Goal: Task Accomplishment & Management: Use online tool/utility

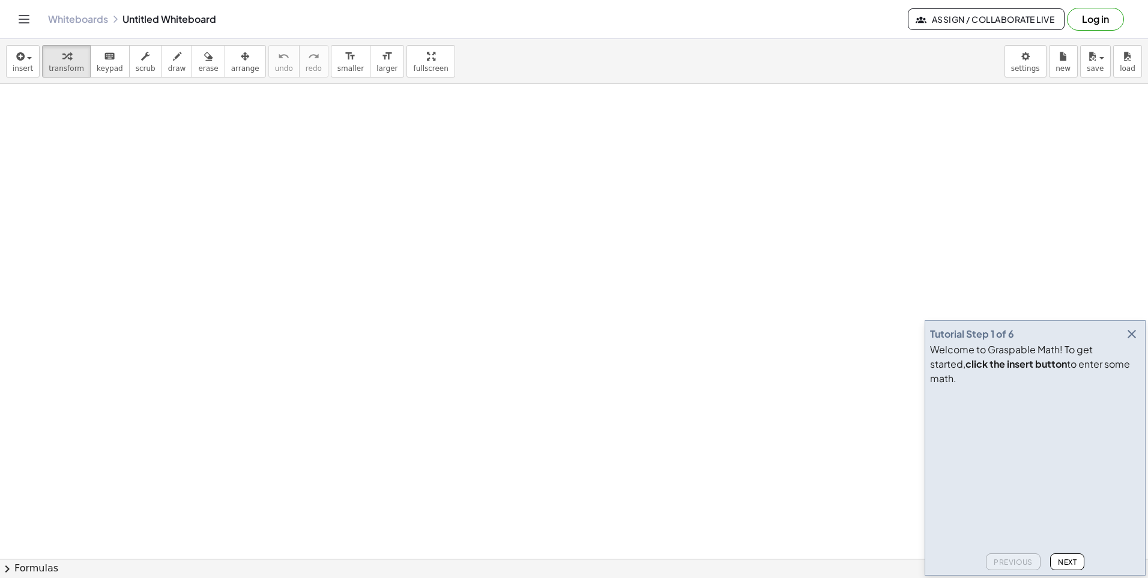
click at [1135, 341] on icon "button" at bounding box center [1132, 334] width 14 height 14
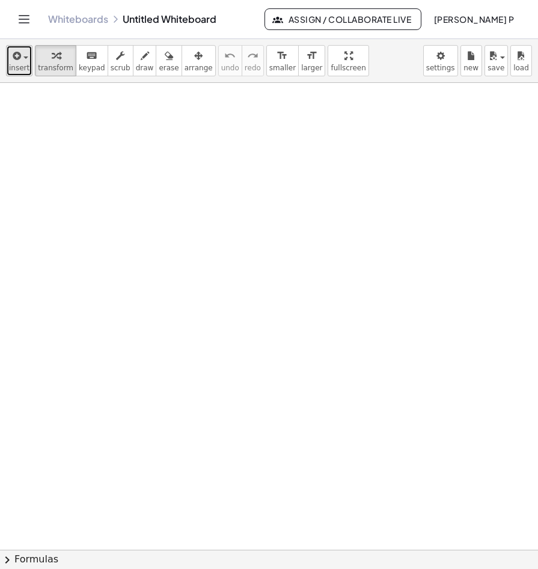
click at [15, 68] on span "insert" at bounding box center [19, 68] width 20 height 8
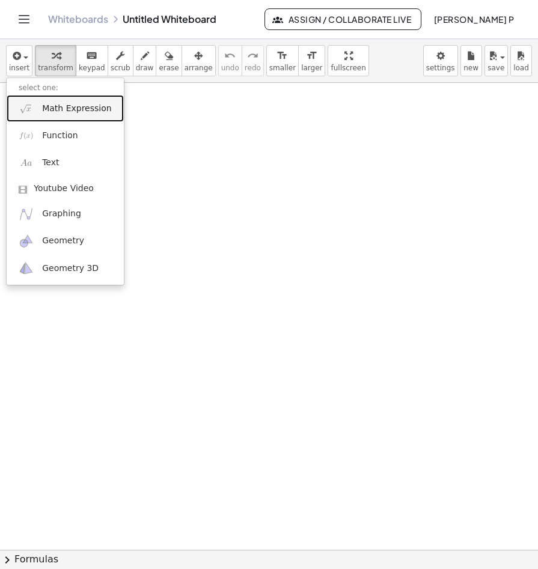
click at [47, 111] on span "Math Expression" at bounding box center [76, 109] width 69 height 12
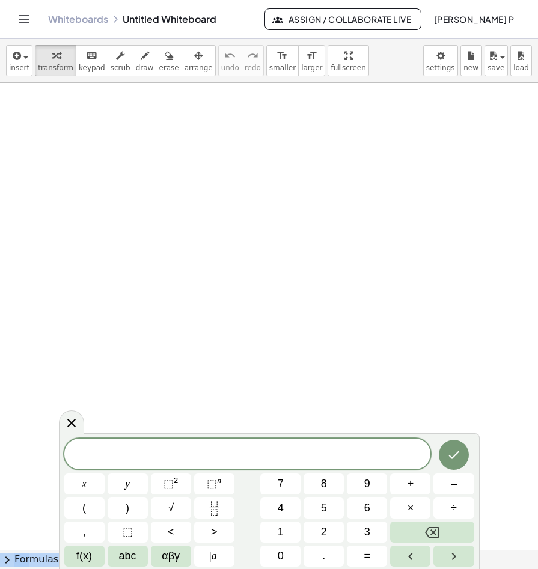
drag, startPoint x: 168, startPoint y: 435, endPoint x: 171, endPoint y: 375, distance: 60.1
click at [171, 375] on body "Graspable Math Activities Get Started Activity Bank Assigned Work Classes White…" at bounding box center [269, 284] width 538 height 569
drag, startPoint x: 171, startPoint y: 375, endPoint x: 310, endPoint y: 371, distance: 139.4
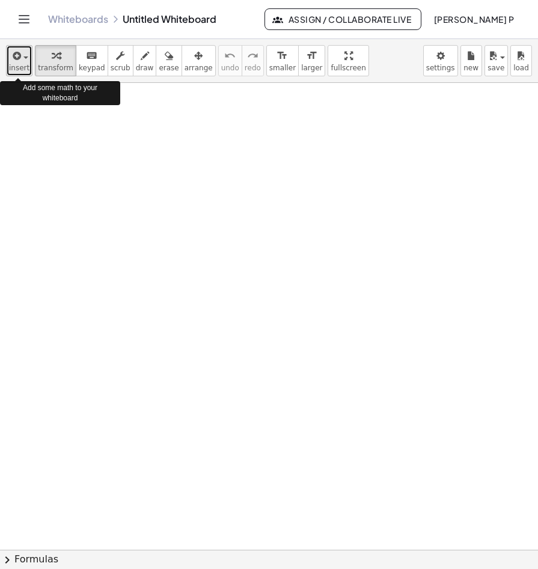
click at [16, 62] on icon "button" at bounding box center [15, 56] width 11 height 14
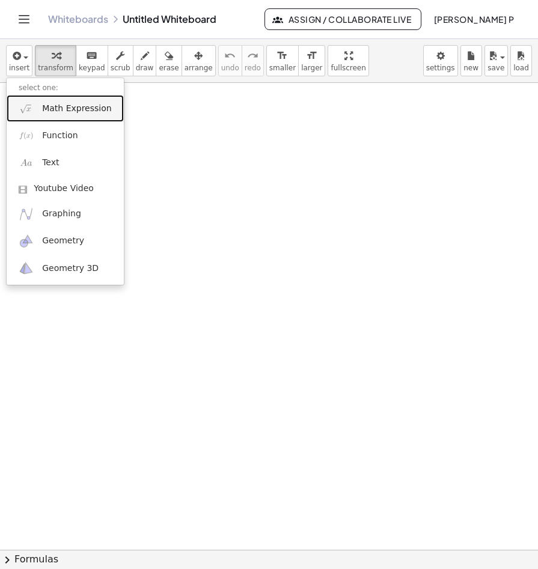
click at [52, 112] on span "Math Expression" at bounding box center [76, 109] width 69 height 12
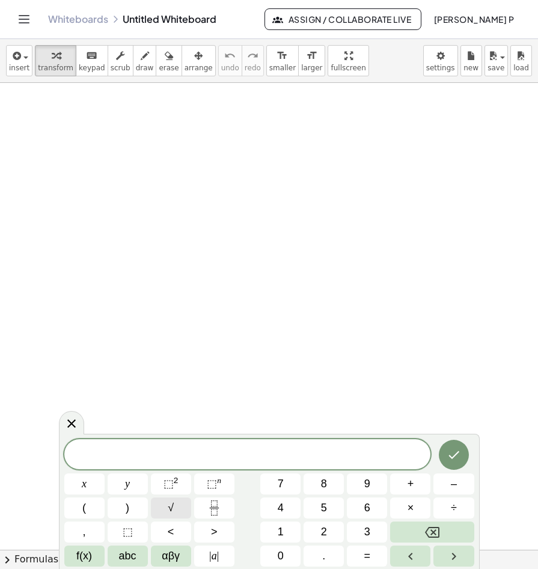
click at [175, 509] on button "√" at bounding box center [171, 507] width 40 height 21
click at [216, 505] on icon "Fraction" at bounding box center [214, 507] width 15 height 15
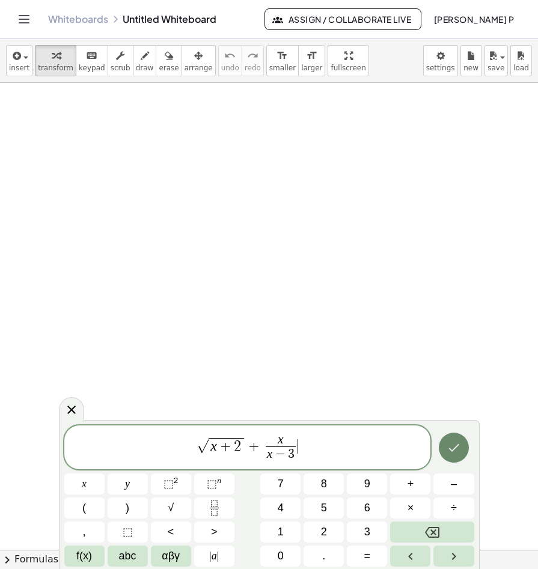
click at [450, 449] on icon "Done" at bounding box center [453, 448] width 11 height 8
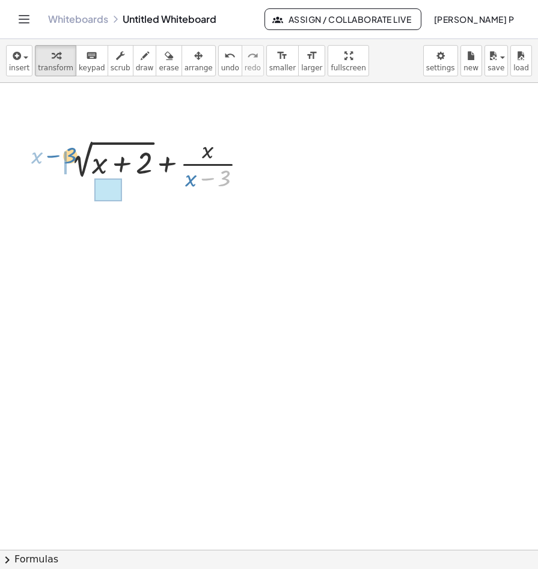
drag, startPoint x: 212, startPoint y: 180, endPoint x: 60, endPoint y: 159, distance: 153.4
click at [60, 159] on div "− 3 · ( + x ) + 2 √ ( + x + 2 ) + · x · ( + x − 3 )" at bounding box center [159, 163] width 213 height 66
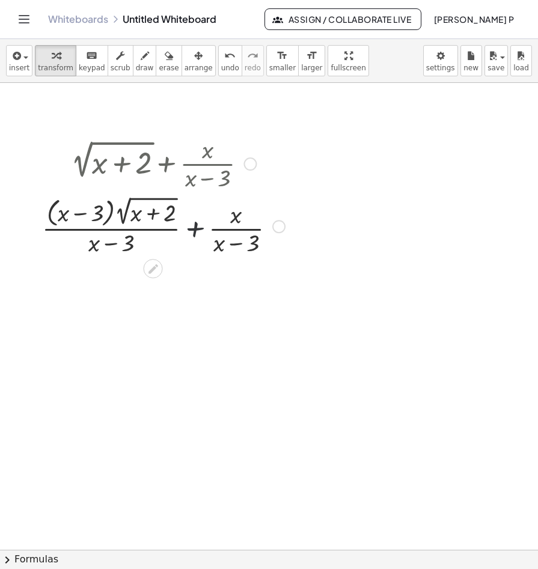
click at [198, 229] on div at bounding box center [163, 225] width 255 height 65
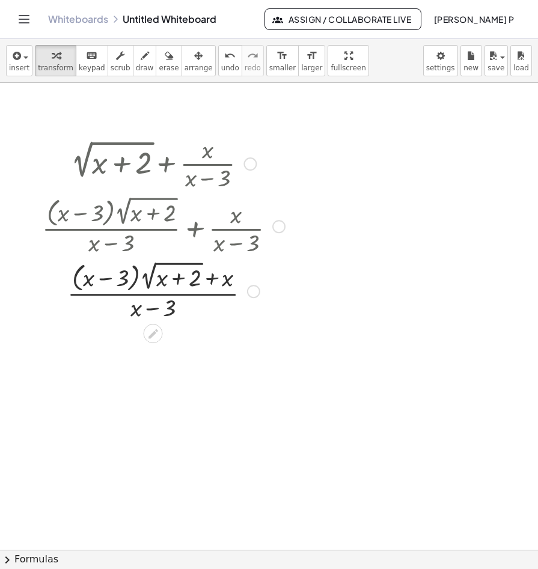
click at [247, 167] on div at bounding box center [249, 163] width 13 height 13
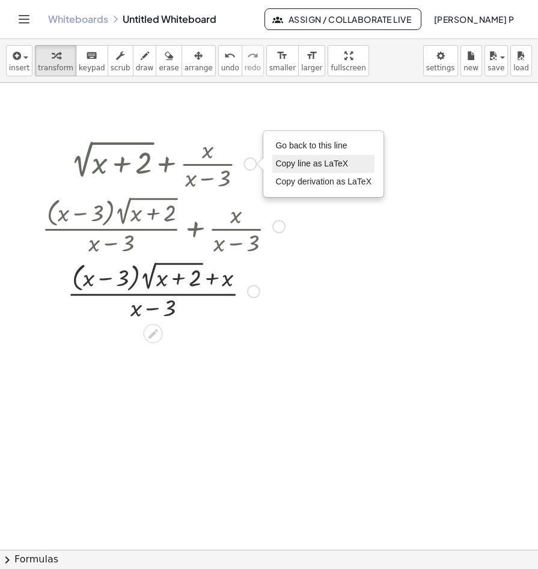
click at [321, 164] on span "Copy line as LaTeX" at bounding box center [311, 164] width 73 height 10
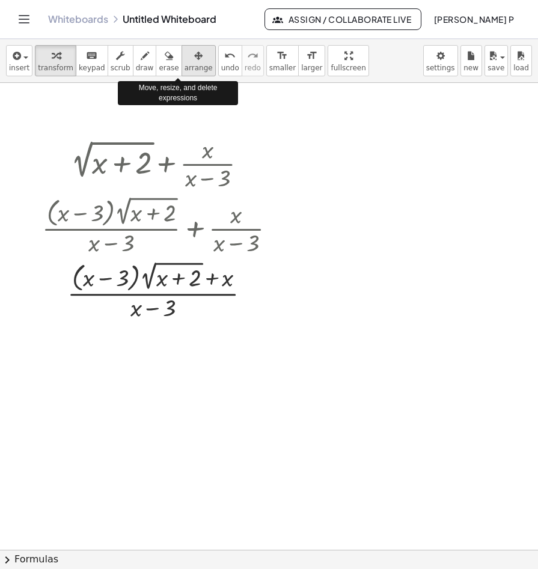
click at [184, 70] on span "arrange" at bounding box center [198, 68] width 28 height 8
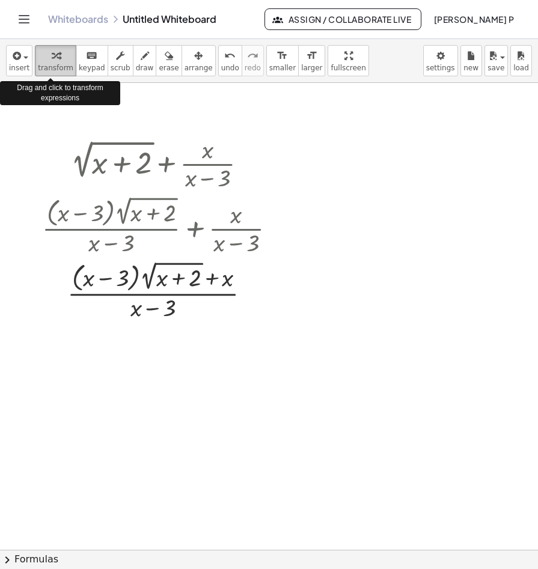
click at [42, 68] on span "transform" at bounding box center [55, 68] width 35 height 8
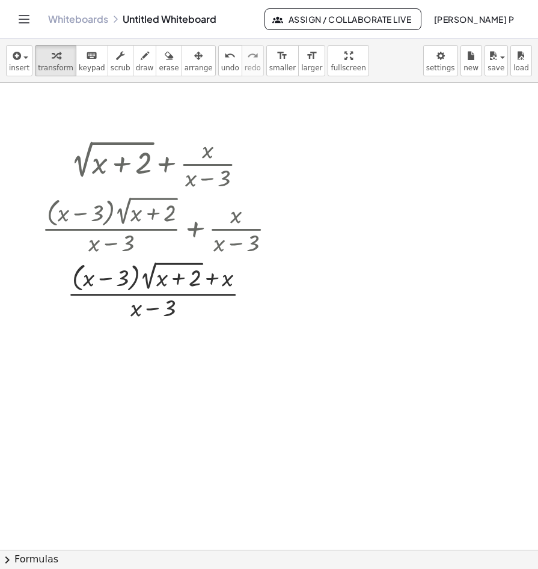
drag, startPoint x: 215, startPoint y: 164, endPoint x: 227, endPoint y: 128, distance: 38.0
drag, startPoint x: 251, startPoint y: 168, endPoint x: 276, endPoint y: 471, distance: 303.7
drag, startPoint x: 59, startPoint y: 135, endPoint x: 272, endPoint y: 172, distance: 216.5
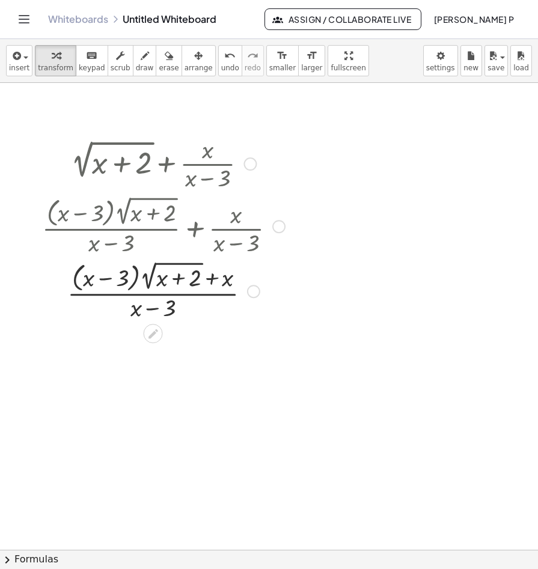
click at [272, 172] on div at bounding box center [163, 163] width 255 height 60
drag, startPoint x: 76, startPoint y: 138, endPoint x: 280, endPoint y: 186, distance: 209.3
click at [280, 186] on div at bounding box center [163, 163] width 255 height 60
drag, startPoint x: 239, startPoint y: 183, endPoint x: 237, endPoint y: 154, distance: 28.9
click at [237, 154] on div at bounding box center [163, 163] width 255 height 60
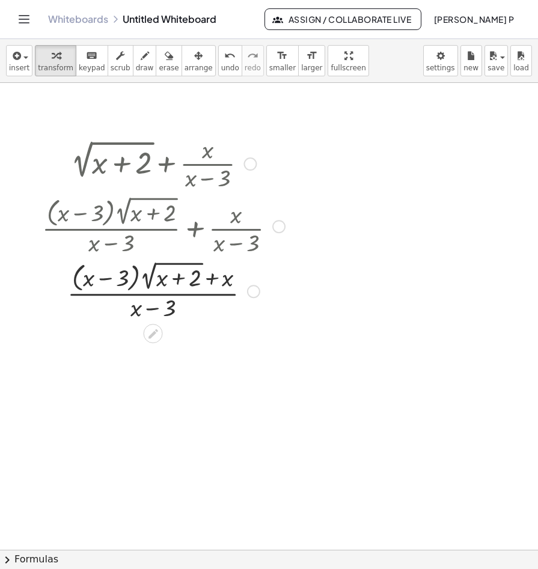
click at [247, 162] on div "Copied done" at bounding box center [249, 163] width 13 height 13
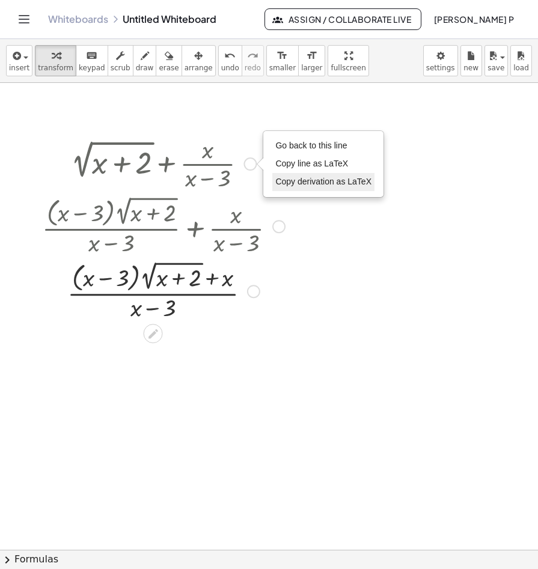
click at [306, 181] on span "Copy derivation as LaTeX" at bounding box center [323, 182] width 96 height 10
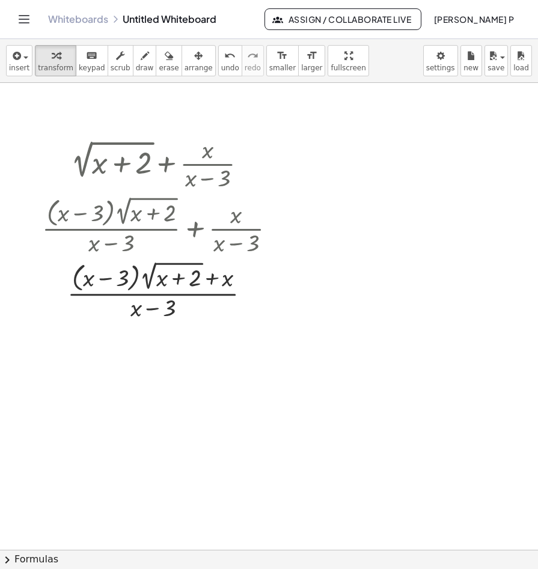
click at [218, 199] on div at bounding box center [163, 225] width 255 height 65
click at [194, 62] on icon "button" at bounding box center [198, 56] width 8 height 14
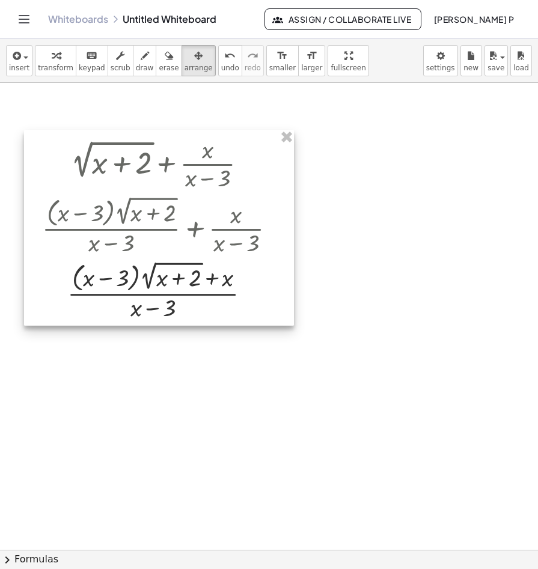
click at [164, 301] on div at bounding box center [159, 228] width 270 height 196
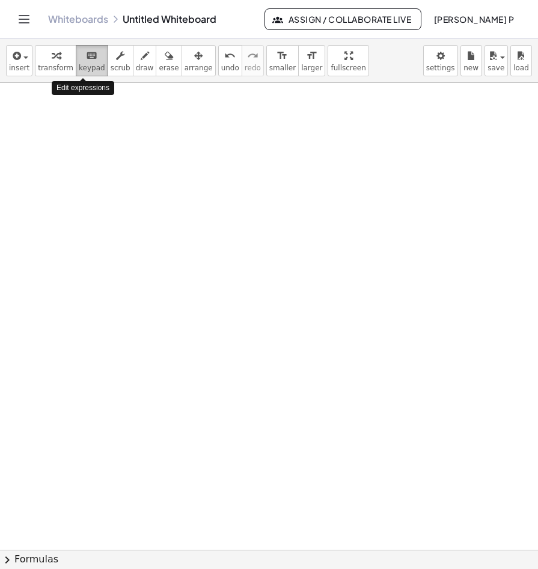
click at [82, 66] on span "keypad" at bounding box center [92, 68] width 26 height 8
click at [14, 68] on span "insert" at bounding box center [19, 68] width 20 height 8
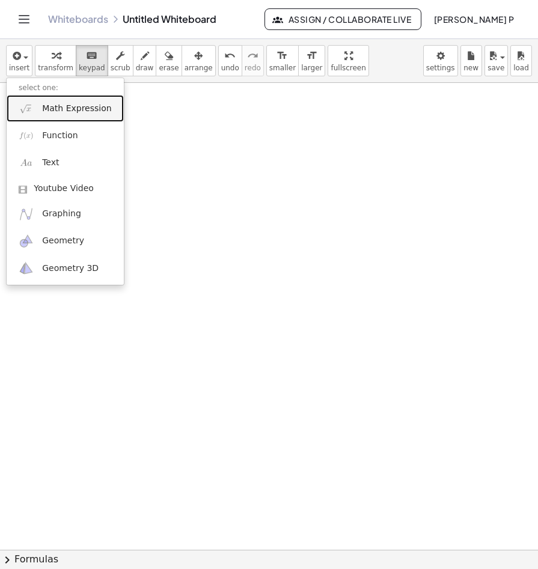
click at [49, 111] on span "Math Expression" at bounding box center [76, 109] width 69 height 12
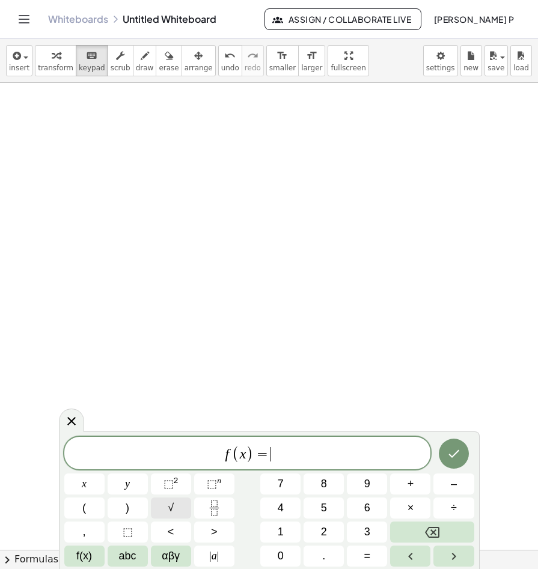
click at [165, 506] on button "√" at bounding box center [171, 507] width 40 height 21
click at [450, 455] on icon "Done" at bounding box center [453, 453] width 11 height 8
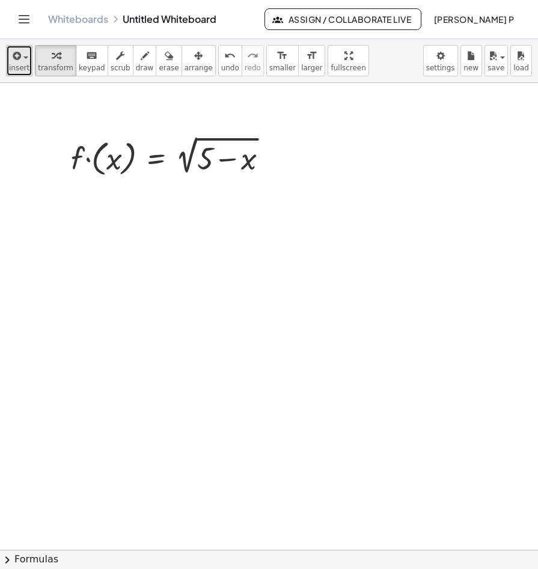
click at [18, 74] on button "insert" at bounding box center [19, 60] width 26 height 31
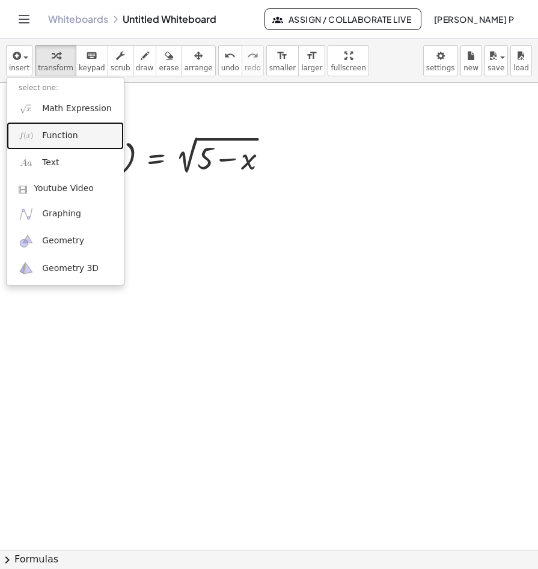
click at [46, 142] on link "Function" at bounding box center [65, 135] width 117 height 27
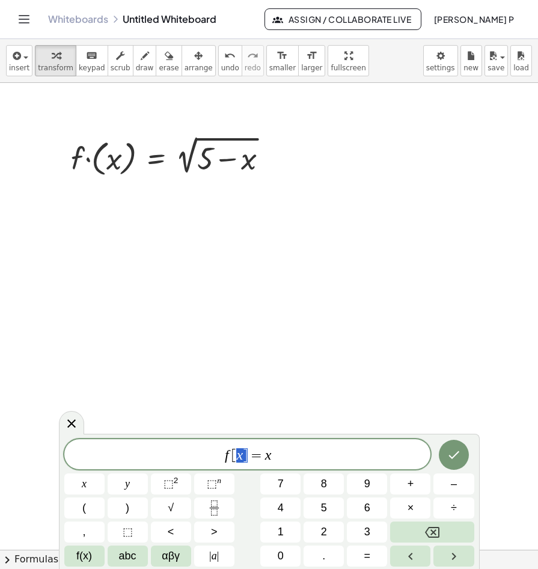
drag, startPoint x: 237, startPoint y: 459, endPoint x: 246, endPoint y: 452, distance: 11.5
click at [129, 482] on span "y" at bounding box center [127, 484] width 5 height 16
click at [239, 453] on var "y" at bounding box center [241, 455] width 7 height 16
click at [232, 453] on span "f ​ ( y ) =" at bounding box center [247, 454] width 366 height 20
click at [246, 453] on span ")" at bounding box center [250, 453] width 8 height 17
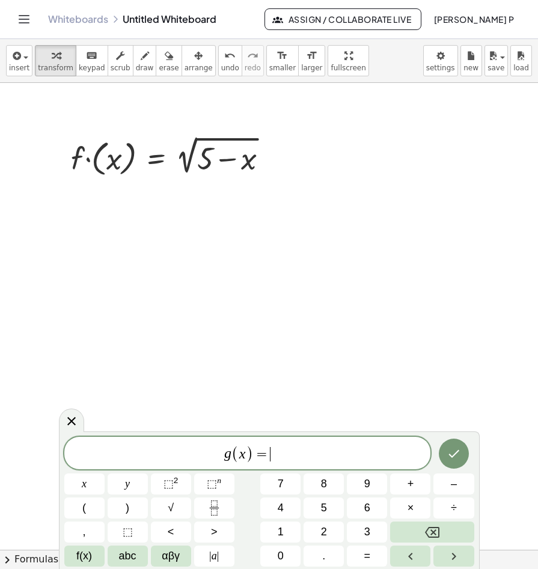
click at [280, 454] on span "g ( x ) = ​" at bounding box center [247, 454] width 366 height 20
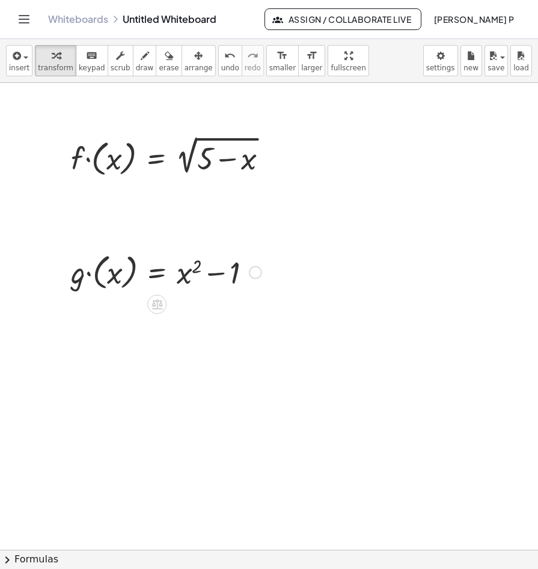
click at [178, 273] on div at bounding box center [166, 271] width 202 height 44
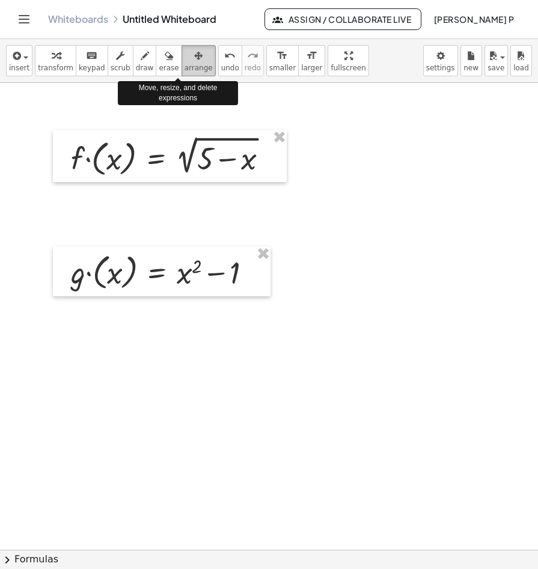
click at [190, 60] on button "arrange" at bounding box center [198, 60] width 34 height 31
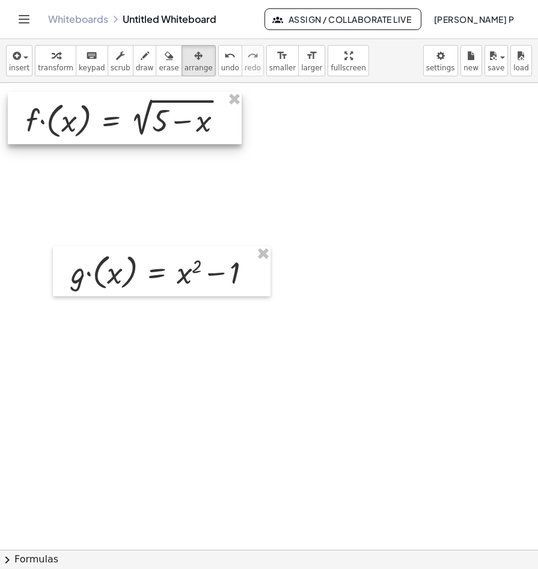
drag, startPoint x: 180, startPoint y: 139, endPoint x: 135, endPoint y: 102, distance: 58.8
click at [135, 102] on div at bounding box center [125, 118] width 234 height 52
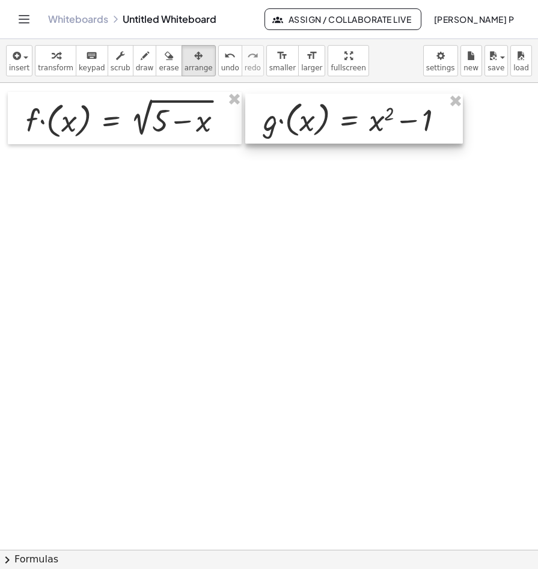
drag, startPoint x: 166, startPoint y: 255, endPoint x: 358, endPoint y: 103, distance: 244.9
click at [358, 103] on div at bounding box center [353, 119] width 217 height 50
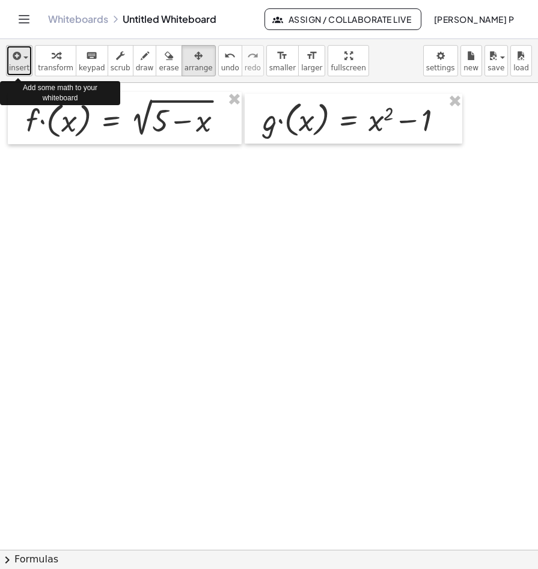
click at [18, 69] on span "insert" at bounding box center [19, 68] width 20 height 8
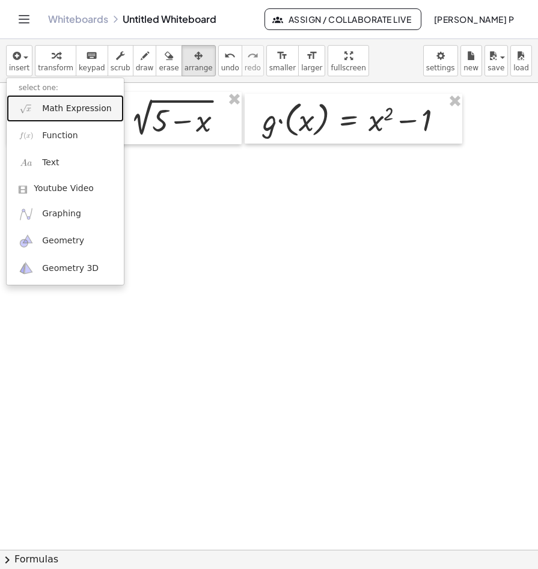
click at [38, 115] on link "Math Expression" at bounding box center [65, 108] width 117 height 27
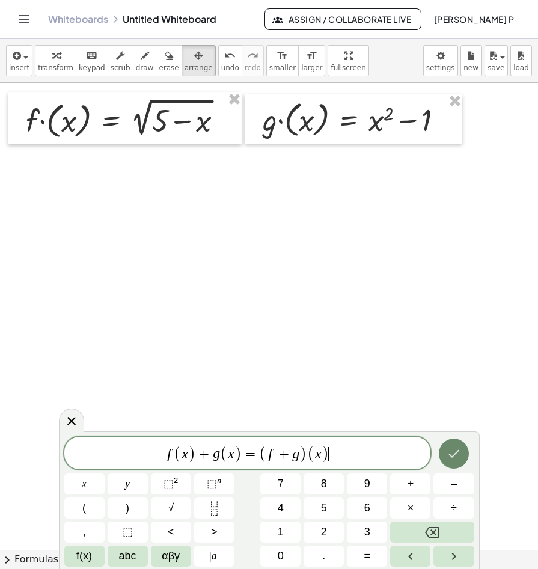
click at [458, 458] on icon "Done" at bounding box center [453, 453] width 14 height 14
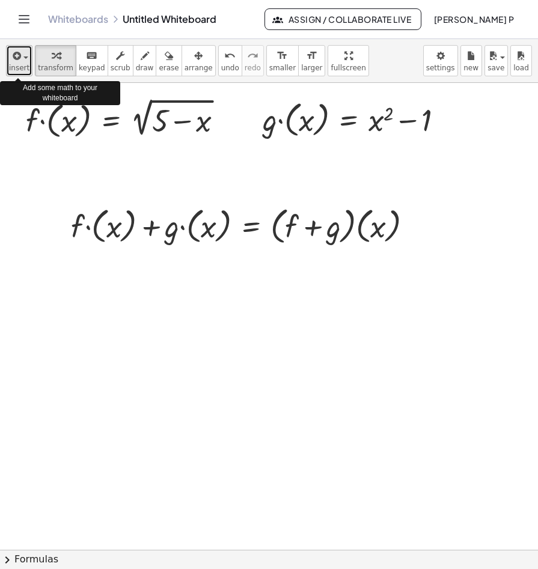
click at [27, 70] on button "insert" at bounding box center [19, 60] width 26 height 31
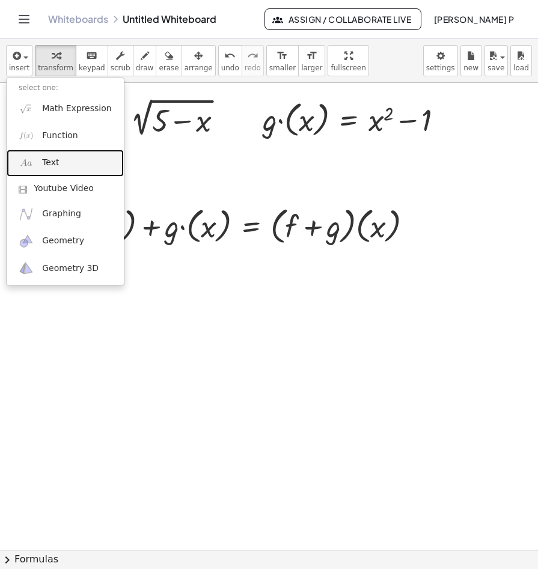
click at [42, 169] on link "Text" at bounding box center [65, 163] width 117 height 27
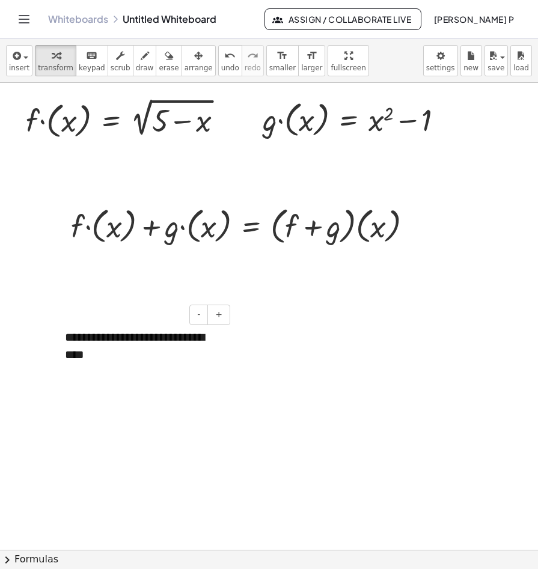
click at [211, 353] on div "**********" at bounding box center [143, 346] width 180 height 58
drag, startPoint x: 233, startPoint y: 348, endPoint x: 286, endPoint y: 355, distance: 53.9
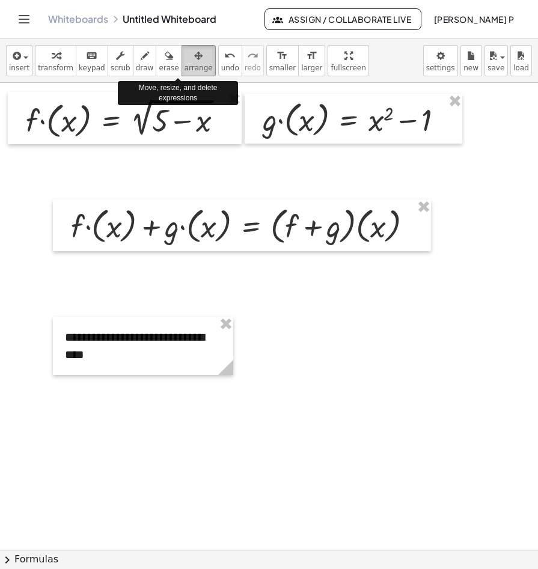
click at [194, 56] on icon "button" at bounding box center [198, 56] width 8 height 14
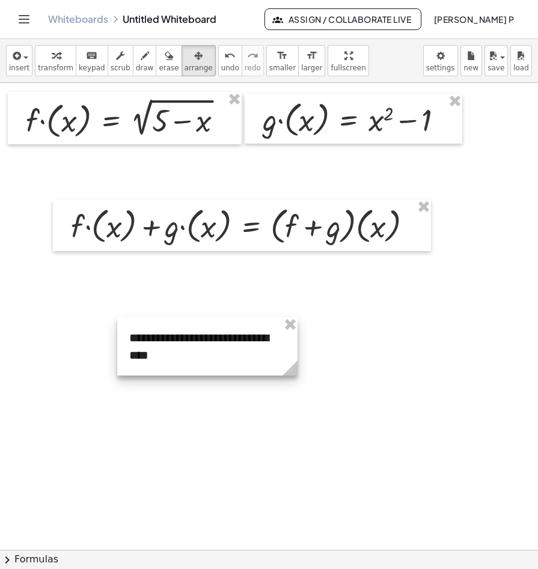
drag, startPoint x: 232, startPoint y: 346, endPoint x: 296, endPoint y: 347, distance: 63.7
click at [296, 347] on div at bounding box center [207, 346] width 180 height 58
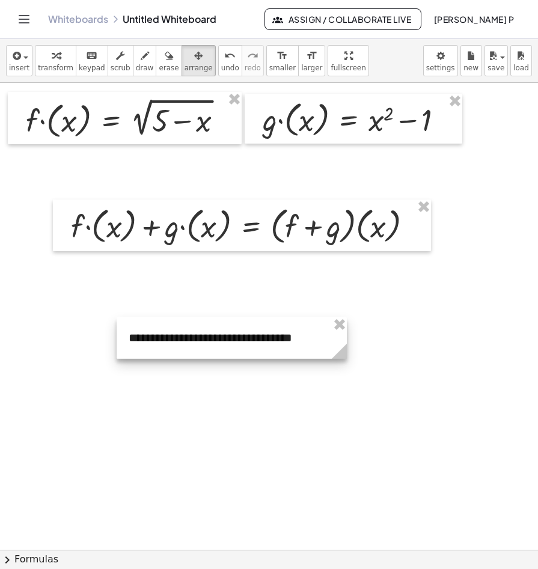
drag, startPoint x: 296, startPoint y: 373, endPoint x: 346, endPoint y: 369, distance: 50.0
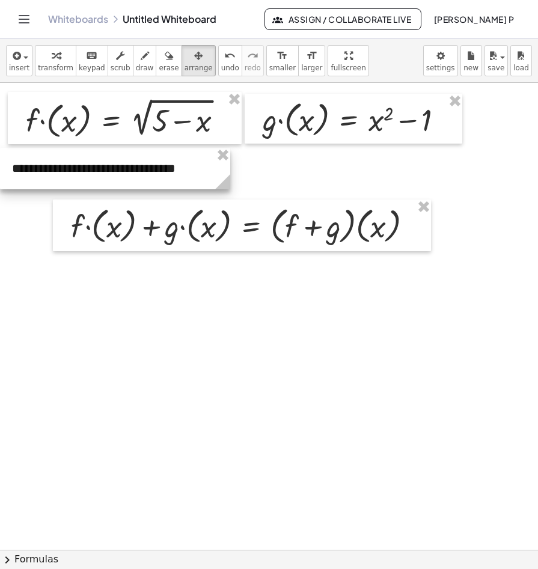
drag, startPoint x: 252, startPoint y: 343, endPoint x: 129, endPoint y: 174, distance: 208.9
click at [129, 174] on div at bounding box center [115, 168] width 230 height 41
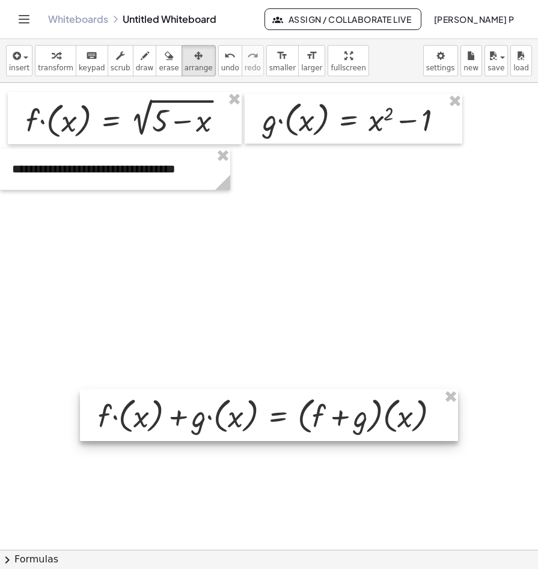
drag, startPoint x: 261, startPoint y: 245, endPoint x: 288, endPoint y: 435, distance: 191.7
click at [288, 435] on div at bounding box center [269, 415] width 378 height 52
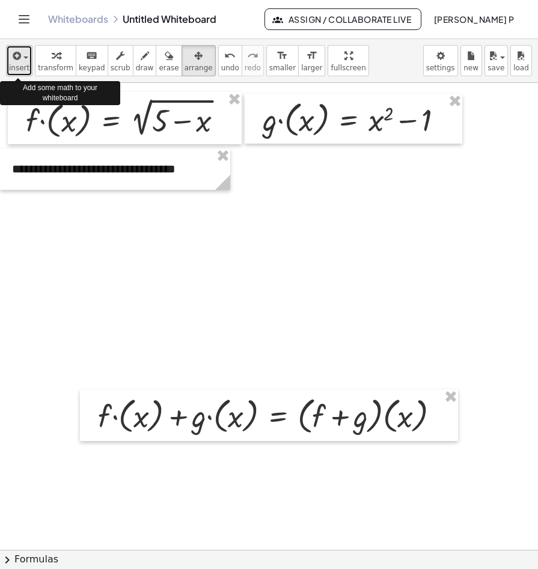
click at [21, 64] on span "insert" at bounding box center [19, 68] width 20 height 8
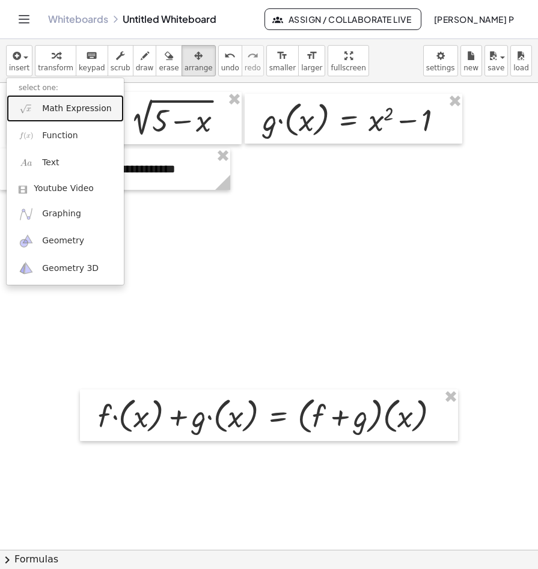
click at [61, 112] on span "Math Expression" at bounding box center [76, 109] width 69 height 12
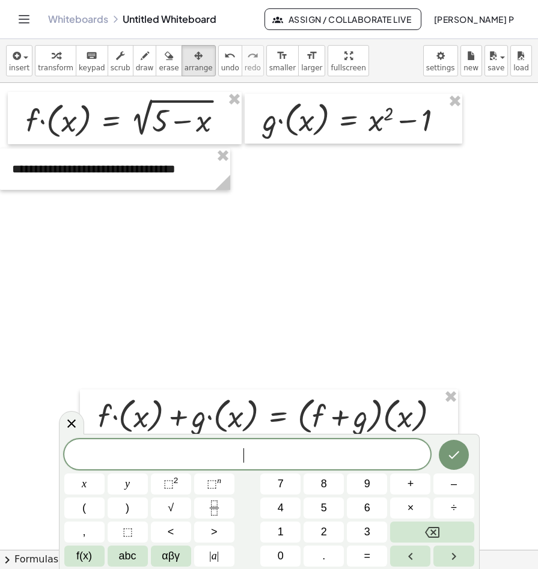
click at [121, 456] on span "​" at bounding box center [247, 455] width 366 height 17
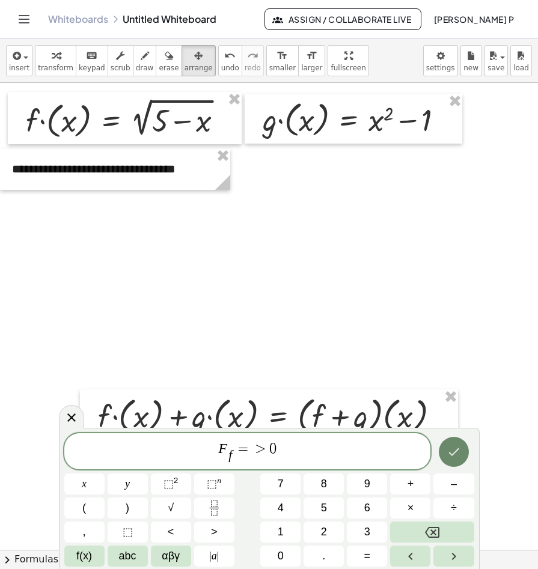
click at [454, 453] on icon "Done" at bounding box center [453, 451] width 14 height 14
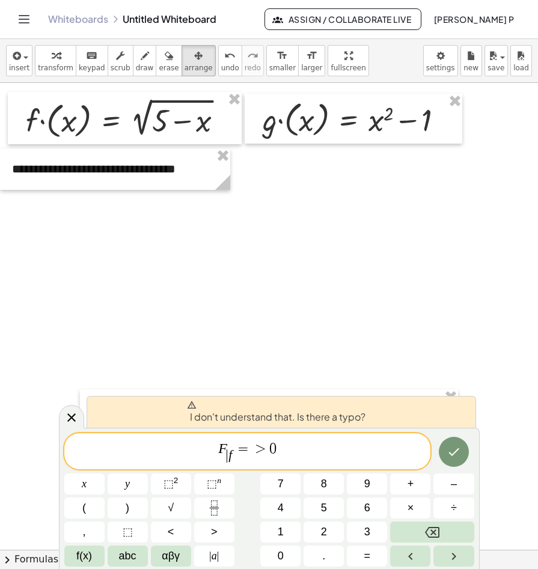
click at [228, 455] on span "​ f" at bounding box center [230, 455] width 7 height 13
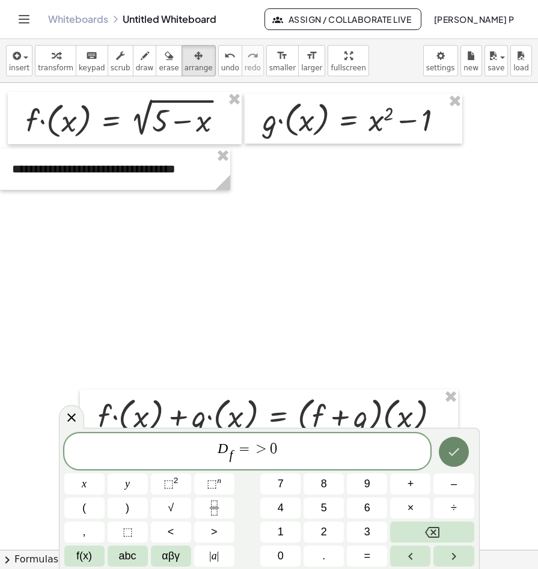
click at [460, 453] on icon "Done" at bounding box center [453, 451] width 14 height 14
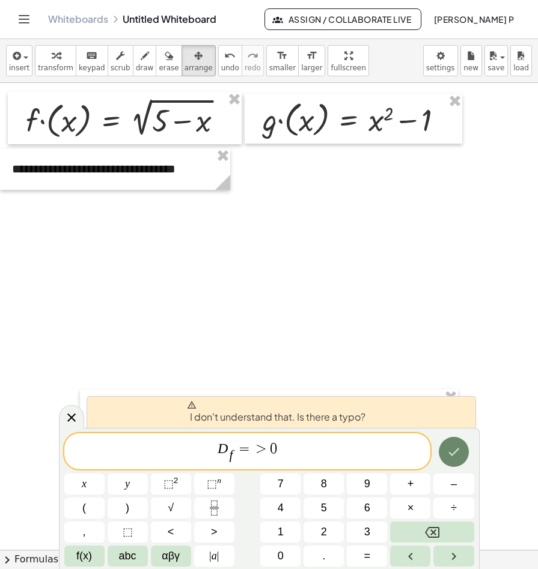
click at [460, 453] on icon "Done" at bounding box center [453, 451] width 14 height 14
click at [247, 449] on span "=" at bounding box center [243, 448] width 17 height 14
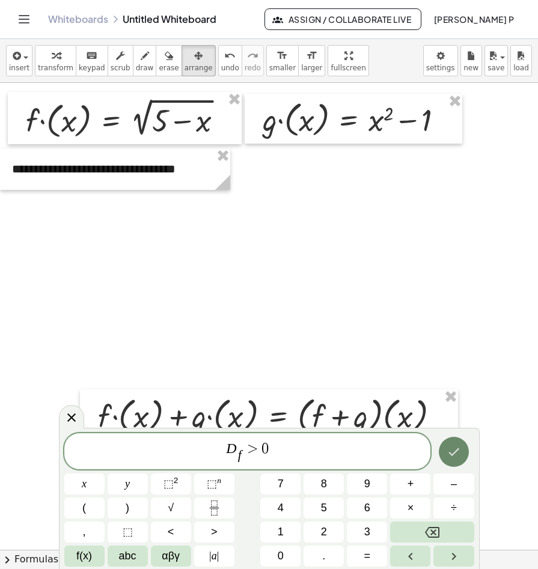
click at [457, 454] on icon "Done" at bounding box center [453, 451] width 14 height 14
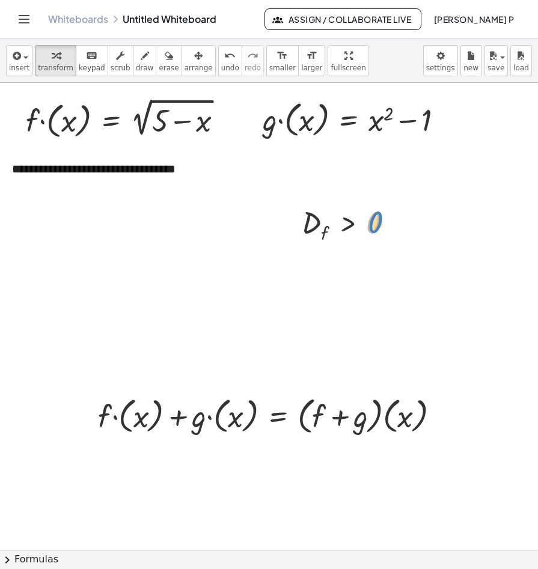
click at [377, 228] on div at bounding box center [351, 223] width 112 height 43
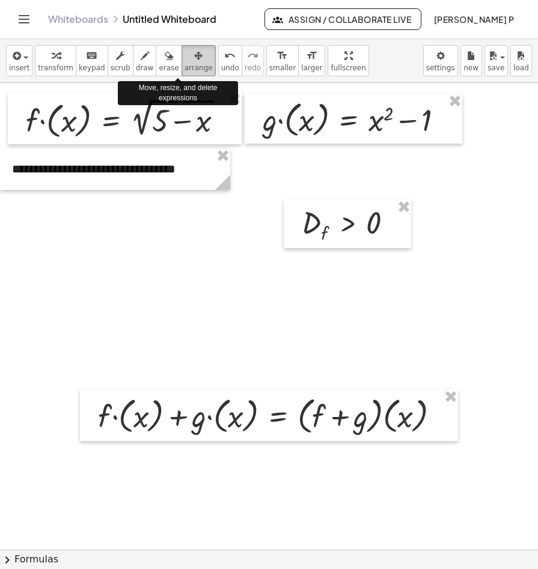
click at [184, 67] on span "arrange" at bounding box center [198, 68] width 28 height 8
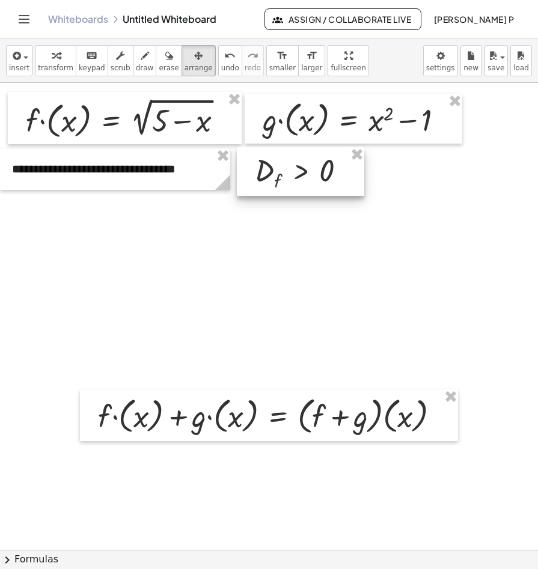
drag, startPoint x: 332, startPoint y: 210, endPoint x: 285, endPoint y: 158, distance: 70.2
click at [285, 158] on div at bounding box center [300, 171] width 127 height 49
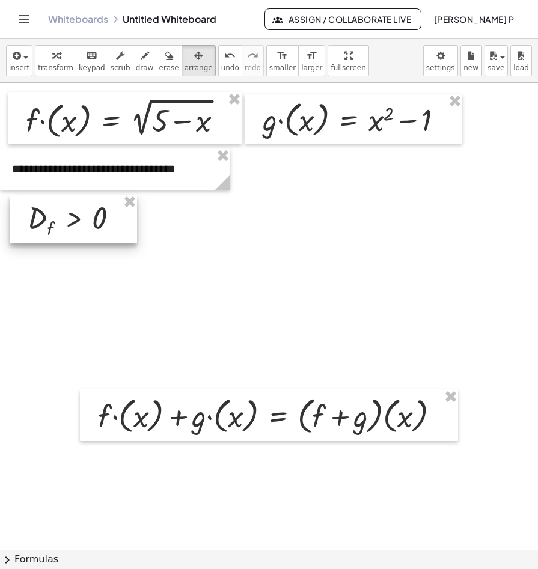
drag, startPoint x: 290, startPoint y: 188, endPoint x: 63, endPoint y: 235, distance: 231.9
click at [63, 235] on div at bounding box center [73, 219] width 127 height 49
click at [61, 219] on div at bounding box center [73, 219] width 127 height 49
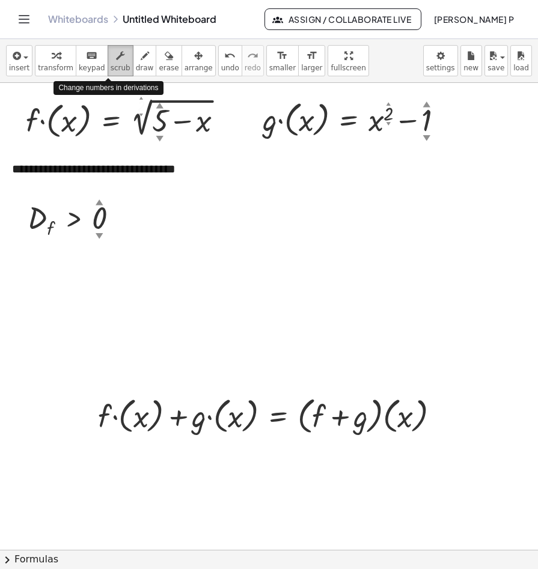
click at [111, 64] on span "scrub" at bounding box center [121, 68] width 20 height 8
click at [62, 217] on div at bounding box center [78, 219] width 112 height 43
click at [120, 222] on div at bounding box center [121, 219] width 13 height 13
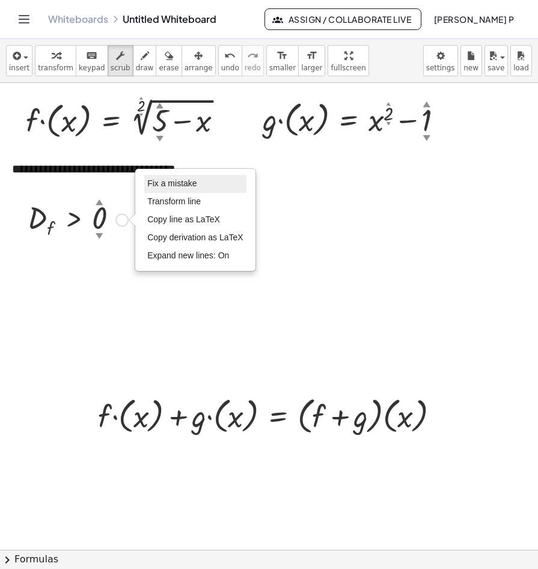
click at [171, 187] on span "Fix a mistake" at bounding box center [171, 183] width 49 height 10
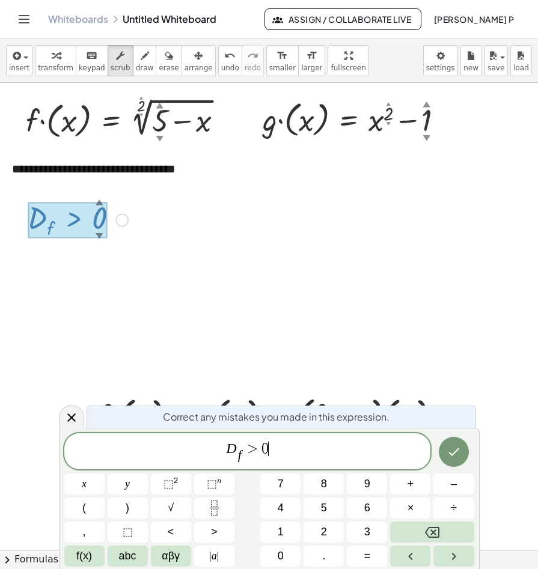
click at [59, 219] on div at bounding box center [67, 220] width 79 height 37
click at [246, 450] on span ">" at bounding box center [252, 448] width 17 height 14
click at [169, 506] on span "√" at bounding box center [171, 508] width 6 height 16
click at [222, 450] on span "√" at bounding box center [227, 448] width 12 height 14
click at [450, 454] on icon "Done" at bounding box center [453, 450] width 14 height 14
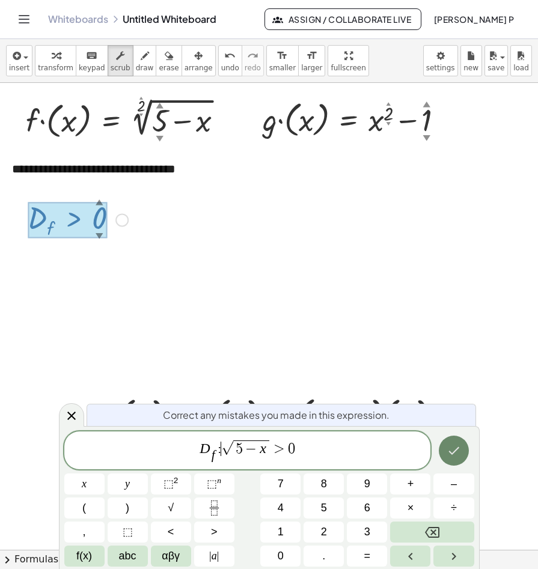
click at [450, 454] on icon "Done" at bounding box center [453, 450] width 14 height 14
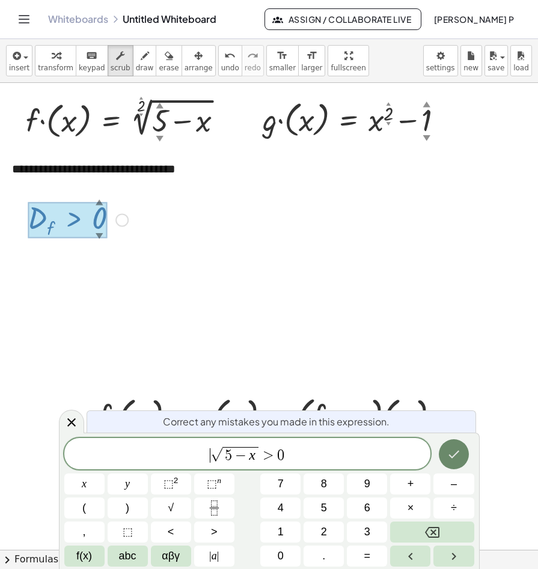
click at [447, 454] on icon "Done" at bounding box center [453, 454] width 14 height 14
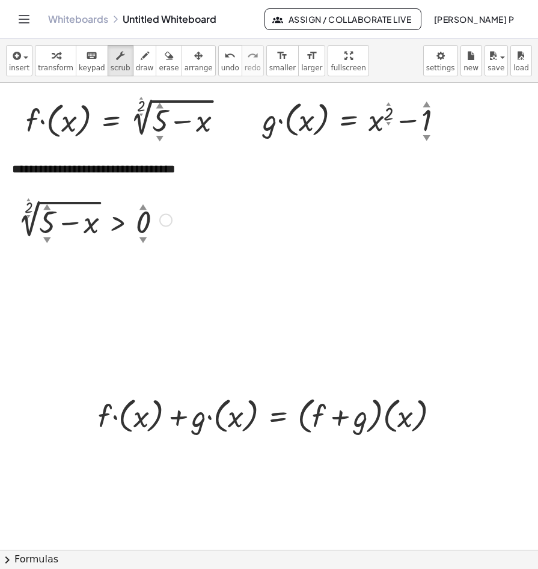
click at [35, 225] on div at bounding box center [95, 218] width 166 height 45
click at [166, 223] on div "Fix a mistake Transform line Copy line as LaTeX Copy derivation as LaTeX Expand…" at bounding box center [165, 220] width 13 height 13
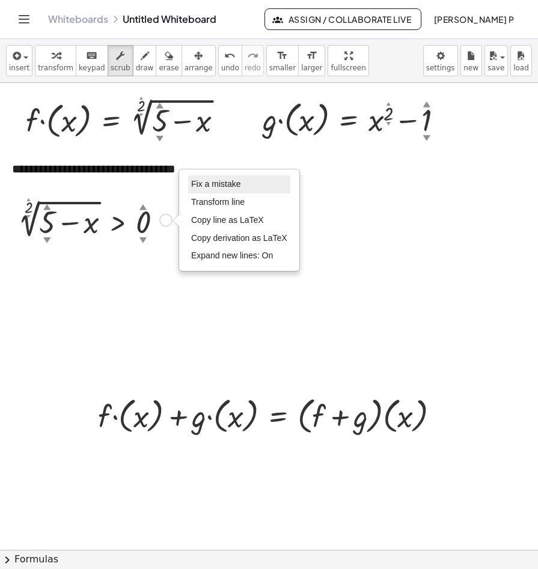
click at [220, 185] on span "Fix a mistake" at bounding box center [215, 184] width 49 height 10
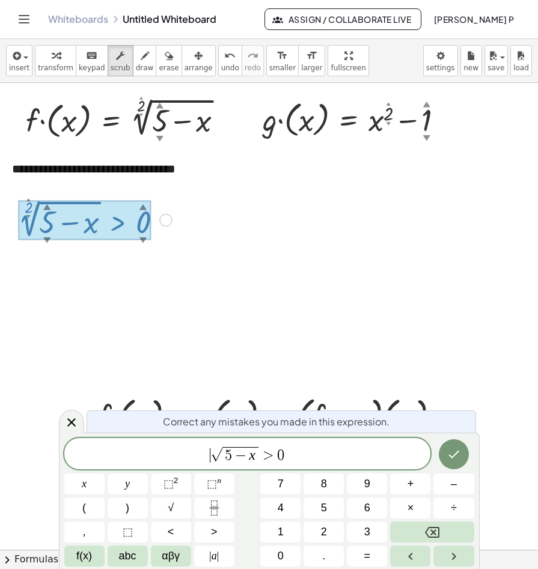
click at [216, 455] on span "√" at bounding box center [216, 454] width 12 height 14
click at [217, 456] on span "√" at bounding box center [216, 454] width 12 height 14
click at [463, 455] on button "Done" at bounding box center [453, 455] width 30 height 30
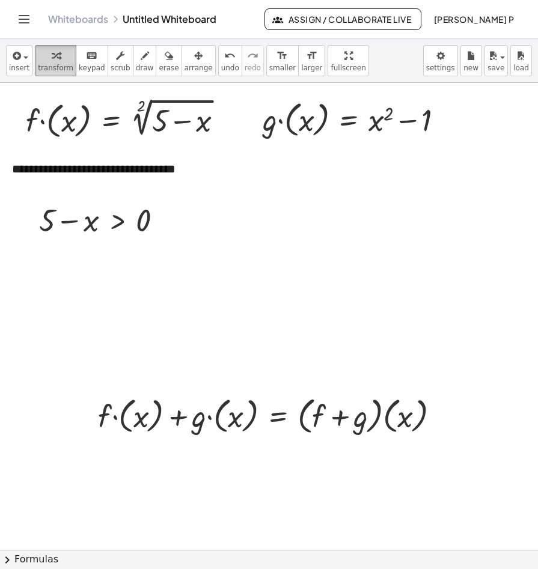
click at [56, 66] on span "transform" at bounding box center [55, 68] width 35 height 8
click at [169, 221] on div "Fix a mistake Transform line Copy line as LaTeX Copy derivation as LaTeX Expand…" at bounding box center [165, 220] width 13 height 13
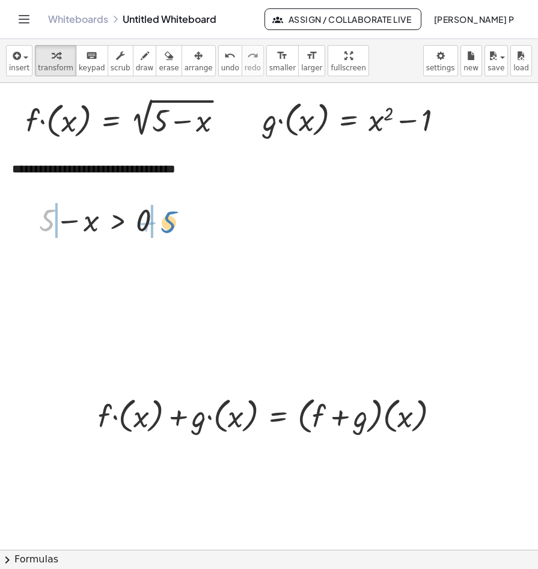
drag, startPoint x: 48, startPoint y: 226, endPoint x: 169, endPoint y: 228, distance: 121.3
click at [169, 228] on div at bounding box center [105, 219] width 145 height 41
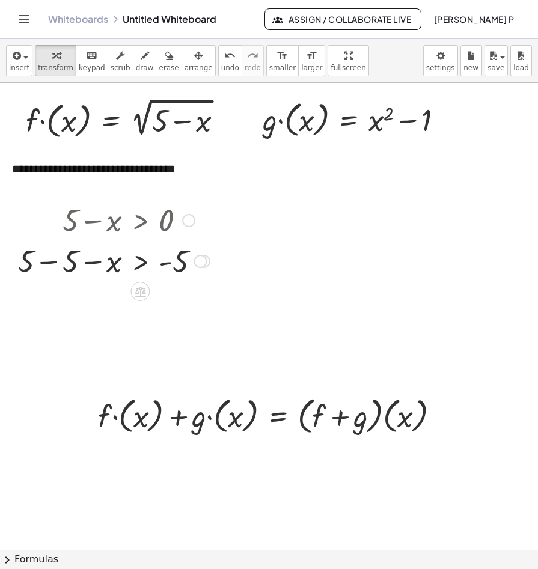
click at [42, 262] on div at bounding box center [114, 260] width 204 height 41
click at [165, 304] on div at bounding box center [114, 301] width 204 height 40
drag, startPoint x: 166, startPoint y: 305, endPoint x: 92, endPoint y: 311, distance: 74.2
click at [199, 305] on div at bounding box center [199, 301] width 13 height 13
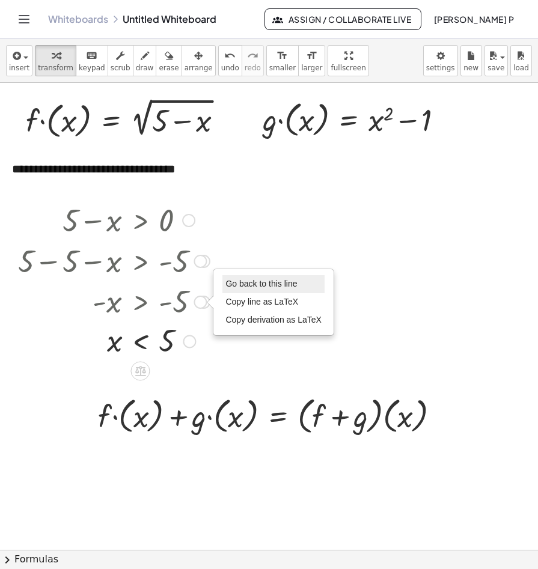
click at [276, 286] on span "Go back to this line" at bounding box center [260, 284] width 71 height 10
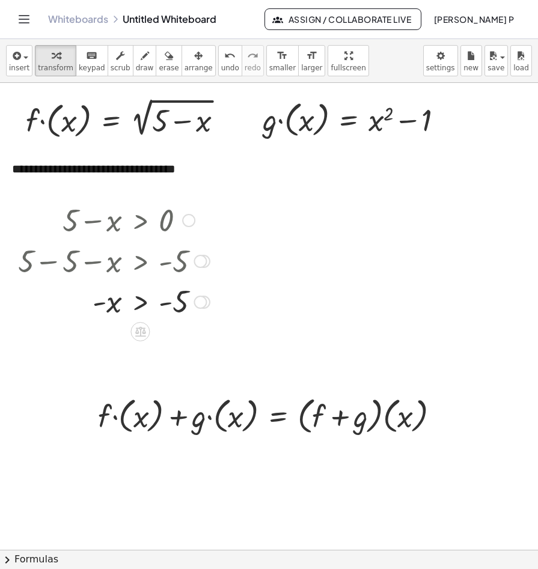
click at [203, 266] on div at bounding box center [199, 261] width 13 height 13
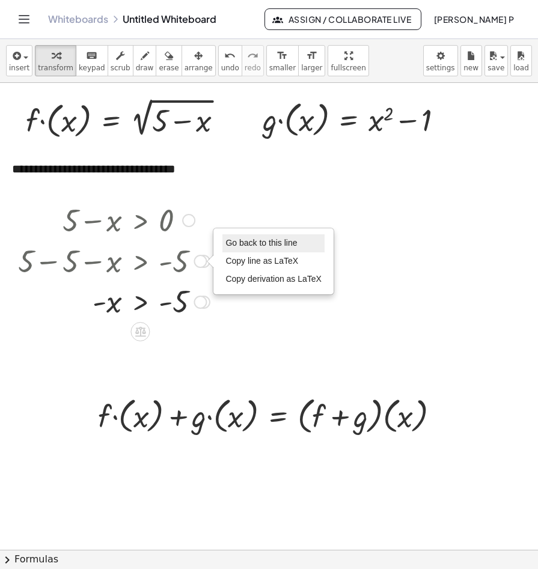
click at [281, 245] on span "Go back to this line" at bounding box center [260, 243] width 71 height 10
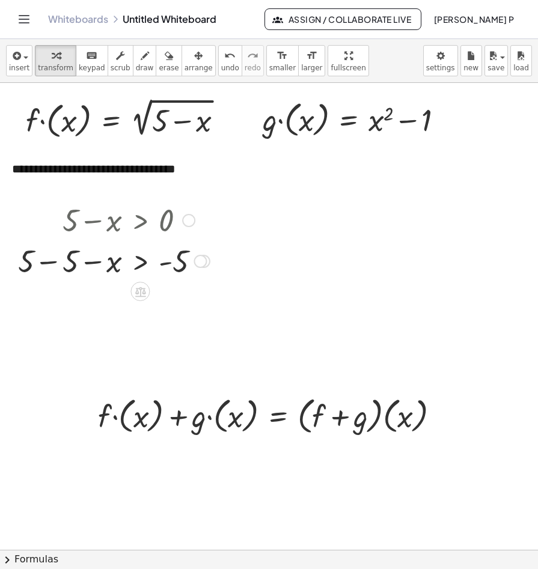
click at [204, 265] on div "Go back to this line Copy line as LaTeX Copy derivation as LaTeX" at bounding box center [199, 261] width 13 height 13
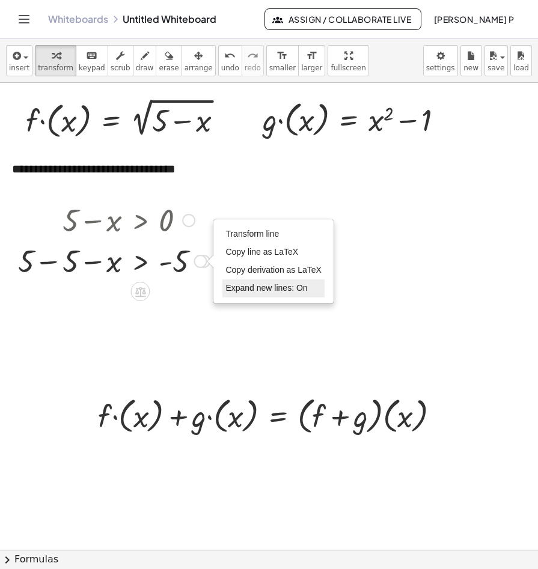
click at [247, 289] on span "Expand new lines: On" at bounding box center [266, 288] width 82 height 10
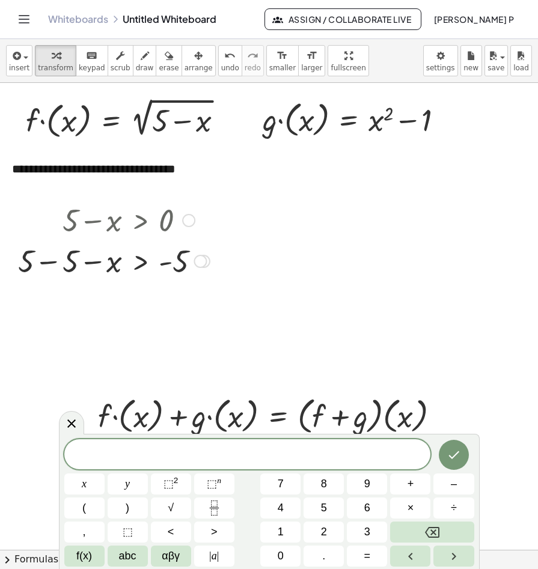
click at [47, 264] on div at bounding box center [114, 260] width 204 height 41
click at [100, 262] on div at bounding box center [135, 260] width 159 height 40
drag, startPoint x: 166, startPoint y: 261, endPoint x: 101, endPoint y: 264, distance: 65.5
click at [147, 265] on div at bounding box center [128, 260] width 145 height 40
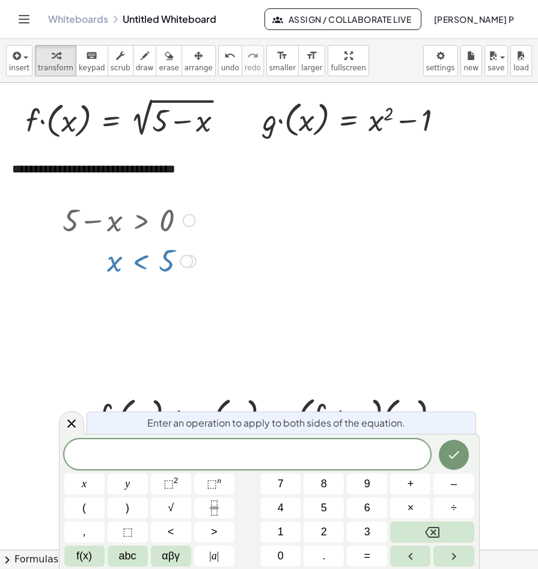
click at [190, 222] on div at bounding box center [189, 220] width 13 height 13
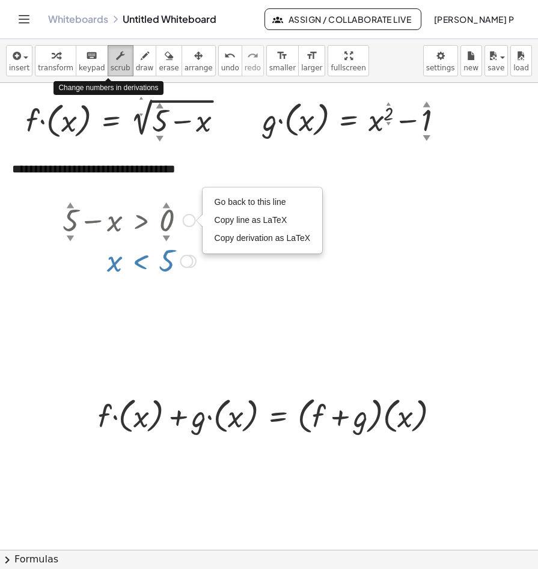
click at [113, 68] on span "scrub" at bounding box center [121, 68] width 20 height 8
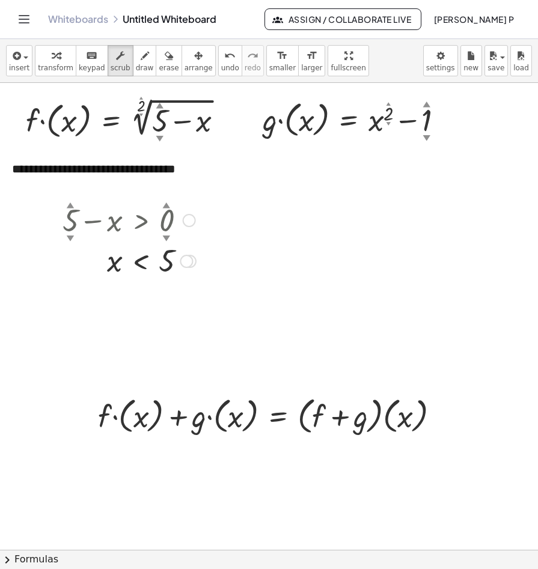
click at [181, 222] on div at bounding box center [128, 219] width 145 height 41
click at [186, 222] on div "Go back to this line Copy line as LaTeX Copy derivation as LaTeX" at bounding box center [189, 220] width 13 height 13
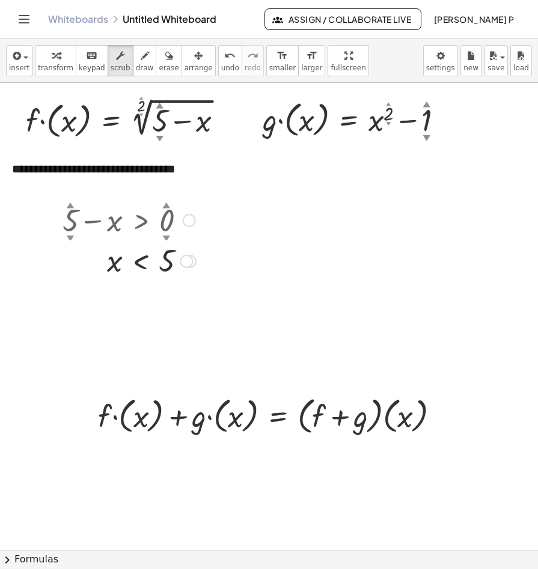
click at [188, 222] on div "Go back to this line Copy line as LaTeX Copy derivation as LaTeX" at bounding box center [189, 220] width 13 height 13
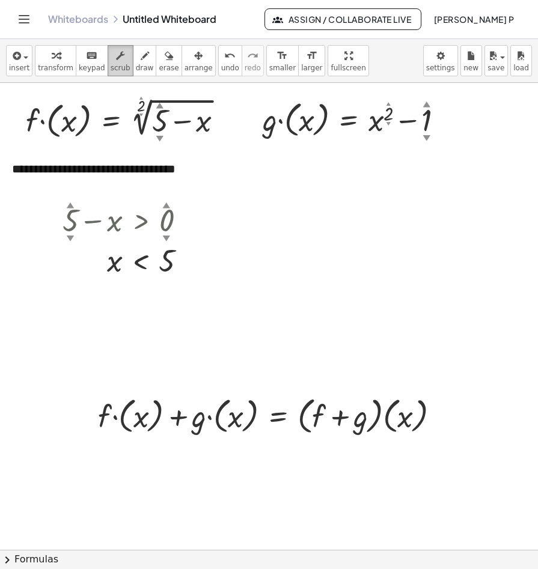
click at [112, 70] on span "scrub" at bounding box center [121, 68] width 20 height 8
click at [192, 219] on div "Go back to this line Copy line as LaTeX Copy derivation as LaTeX" at bounding box center [189, 220] width 13 height 13
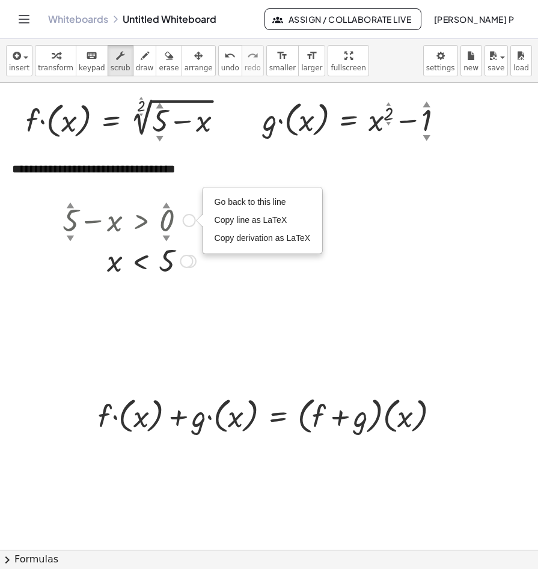
drag, startPoint x: 192, startPoint y: 219, endPoint x: 173, endPoint y: 307, distance: 89.8
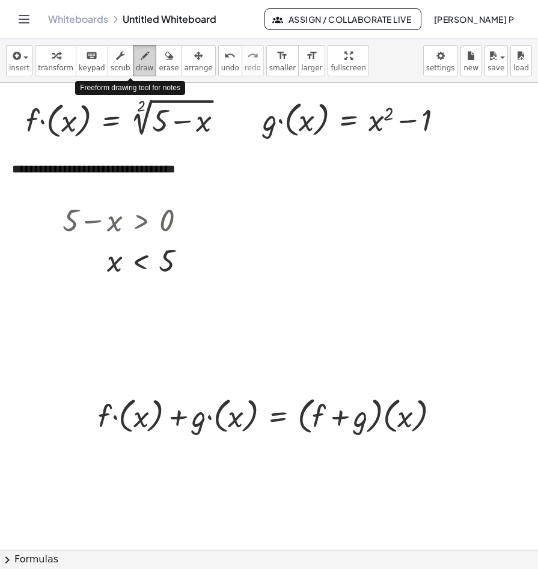
click at [136, 72] on span "draw" at bounding box center [145, 68] width 18 height 8
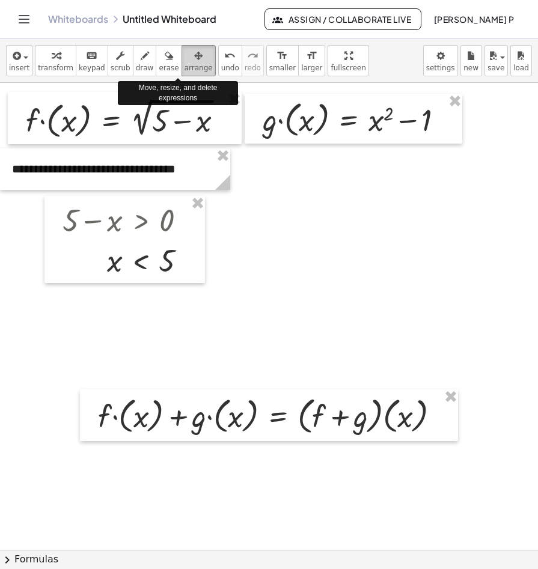
click at [184, 65] on span "arrange" at bounding box center [198, 68] width 28 height 8
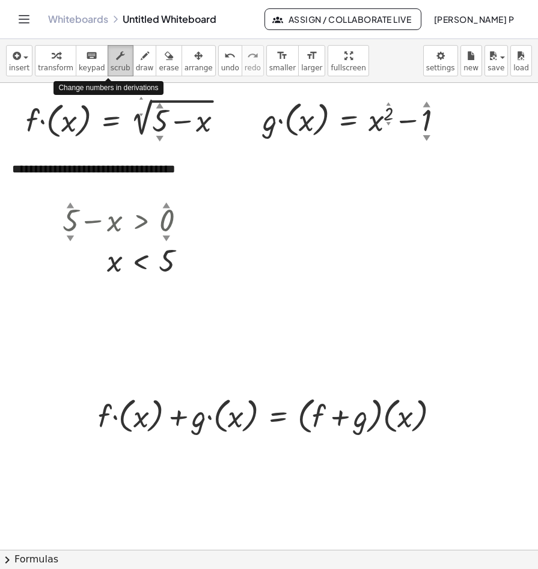
click at [111, 71] on span "scrub" at bounding box center [121, 68] width 20 height 8
click at [140, 223] on div at bounding box center [128, 219] width 145 height 41
click at [186, 222] on div "Go back to this line Copy line as LaTeX Copy derivation as LaTeX" at bounding box center [189, 220] width 13 height 13
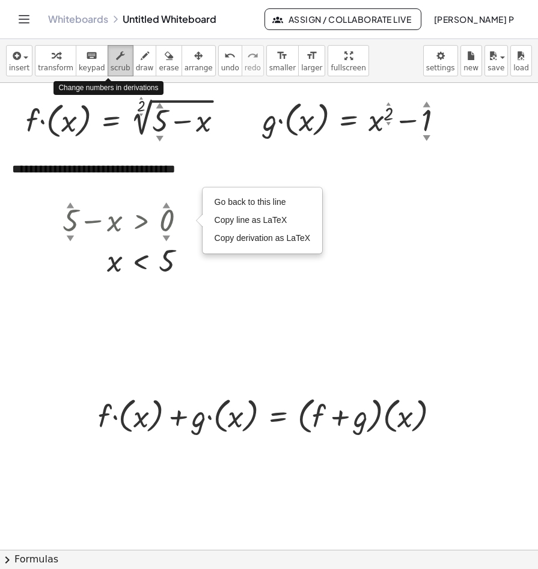
click at [111, 70] on span "scrub" at bounding box center [121, 68] width 20 height 8
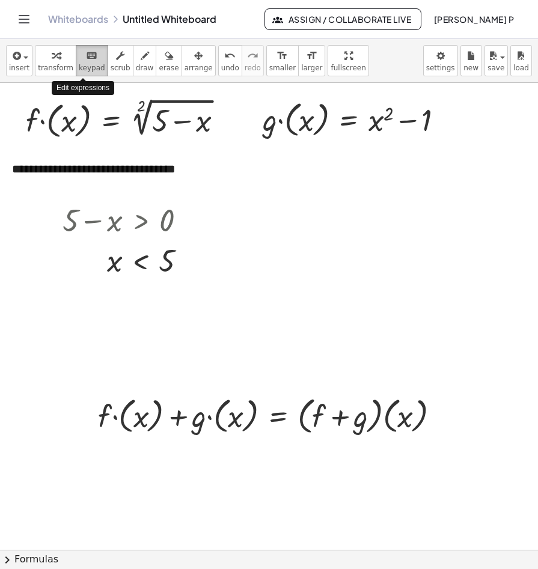
click at [86, 67] on span "keypad" at bounding box center [92, 68] width 26 height 8
click at [187, 216] on div "Go back to this line Copy line as LaTeX Copy derivation as LaTeX" at bounding box center [189, 220] width 13 height 13
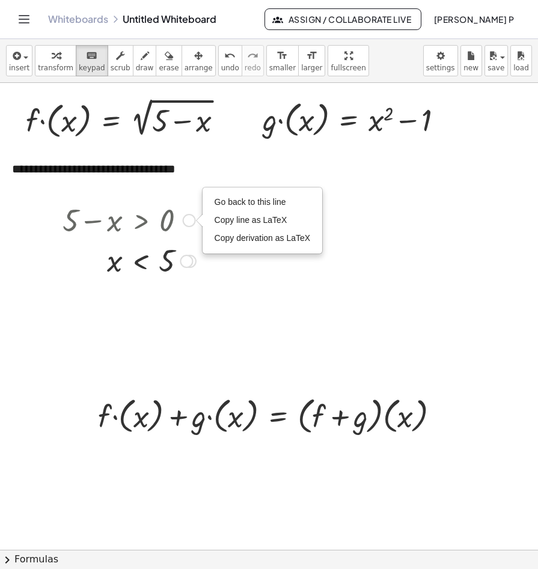
click at [137, 226] on div at bounding box center [128, 219] width 145 height 41
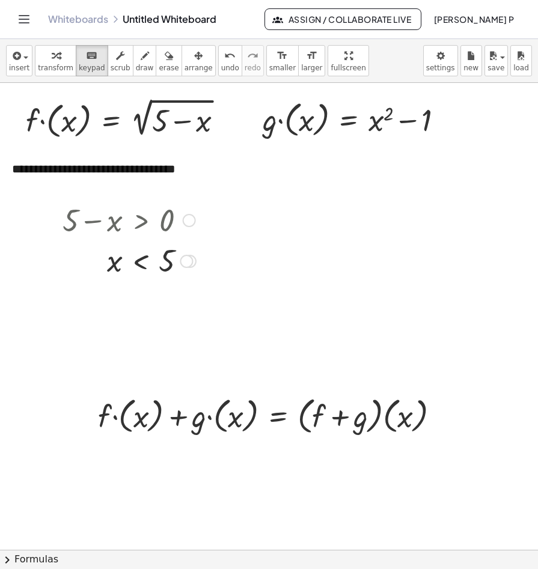
click at [137, 226] on div at bounding box center [128, 219] width 145 height 41
click at [137, 223] on div at bounding box center [128, 219] width 145 height 41
drag, startPoint x: 137, startPoint y: 223, endPoint x: 190, endPoint y: 220, distance: 53.5
click at [190, 220] on div "Go back to this line Copy line as LaTeX Copy derivation as LaTeX" at bounding box center [189, 220] width 13 height 13
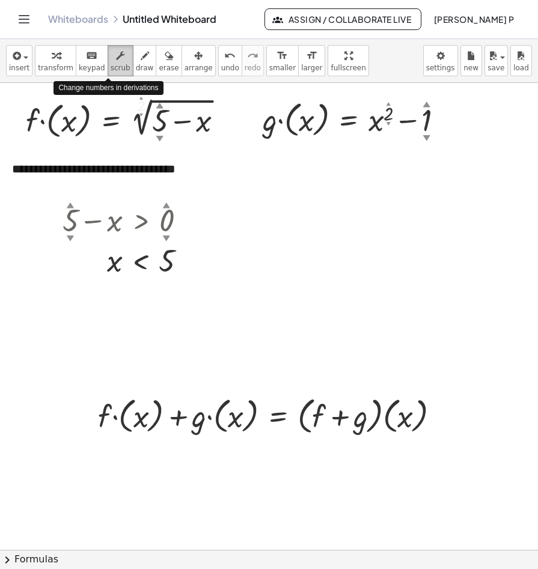
click at [114, 66] on span "scrub" at bounding box center [121, 68] width 20 height 8
click at [195, 220] on div "Go back to this line Copy line as LaTeX Copy derivation as LaTeX" at bounding box center [189, 220] width 13 height 13
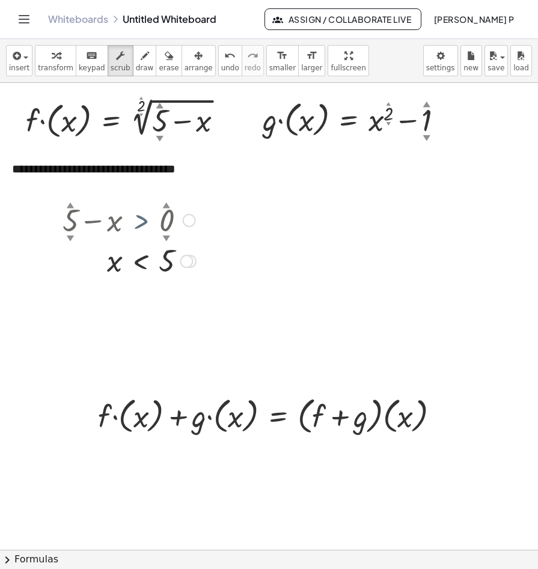
click at [144, 220] on div at bounding box center [128, 219] width 145 height 41
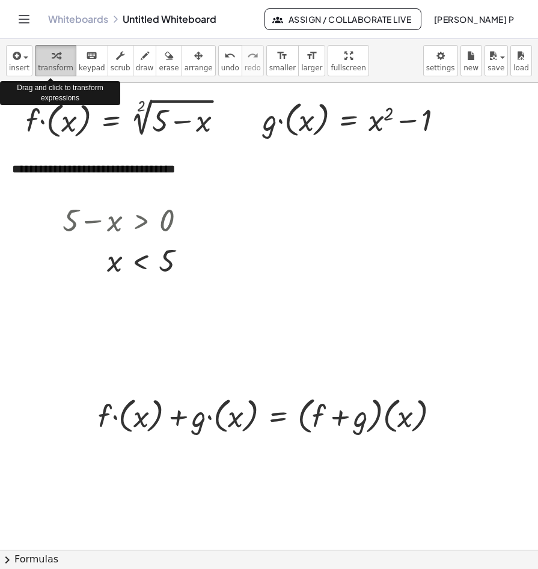
click at [55, 61] on icon "button" at bounding box center [56, 56] width 8 height 14
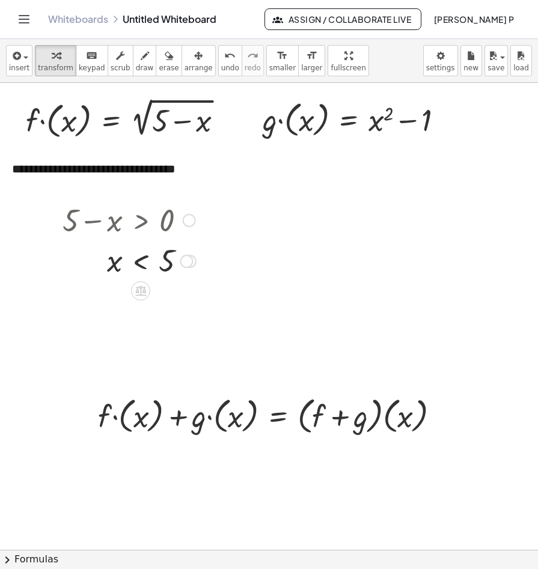
click at [141, 221] on div at bounding box center [128, 219] width 145 height 41
click at [142, 223] on div at bounding box center [128, 219] width 145 height 41
drag, startPoint x: 142, startPoint y: 223, endPoint x: 256, endPoint y: 220, distance: 114.2
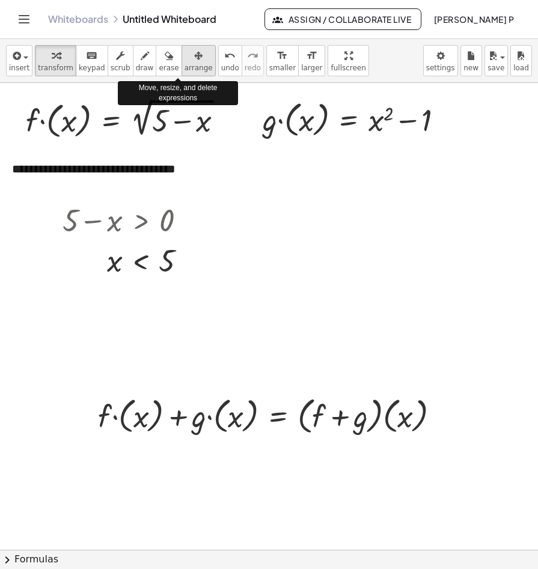
click at [194, 60] on icon "button" at bounding box center [198, 56] width 8 height 14
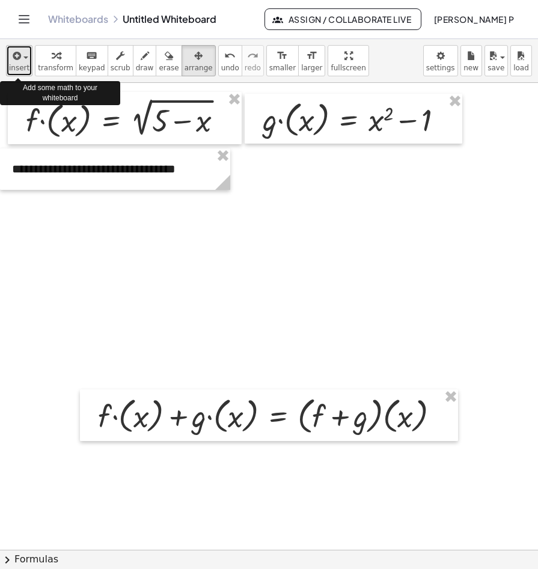
click at [14, 67] on span "insert" at bounding box center [19, 68] width 20 height 8
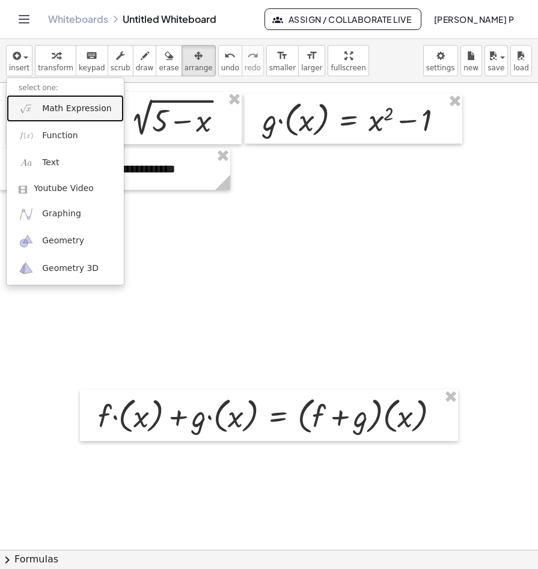
click at [43, 113] on span "Math Expression" at bounding box center [76, 109] width 69 height 12
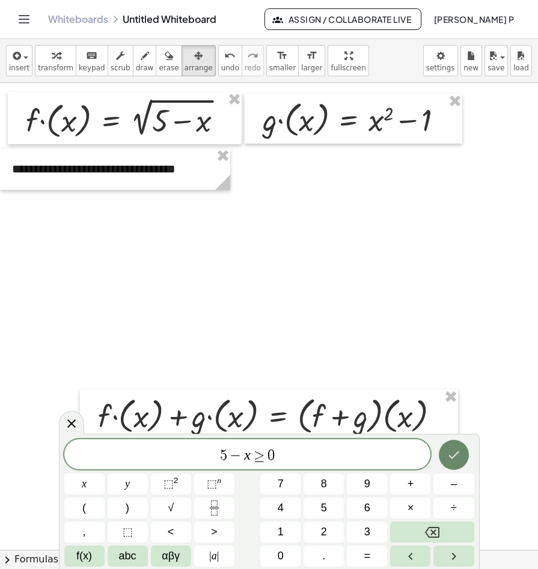
click at [455, 449] on icon "Done" at bounding box center [453, 454] width 14 height 14
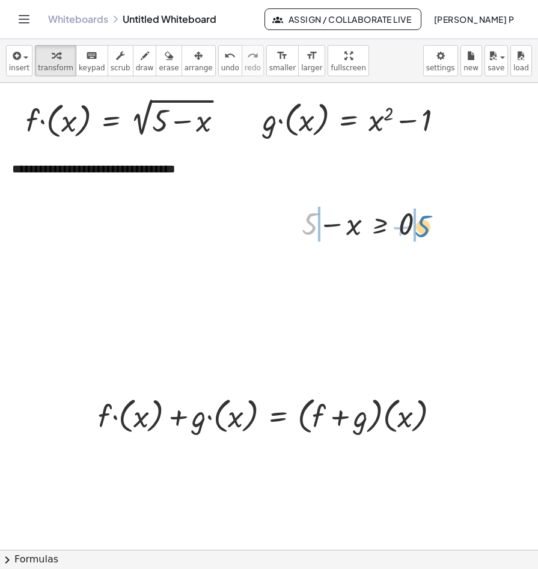
drag, startPoint x: 309, startPoint y: 230, endPoint x: 422, endPoint y: 232, distance: 113.5
click at [422, 232] on div at bounding box center [367, 222] width 145 height 41
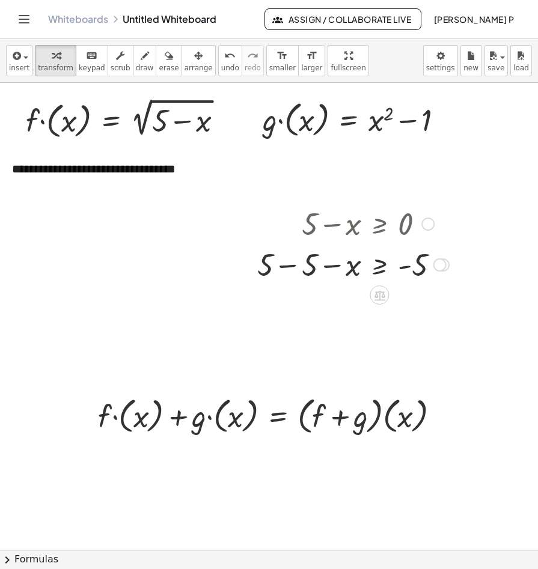
click at [292, 267] on div at bounding box center [353, 263] width 204 height 41
drag, startPoint x: 407, startPoint y: 307, endPoint x: 318, endPoint y: 314, distance: 89.8
click at [318, 314] on div at bounding box center [353, 305] width 204 height 40
click at [444, 306] on div at bounding box center [439, 305] width 13 height 13
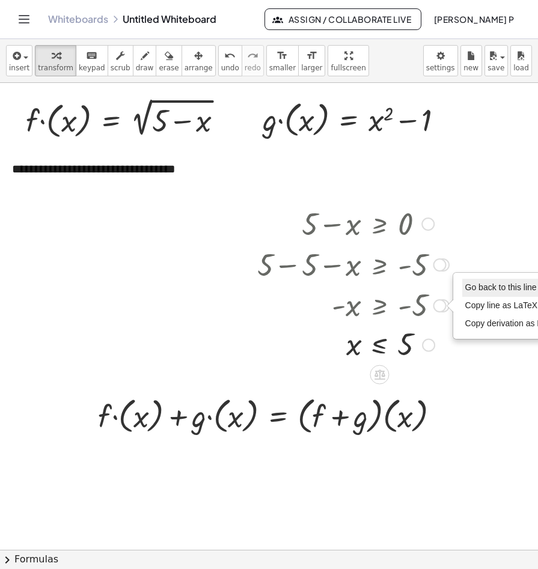
click at [467, 289] on span "Go back to this line" at bounding box center [500, 287] width 71 height 10
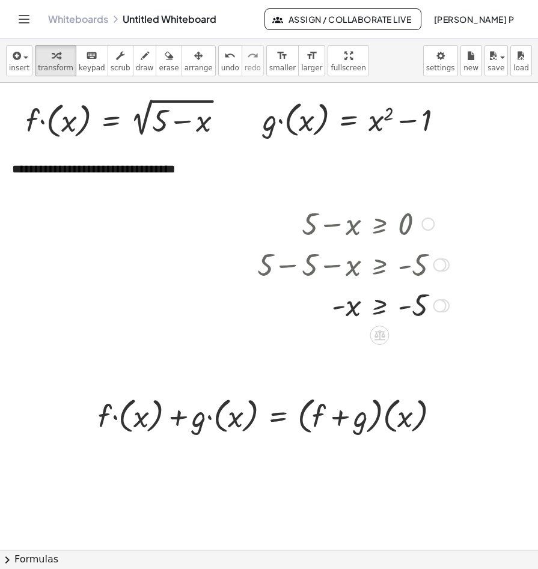
click at [444, 265] on div at bounding box center [439, 264] width 13 height 13
click at [494, 249] on span "Go back to this line" at bounding box center [500, 246] width 71 height 10
click at [280, 265] on div at bounding box center [353, 263] width 204 height 41
drag, startPoint x: 407, startPoint y: 307, endPoint x: 329, endPoint y: 311, distance: 78.8
click at [329, 311] on div at bounding box center [353, 305] width 204 height 40
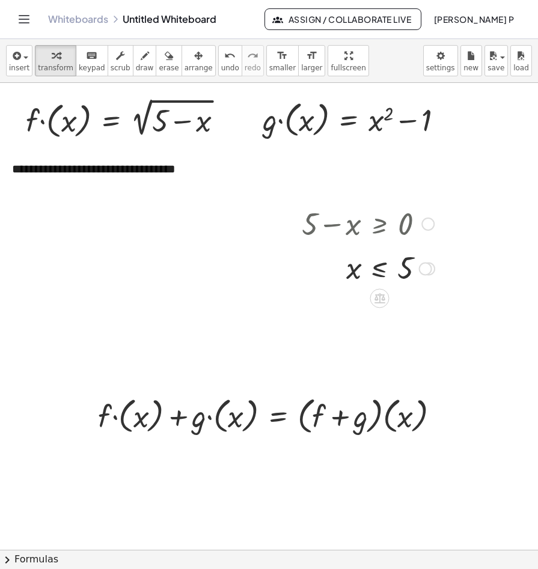
drag, startPoint x: 429, startPoint y: 345, endPoint x: 438, endPoint y: 264, distance: 82.2
click at [379, 269] on div "x 5 ≤ Go back to this line Copy line as LaTeX Copy derivation as LaTeX" at bounding box center [379, 269] width 0 height 0
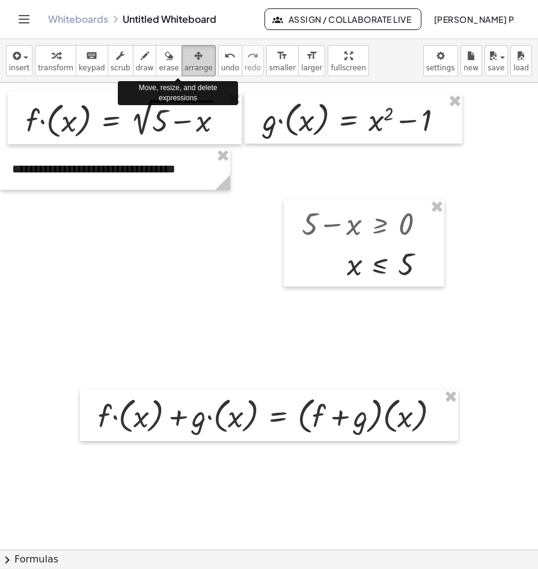
click at [188, 61] on div "button" at bounding box center [198, 55] width 28 height 14
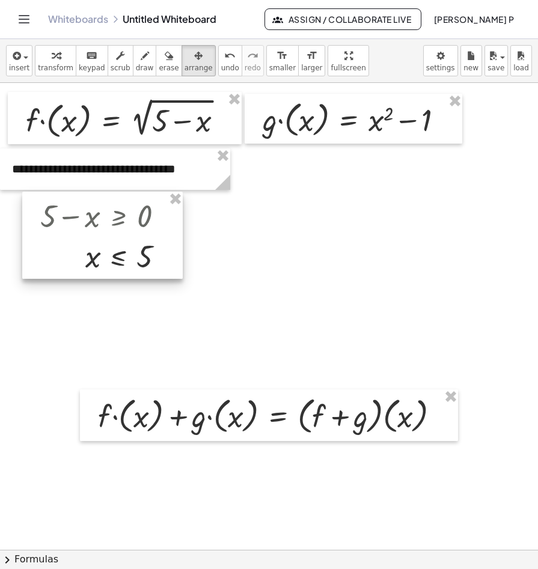
drag, startPoint x: 423, startPoint y: 211, endPoint x: 162, endPoint y: 204, distance: 260.8
click at [162, 204] on div at bounding box center [102, 235] width 160 height 87
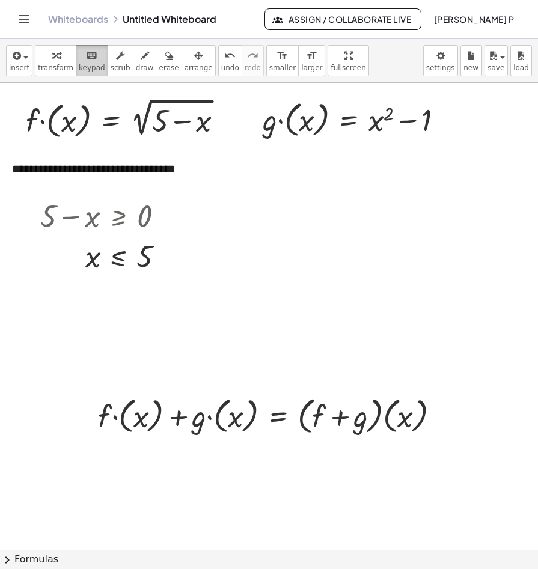
click at [86, 70] on span "keypad" at bounding box center [92, 68] width 26 height 8
drag, startPoint x: 163, startPoint y: 260, endPoint x: 169, endPoint y: 303, distance: 43.0
click at [118, 295] on div "x 5 ≤ Go back to this line Copy line as LaTeX Copy derivation as LaTeX" at bounding box center [118, 295] width 0 height 0
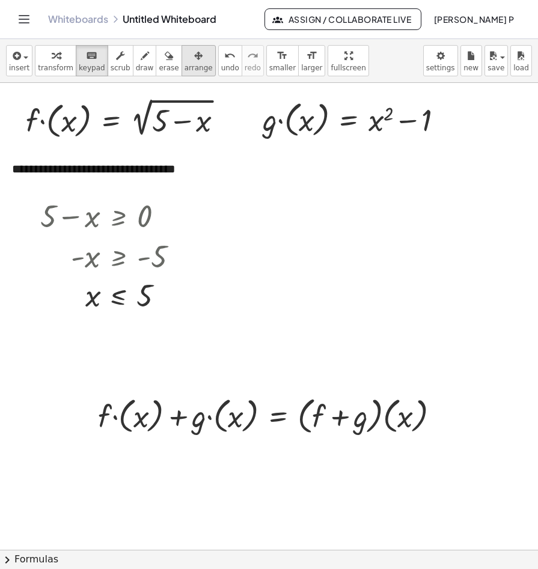
click at [184, 68] on span "arrange" at bounding box center [198, 68] width 28 height 8
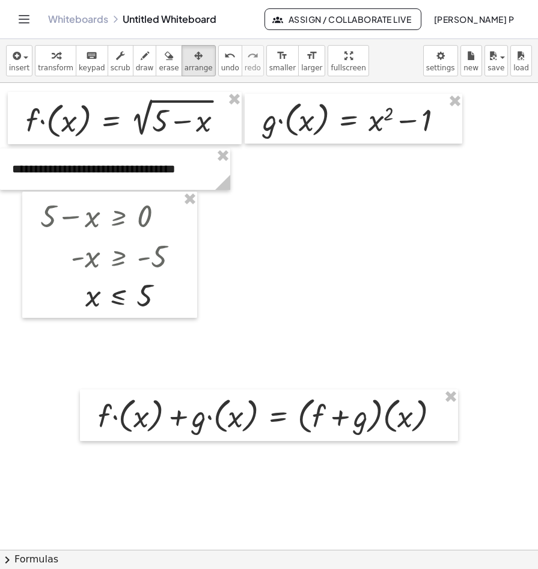
click at [15, 66] on span "insert" at bounding box center [19, 68] width 20 height 8
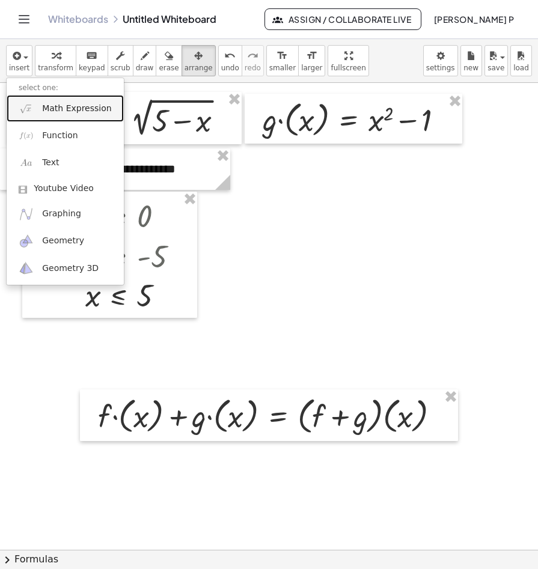
click at [52, 111] on span "Math Expression" at bounding box center [76, 109] width 69 height 12
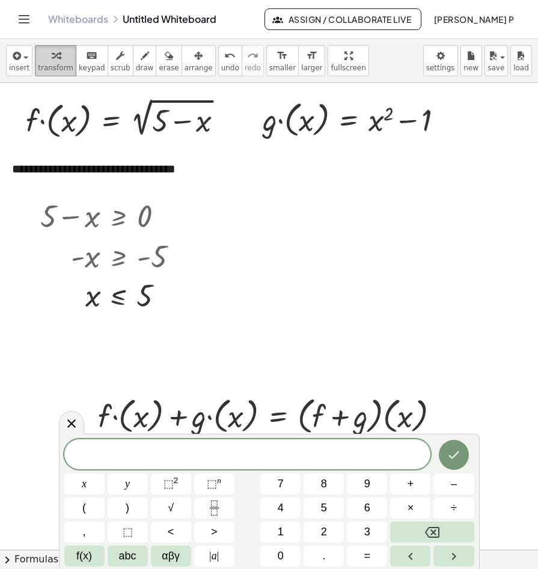
click at [52, 56] on icon "button" at bounding box center [56, 56] width 8 height 14
click at [250, 452] on span "​" at bounding box center [247, 455] width 366 height 17
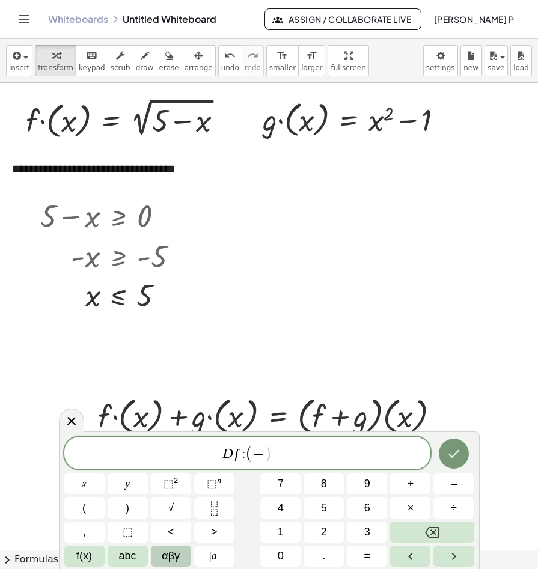
click at [171, 556] on span "αβγ" at bounding box center [171, 556] width 18 height 16
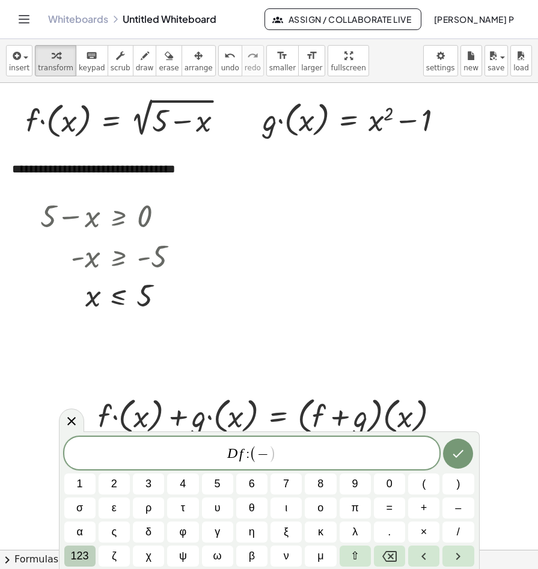
click at [84, 557] on span "123" at bounding box center [80, 556] width 18 height 16
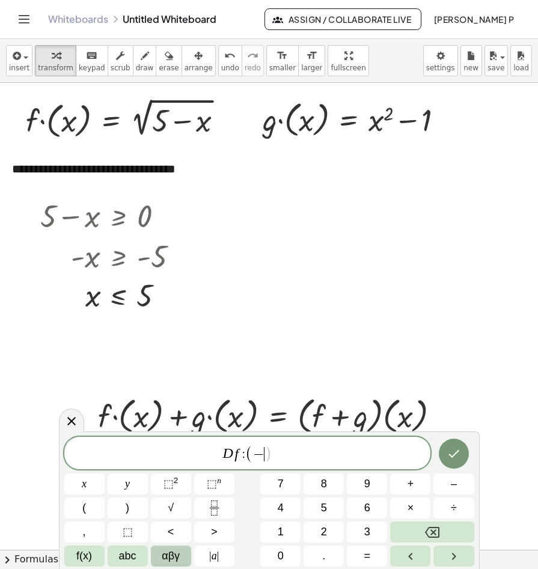
click at [170, 557] on span "αβγ" at bounding box center [171, 556] width 18 height 16
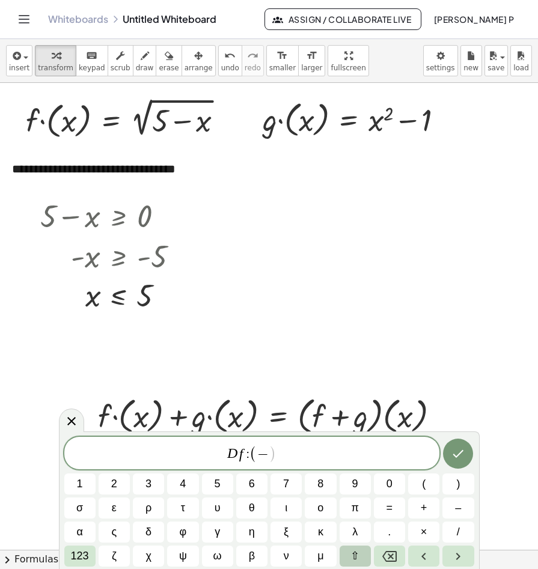
click at [360, 557] on button "⇧" at bounding box center [354, 555] width 31 height 21
click at [76, 562] on span "123" at bounding box center [80, 556] width 18 height 16
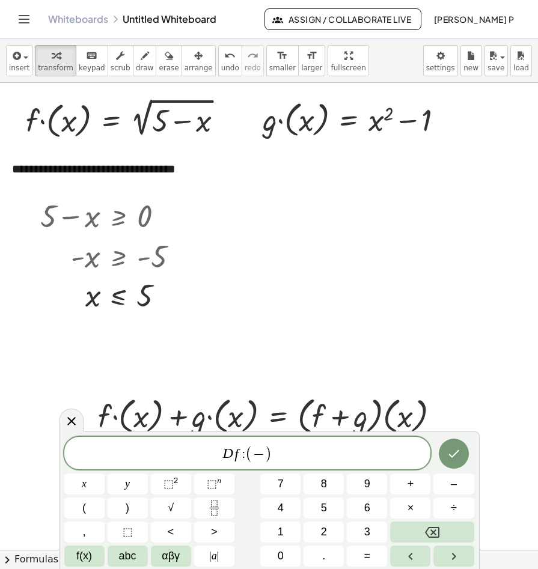
click at [18, 558] on button "chevron_right Formulas" at bounding box center [269, 559] width 538 height 19
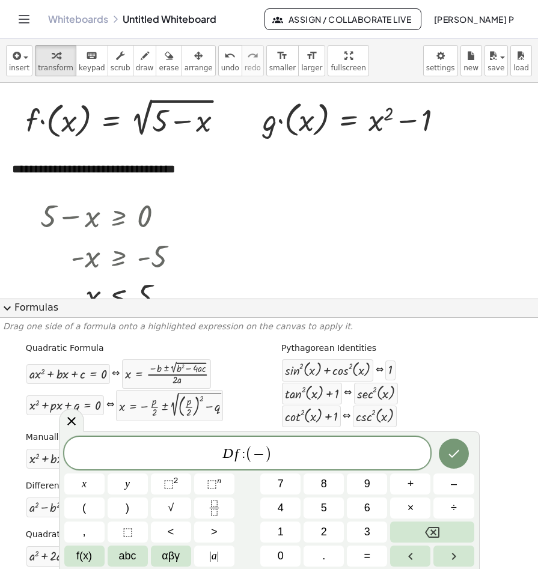
click at [5, 311] on span "expand_more" at bounding box center [7, 308] width 14 height 14
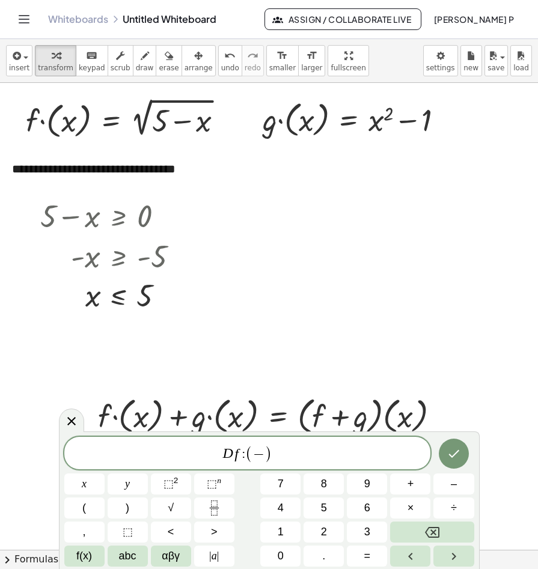
click at [263, 456] on span "−" at bounding box center [258, 454] width 11 height 14
click at [120, 557] on span "abc" at bounding box center [127, 556] width 17 height 16
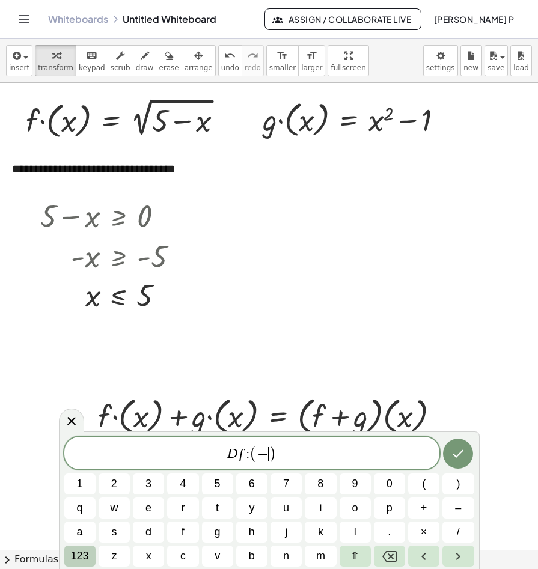
click at [73, 561] on span "123" at bounding box center [80, 556] width 18 height 16
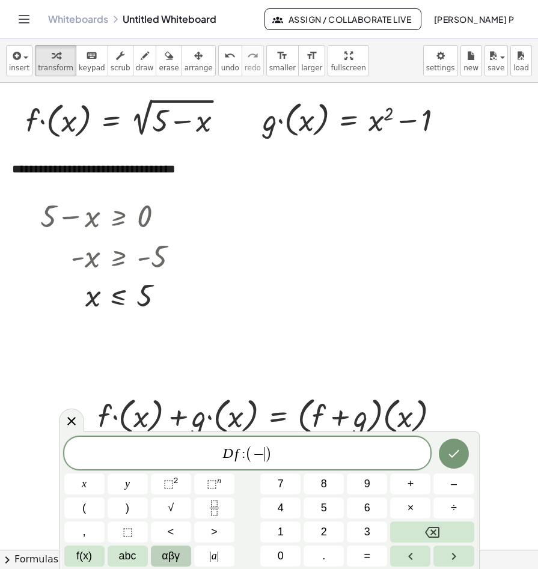
click at [163, 557] on span "αβγ" at bounding box center [171, 556] width 18 height 16
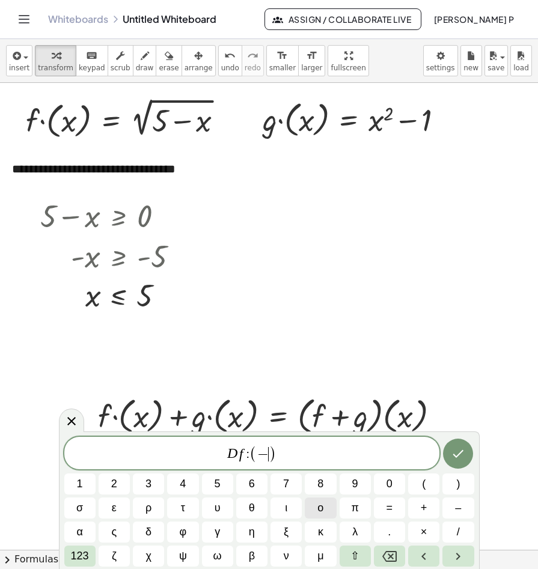
click at [323, 512] on span "ο" at bounding box center [320, 508] width 6 height 16
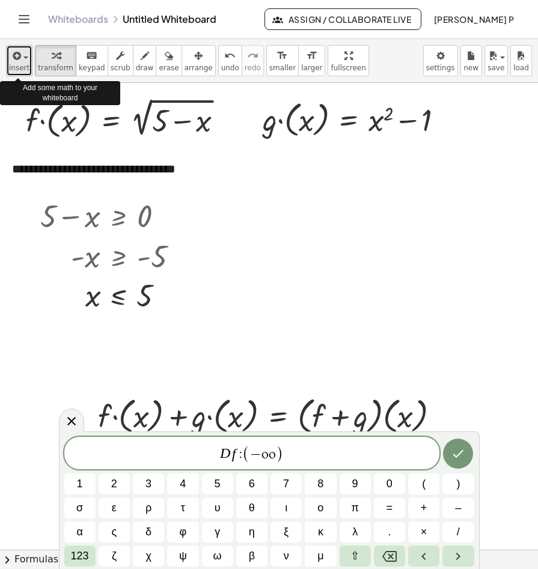
click at [26, 56] on span "button" at bounding box center [25, 57] width 5 height 2
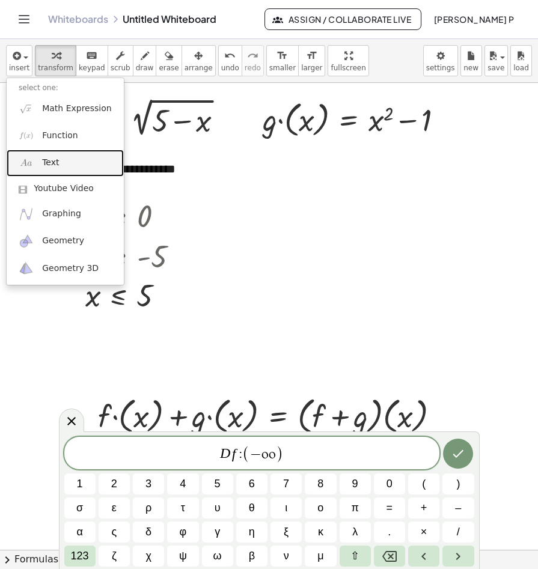
click at [45, 161] on span "Text" at bounding box center [50, 163] width 17 height 12
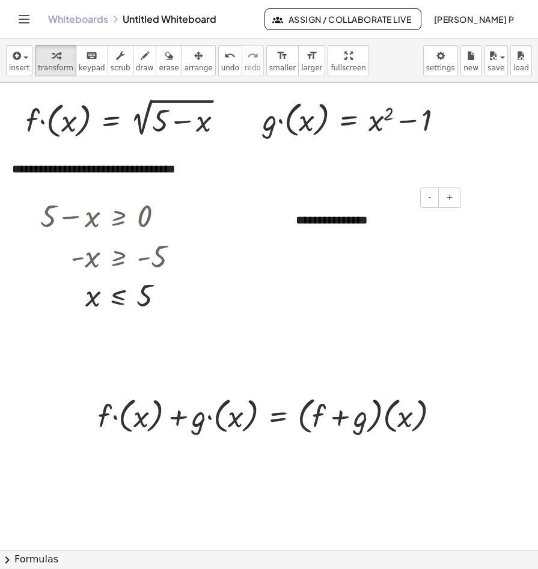
click at [381, 222] on div "**********" at bounding box center [373, 219] width 180 height 41
drag, startPoint x: 374, startPoint y: 225, endPoint x: 288, endPoint y: 225, distance: 85.9
click at [288, 225] on div "**********" at bounding box center [373, 219] width 180 height 41
click at [303, 223] on div at bounding box center [373, 219] width 180 height 41
click at [10, 562] on span "chevron_right" at bounding box center [7, 560] width 14 height 14
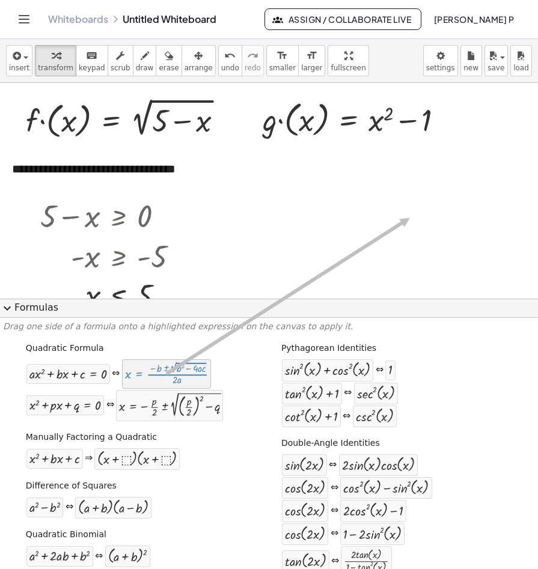
drag, startPoint x: 181, startPoint y: 381, endPoint x: 408, endPoint y: 218, distance: 279.3
click at [452, 200] on span "+" at bounding box center [449, 197] width 7 height 10
click at [433, 202] on button "-" at bounding box center [429, 197] width 19 height 20
click at [446, 204] on button "+" at bounding box center [449, 197] width 23 height 20
click at [97, 377] on div at bounding box center [67, 374] width 77 height 14
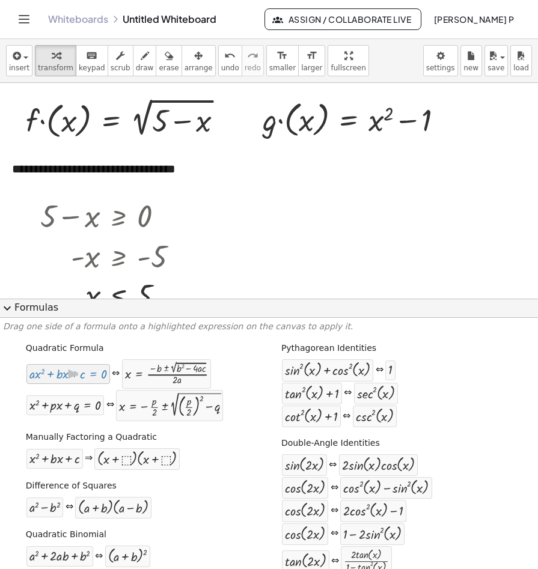
click at [103, 375] on div at bounding box center [67, 374] width 77 height 14
click at [61, 377] on div at bounding box center [67, 374] width 77 height 14
click at [160, 372] on div at bounding box center [166, 373] width 83 height 23
drag, startPoint x: 127, startPoint y: 378, endPoint x: 324, endPoint y: 207, distance: 261.0
click at [444, 196] on button "+" at bounding box center [449, 197] width 23 height 20
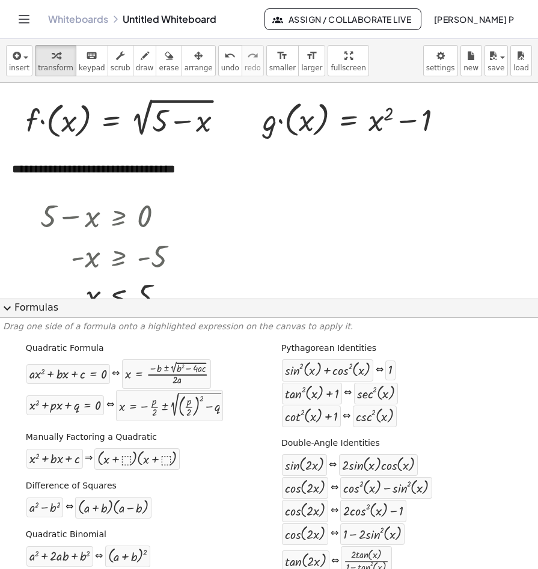
click at [122, 320] on div "Drag one side of a formula onto a highlighted expression on the canvas to apply…" at bounding box center [269, 444] width 538 height 252
click at [9, 310] on span "expand_more" at bounding box center [7, 308] width 14 height 14
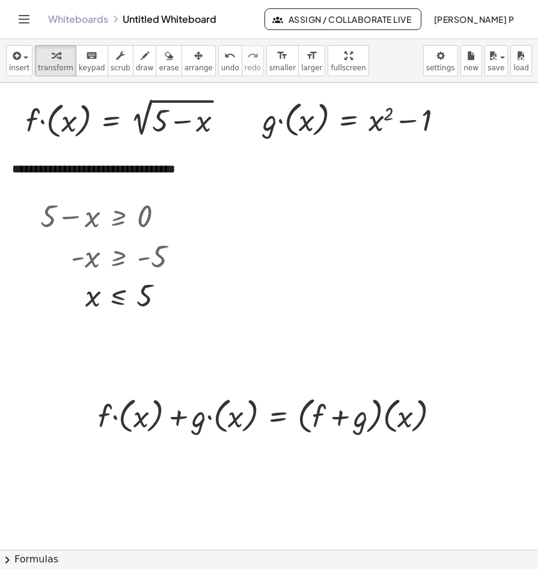
click at [25, 561] on button "chevron_right Formulas" at bounding box center [269, 559] width 538 height 19
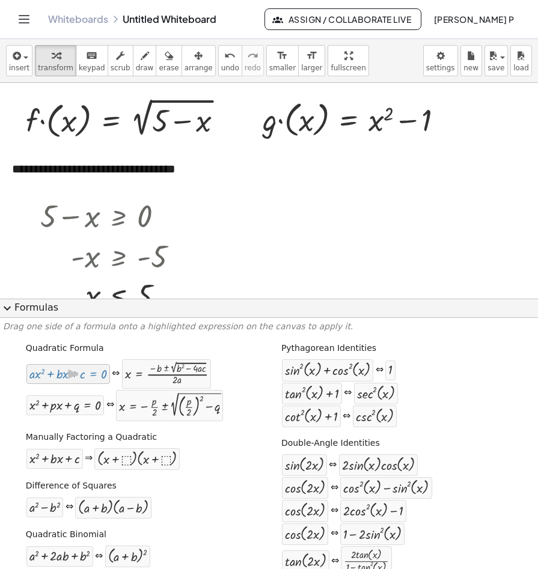
click at [34, 374] on div at bounding box center [67, 374] width 77 height 14
drag, startPoint x: 39, startPoint y: 377, endPoint x: 275, endPoint y: 251, distance: 267.3
drag, startPoint x: 80, startPoint y: 376, endPoint x: 326, endPoint y: 214, distance: 293.5
drag, startPoint x: 66, startPoint y: 364, endPoint x: 288, endPoint y: 219, distance: 264.7
click at [447, 217] on div at bounding box center [373, 221] width 180 height 44
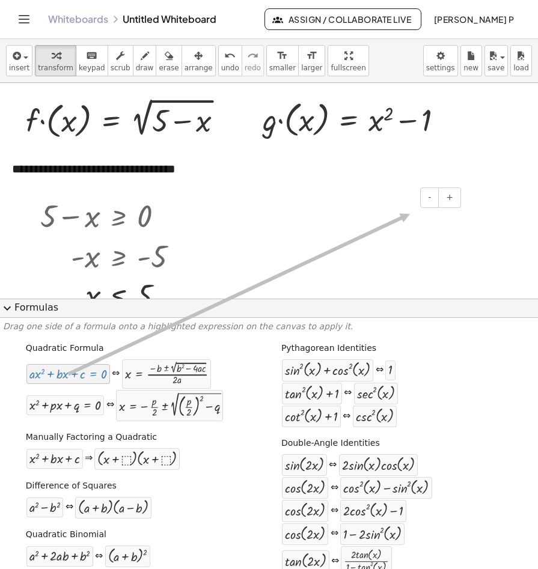
drag, startPoint x: 80, startPoint y: 376, endPoint x: 406, endPoint y: 214, distance: 364.2
click at [431, 207] on button "-" at bounding box center [429, 197] width 19 height 20
click at [444, 205] on button "+" at bounding box center [449, 197] width 23 height 20
click at [430, 208] on div at bounding box center [373, 221] width 180 height 44
click at [429, 208] on div at bounding box center [373, 221] width 180 height 44
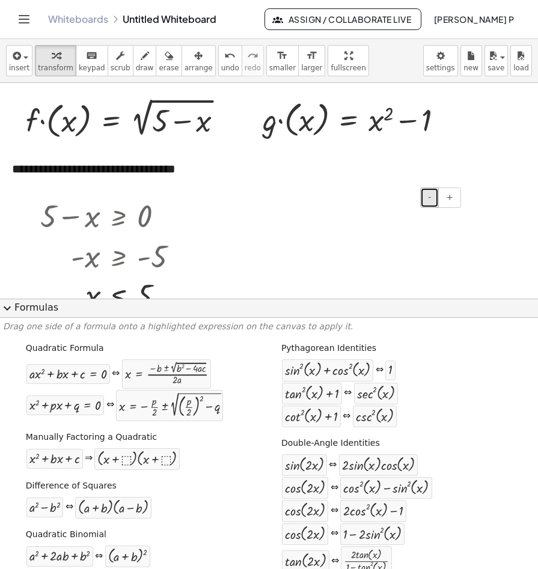
click at [433, 205] on button "-" at bounding box center [429, 197] width 19 height 20
click at [432, 205] on button "-" at bounding box center [429, 197] width 19 height 20
click at [438, 205] on button "-" at bounding box center [429, 197] width 19 height 20
click at [441, 202] on button "+" at bounding box center [449, 197] width 23 height 20
click at [436, 188] on button "-" at bounding box center [429, 197] width 19 height 20
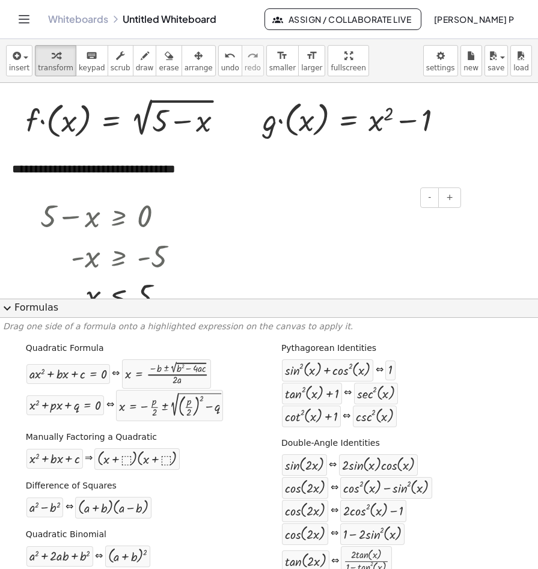
click at [440, 208] on div at bounding box center [373, 219] width 180 height 40
drag, startPoint x: 440, startPoint y: 208, endPoint x: 428, endPoint y: 174, distance: 36.8
click at [303, 228] on div at bounding box center [373, 219] width 180 height 40
click at [176, 377] on div at bounding box center [166, 373] width 83 height 23
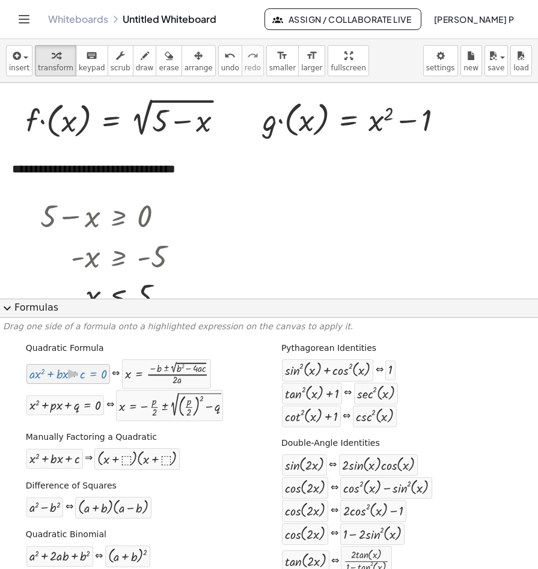
click at [76, 376] on div at bounding box center [67, 374] width 77 height 14
click at [375, 216] on div at bounding box center [373, 219] width 180 height 40
click at [7, 308] on span "expand_more" at bounding box center [7, 308] width 14 height 14
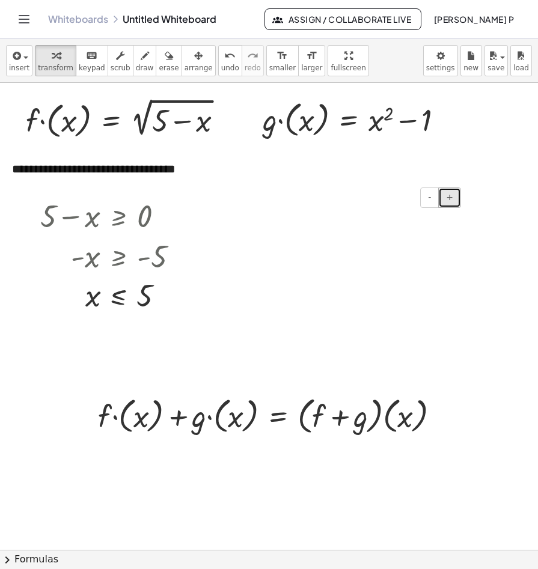
click at [444, 198] on button "+" at bounding box center [449, 197] width 23 height 20
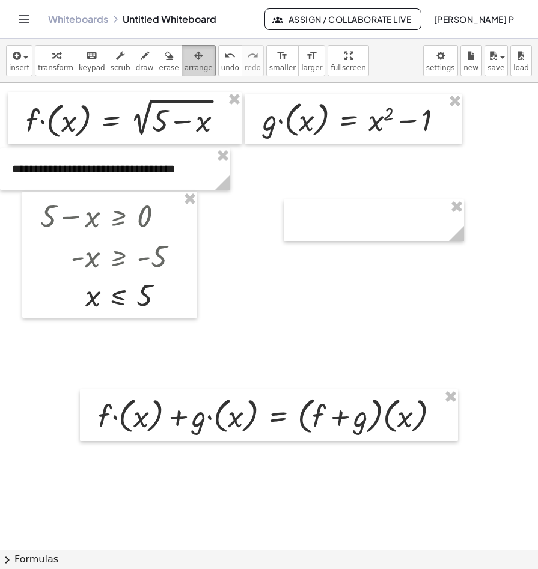
click at [184, 68] on span "arrange" at bounding box center [198, 68] width 28 height 8
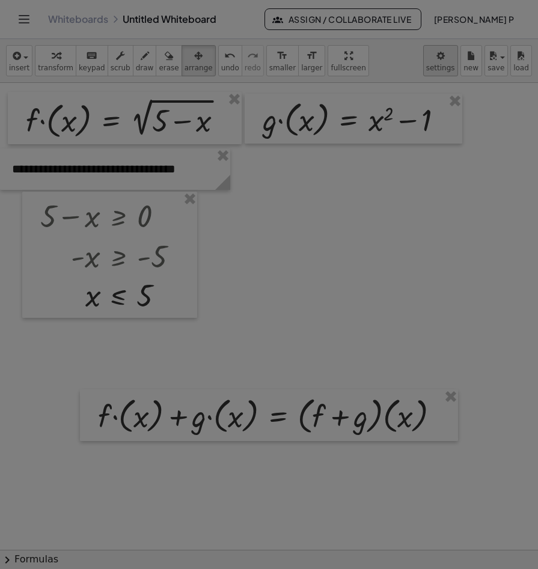
click at [440, 74] on body "**********" at bounding box center [269, 284] width 538 height 569
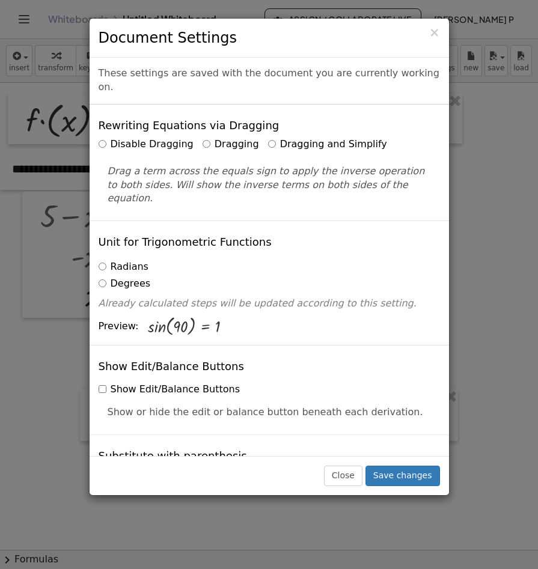
drag, startPoint x: 269, startPoint y: 317, endPoint x: 403, endPoint y: 247, distance: 151.0
click at [403, 260] on div "Radians Degrees Already calculated steps will be updated according to this sett…" at bounding box center [268, 298] width 341 height 76
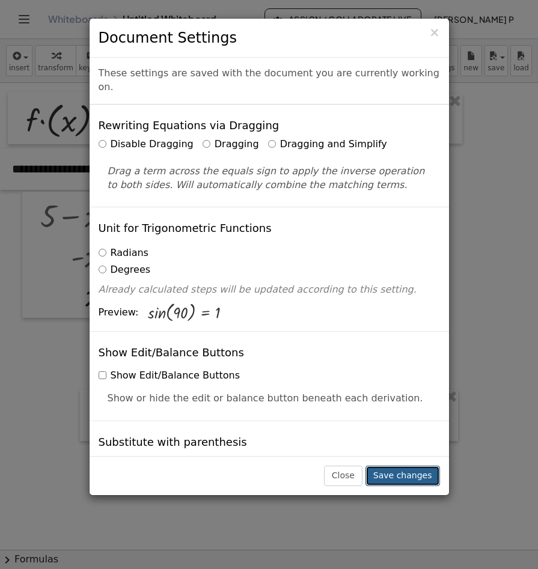
click at [400, 476] on button "Save changes" at bounding box center [402, 475] width 74 height 20
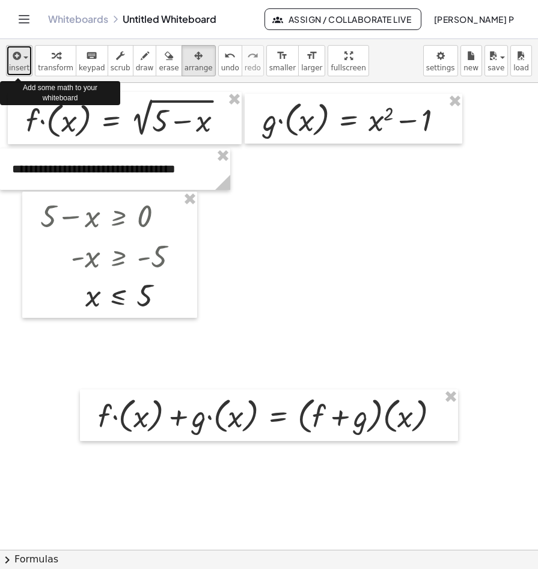
click at [12, 59] on icon "button" at bounding box center [15, 56] width 11 height 14
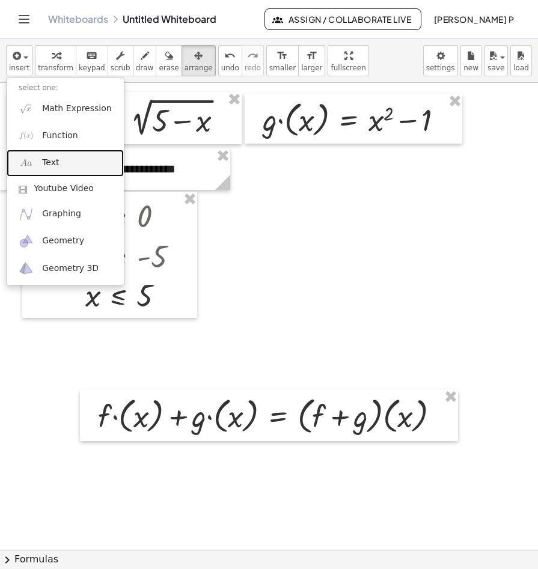
click at [53, 165] on span "Text" at bounding box center [50, 163] width 17 height 12
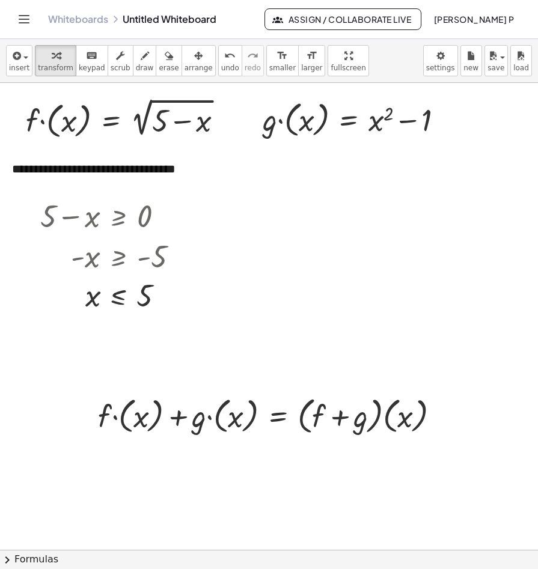
click at [311, 226] on div at bounding box center [373, 219] width 180 height 41
click at [321, 214] on div "*******" at bounding box center [373, 219] width 180 height 41
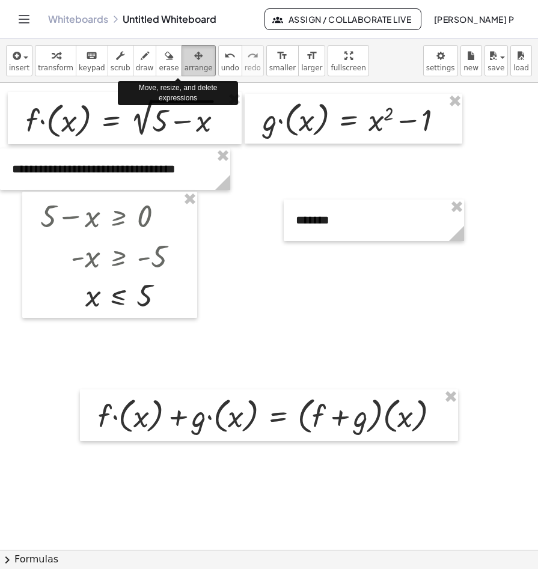
click at [194, 60] on icon "button" at bounding box center [198, 56] width 8 height 14
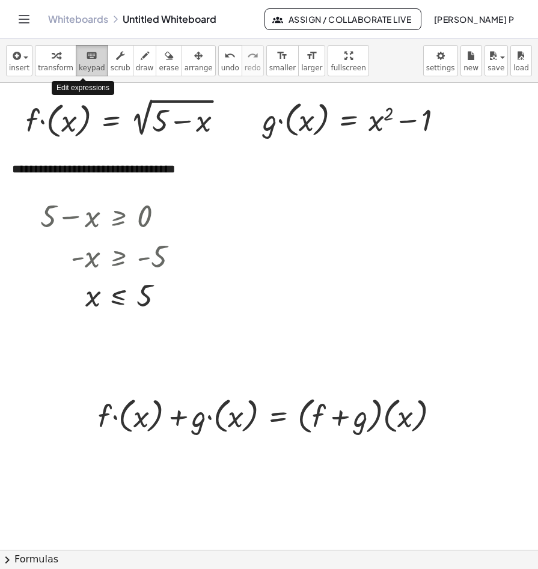
click at [79, 70] on span "keypad" at bounding box center [92, 68] width 26 height 8
click at [88, 64] on span "keypad" at bounding box center [92, 68] width 26 height 8
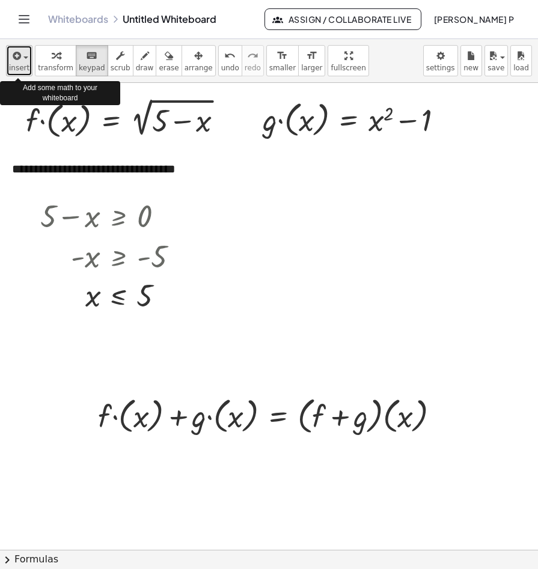
click at [16, 62] on icon "button" at bounding box center [15, 56] width 11 height 14
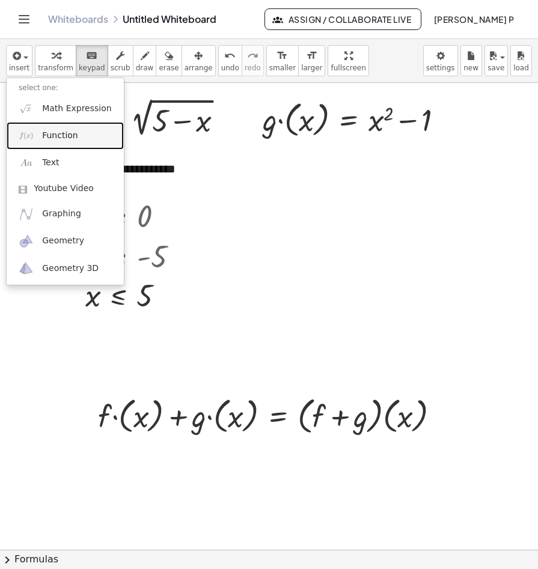
click at [54, 134] on span "Function" at bounding box center [60, 136] width 36 height 12
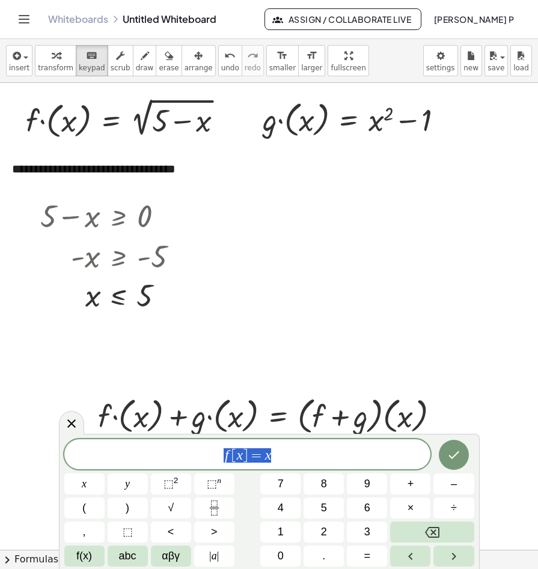
drag, startPoint x: 283, startPoint y: 453, endPoint x: 184, endPoint y: 453, distance: 98.5
click at [184, 453] on span "f [ x ] = x" at bounding box center [247, 455] width 366 height 17
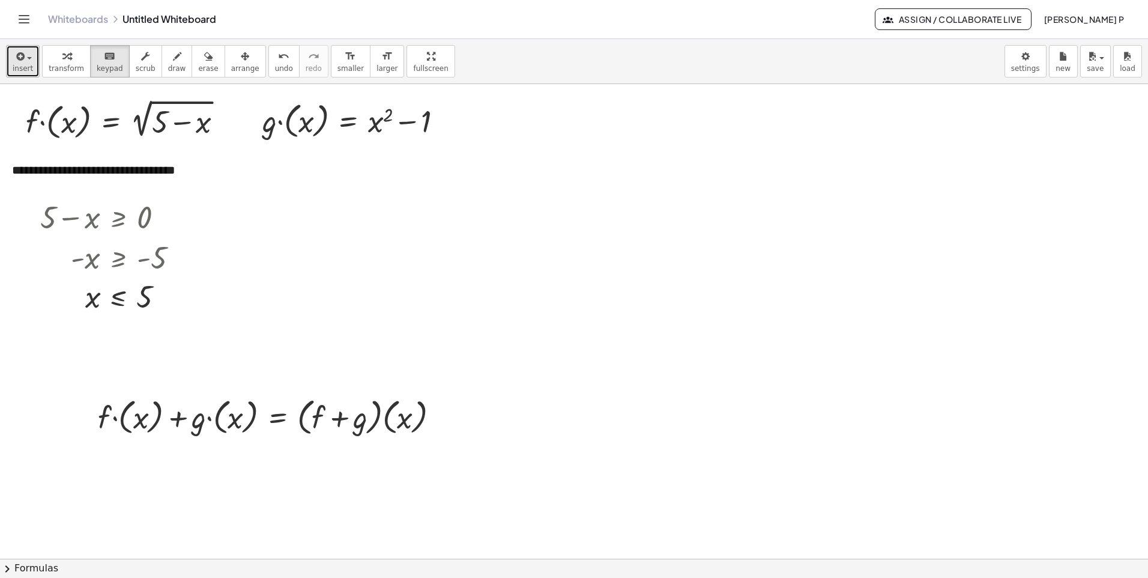
click at [25, 61] on span "button" at bounding box center [26, 57] width 2 height 8
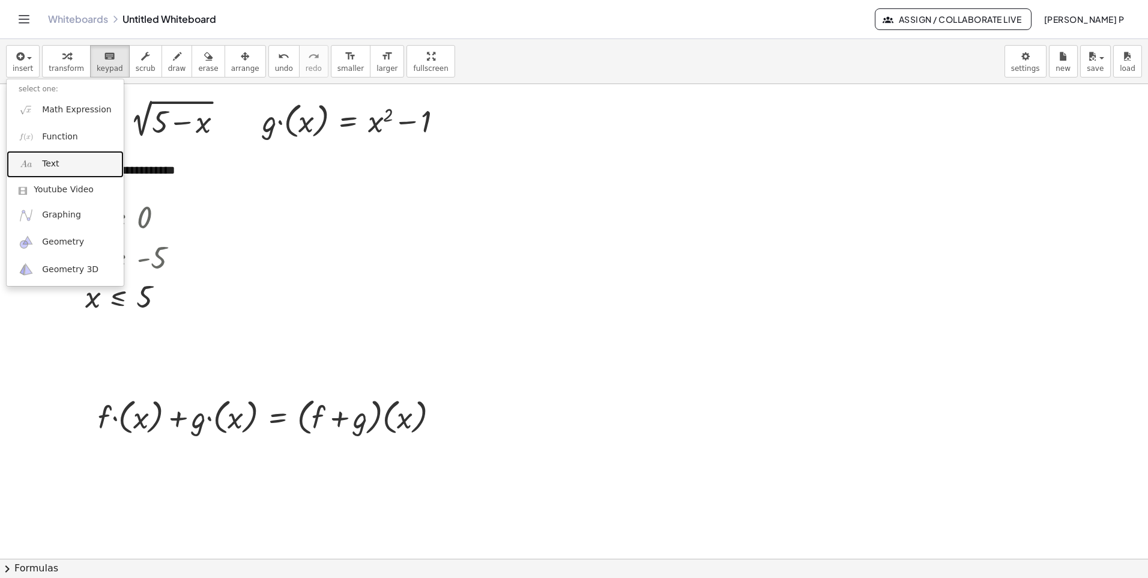
click at [65, 166] on link "Text" at bounding box center [65, 164] width 117 height 27
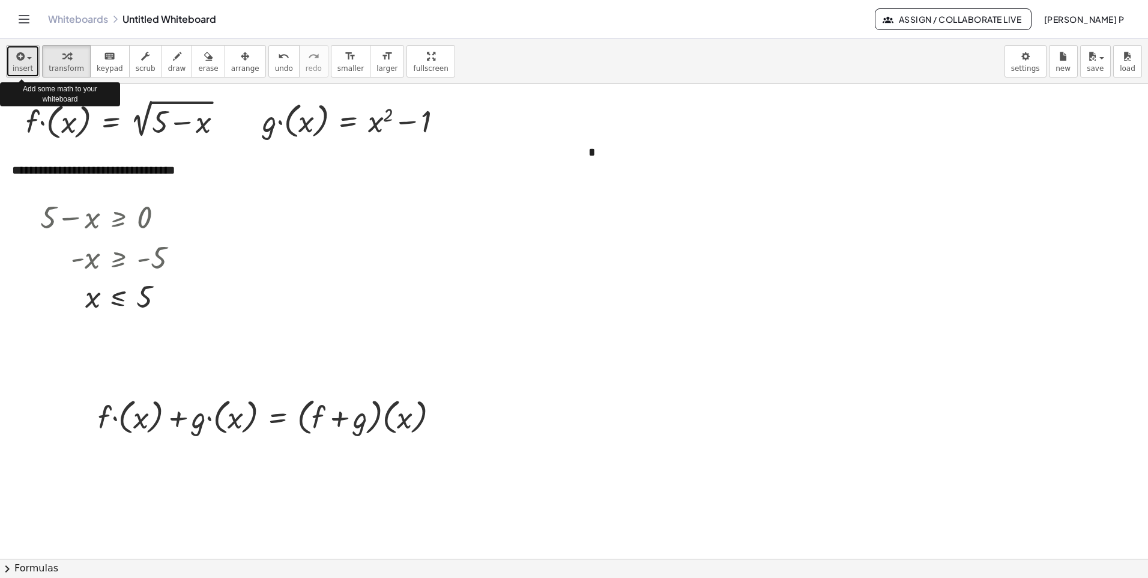
click at [10, 69] on button "insert" at bounding box center [23, 61] width 34 height 32
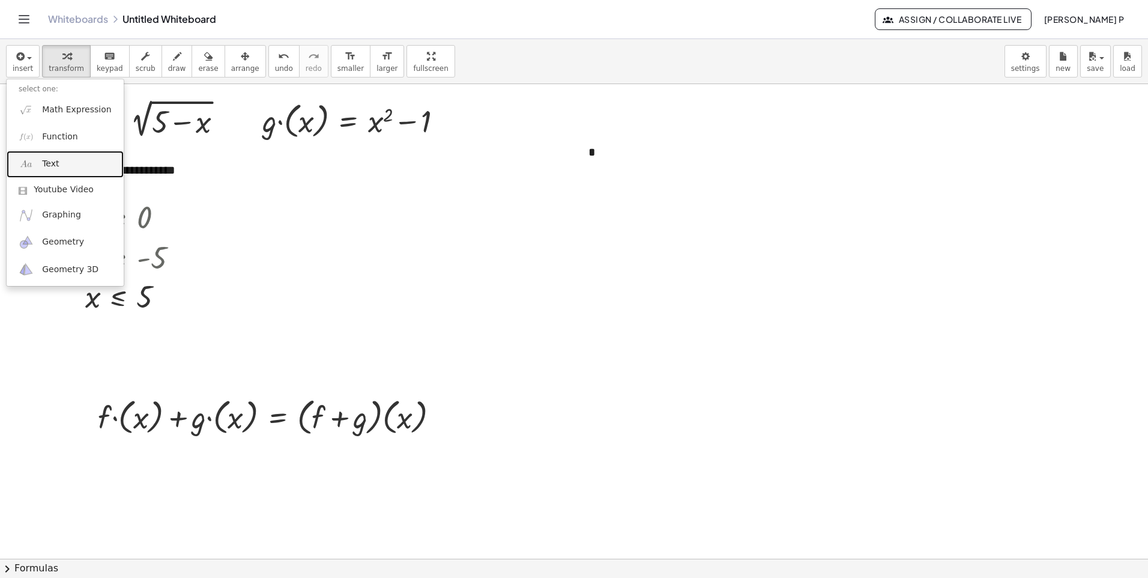
click at [59, 169] on link "Text" at bounding box center [65, 164] width 117 height 27
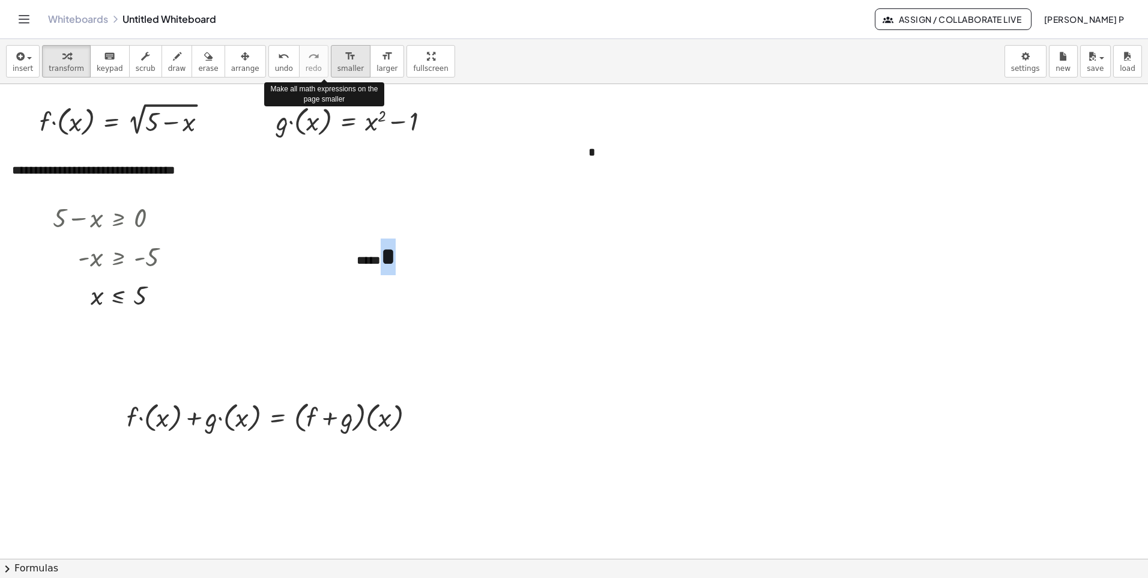
click at [338, 65] on span "smaller" at bounding box center [351, 68] width 26 height 8
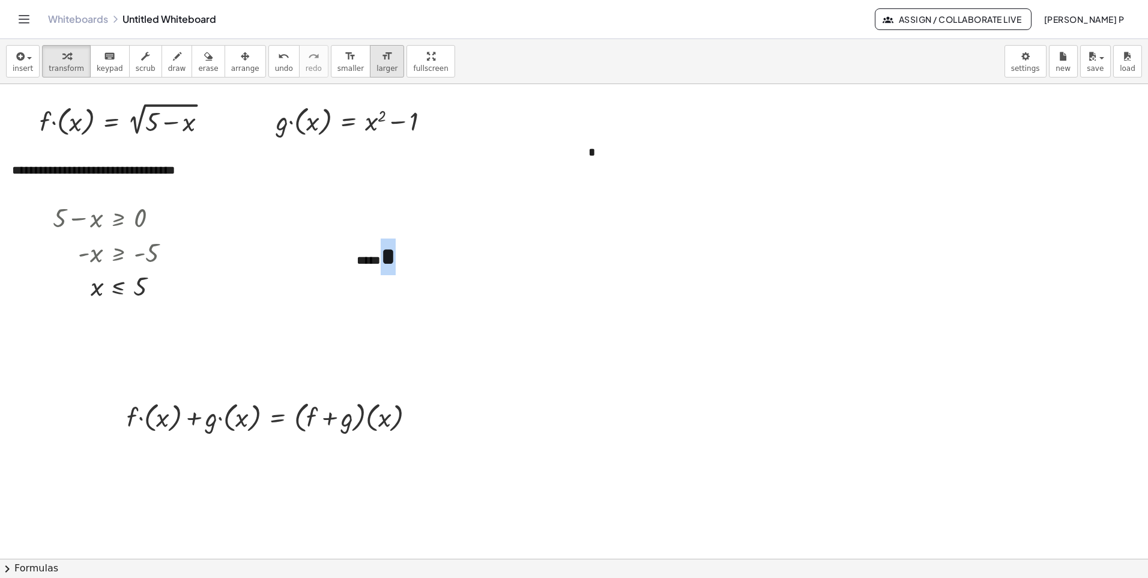
click at [377, 67] on span "larger" at bounding box center [387, 68] width 21 height 8
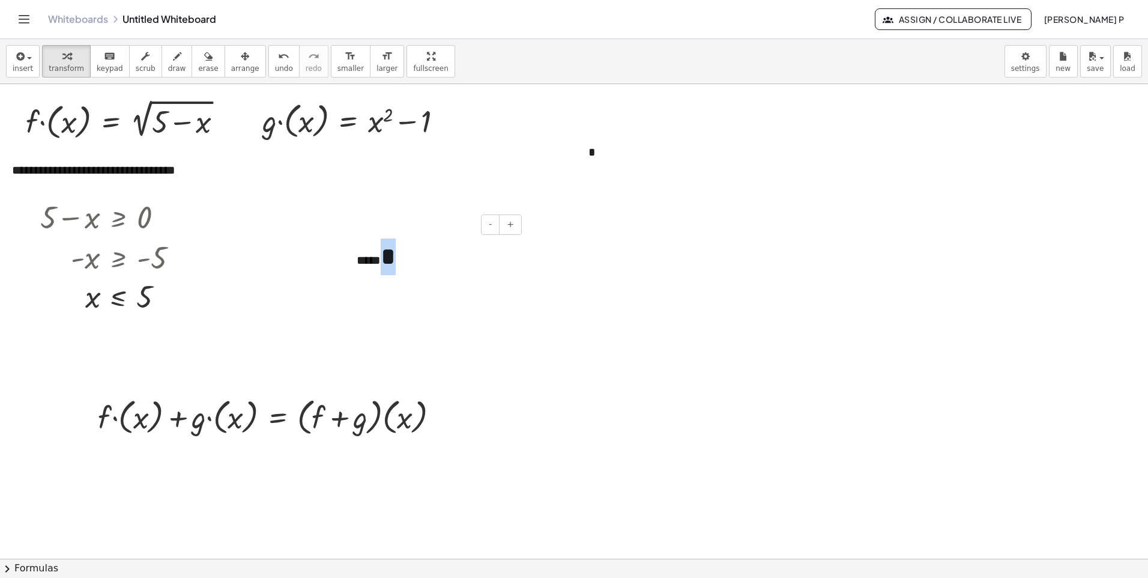
click at [405, 255] on div "***** *" at bounding box center [435, 256] width 180 height 61
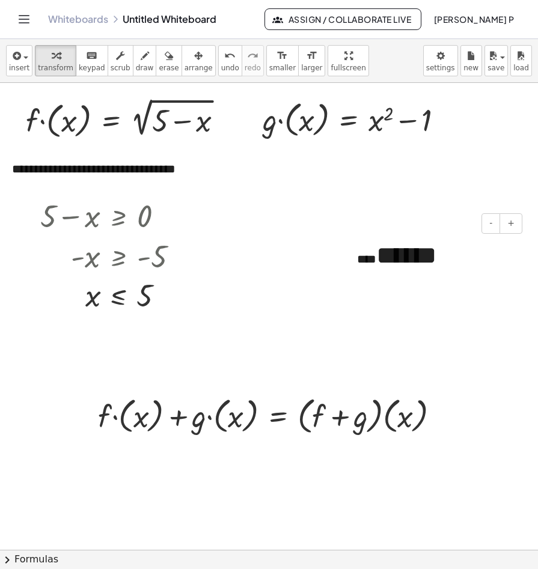
click at [455, 261] on div "*** ******" at bounding box center [435, 255] width 180 height 61
click at [20, 65] on span "insert" at bounding box center [19, 68] width 20 height 8
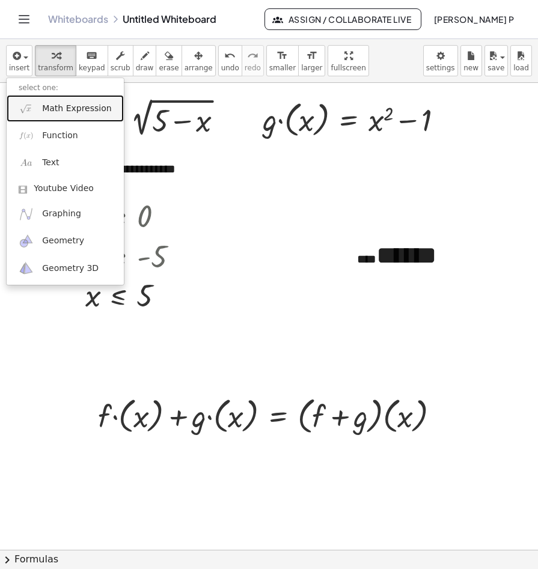
click at [80, 111] on span "Math Expression" at bounding box center [76, 109] width 69 height 12
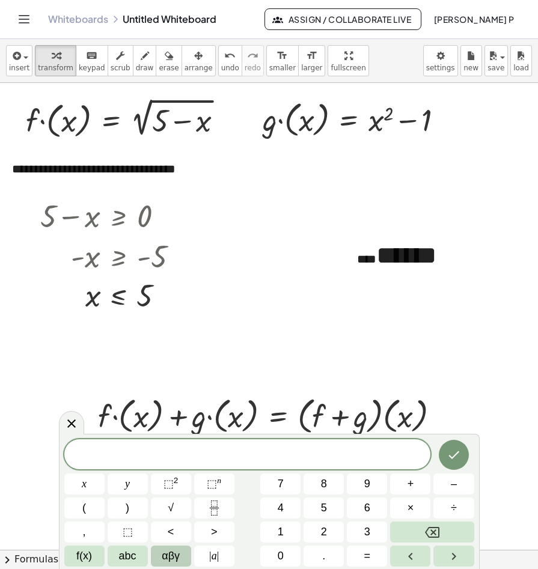
click at [174, 556] on span "αβγ" at bounding box center [171, 556] width 18 height 16
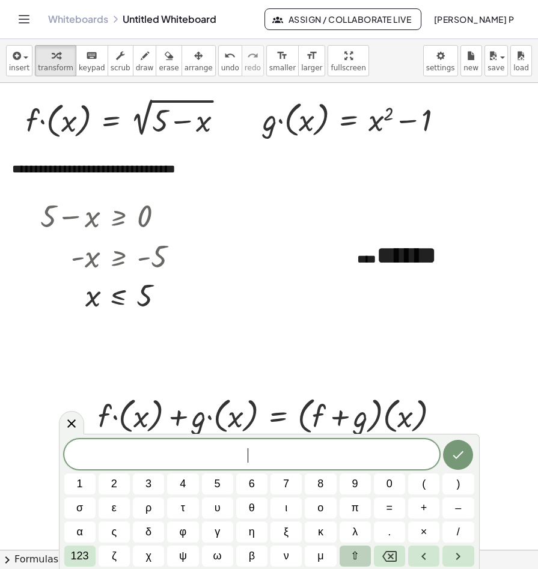
click at [359, 562] on button "⇧" at bounding box center [354, 555] width 31 height 21
click at [76, 557] on span "123" at bounding box center [80, 556] width 18 height 16
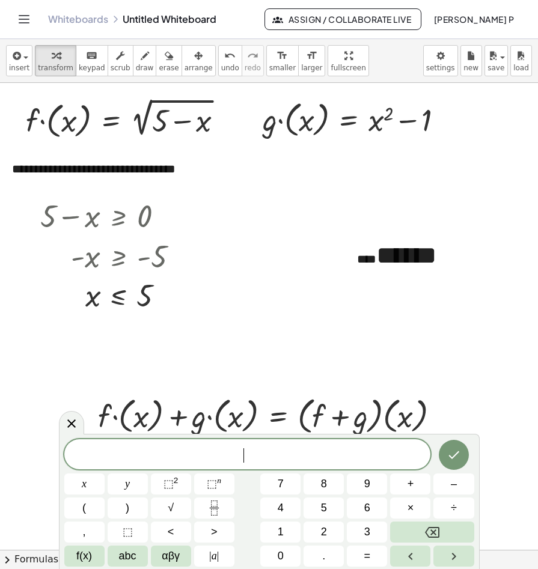
click at [76, 557] on button "f(x)" at bounding box center [84, 555] width 40 height 21
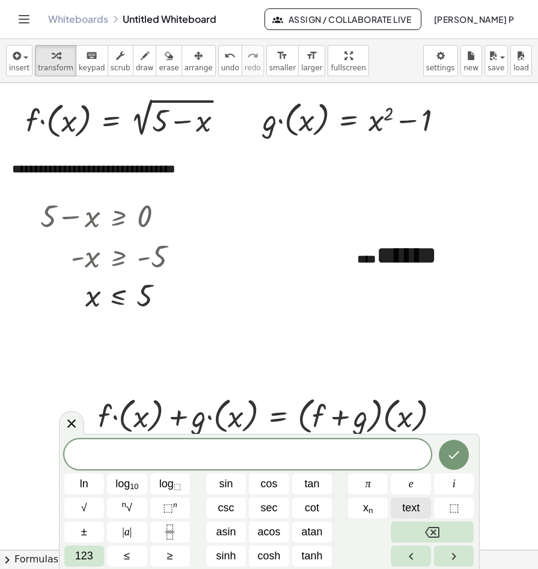
click at [417, 508] on span "text" at bounding box center [410, 508] width 17 height 16
click at [83, 552] on span "123" at bounding box center [84, 556] width 18 height 16
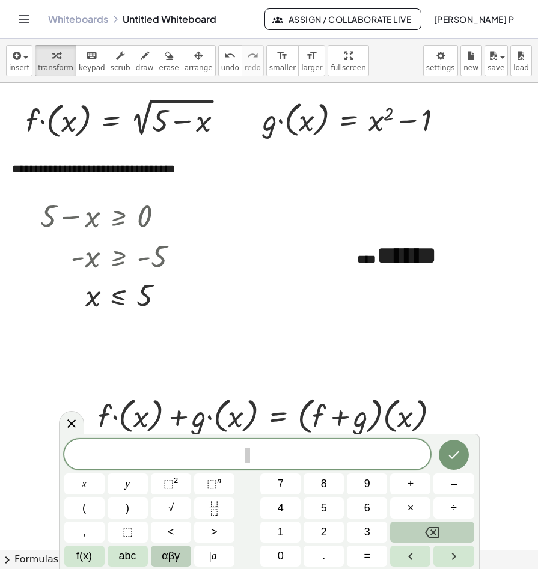
click at [168, 560] on span "αβγ" at bounding box center [171, 556] width 18 height 16
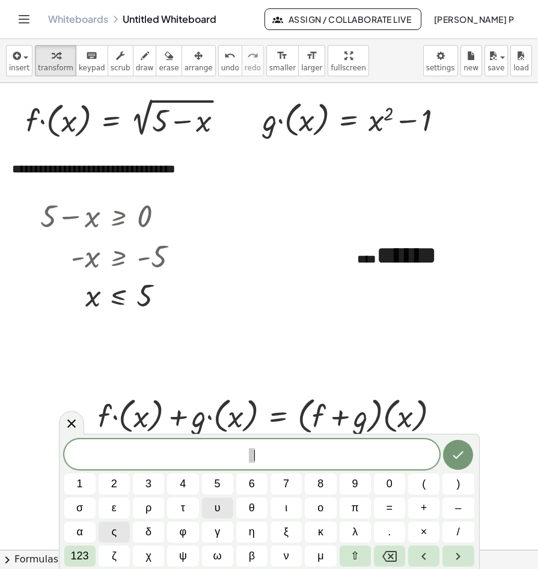
click at [220, 508] on button "υ" at bounding box center [217, 507] width 31 height 21
click at [448, 253] on div "*** ******" at bounding box center [435, 255] width 180 height 61
click at [350, 559] on button "⇧" at bounding box center [354, 555] width 31 height 21
click at [82, 555] on span "123" at bounding box center [80, 556] width 18 height 16
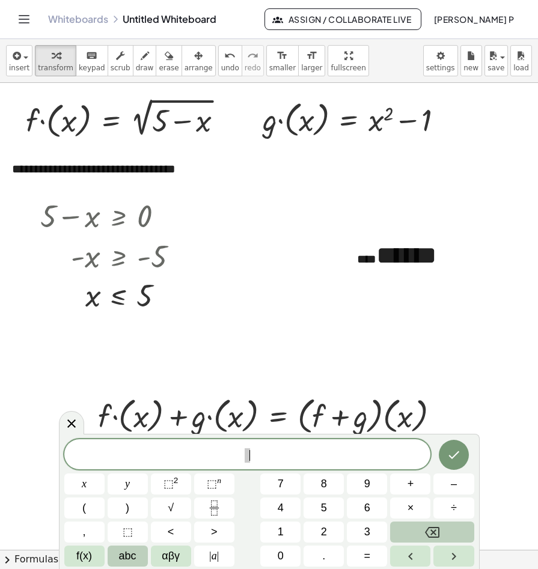
click at [130, 559] on span "abc" at bounding box center [127, 556] width 17 height 16
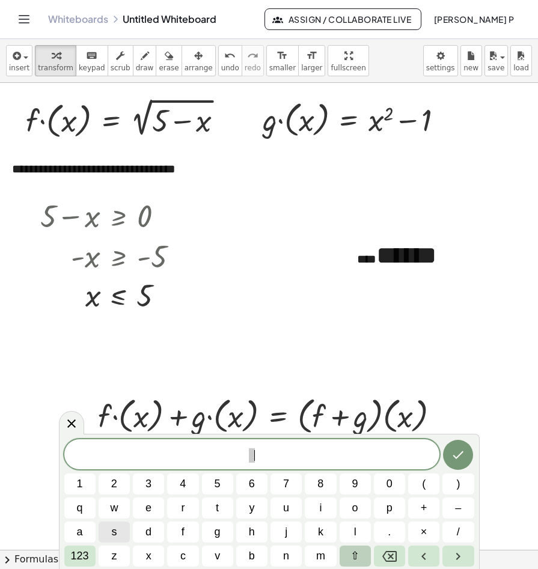
click at [352, 553] on span "⇧" at bounding box center [354, 556] width 9 height 16
click at [285, 509] on span "u" at bounding box center [286, 508] width 8 height 16
click at [436, 256] on span "******" at bounding box center [406, 255] width 60 height 25
click at [450, 258] on div "*** ******" at bounding box center [435, 255] width 180 height 61
click at [282, 506] on span "u" at bounding box center [286, 508] width 8 height 16
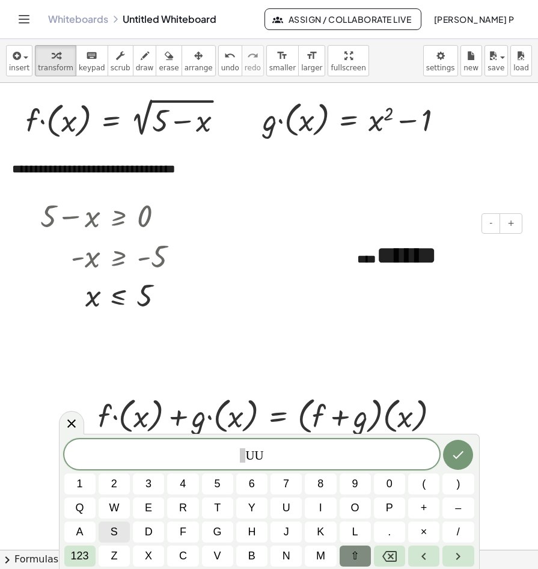
click at [436, 259] on span "******" at bounding box center [406, 255] width 60 height 25
drag, startPoint x: 274, startPoint y: 458, endPoint x: 187, endPoint y: 453, distance: 87.8
click at [187, 453] on span "UU" at bounding box center [251, 455] width 375 height 17
click at [461, 461] on icon "Done" at bounding box center [457, 454] width 14 height 14
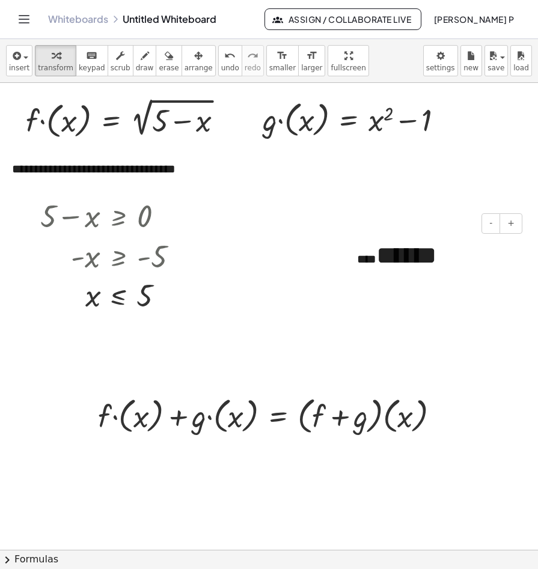
click at [436, 258] on span "******" at bounding box center [406, 255] width 60 height 25
drag, startPoint x: 417, startPoint y: 255, endPoint x: 392, endPoint y: 256, distance: 25.2
click at [392, 256] on span "********" at bounding box center [416, 255] width 80 height 25
copy span "**"
click at [476, 265] on div "*** ********" at bounding box center [435, 255] width 180 height 61
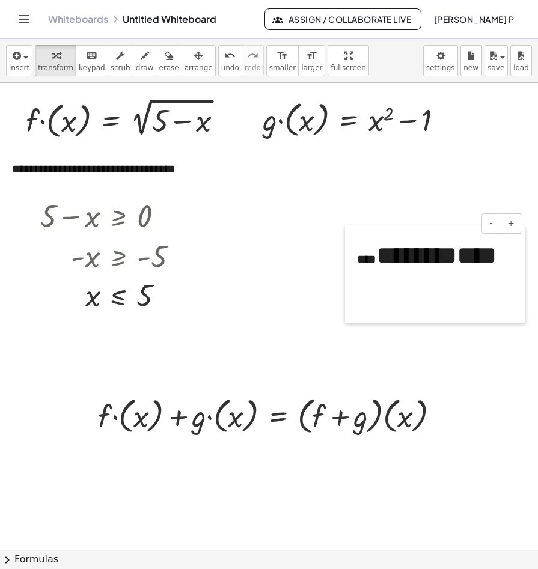
click at [348, 279] on div at bounding box center [351, 273] width 12 height 97
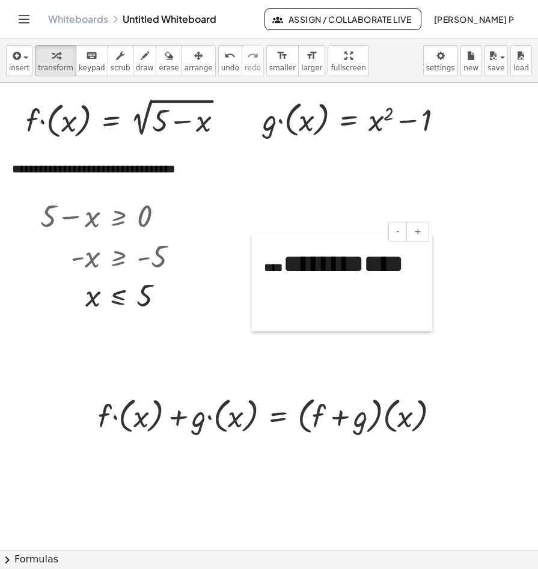
drag, startPoint x: 348, startPoint y: 279, endPoint x: 252, endPoint y: 288, distance: 96.5
click at [252, 288] on div at bounding box center [258, 282] width 12 height 97
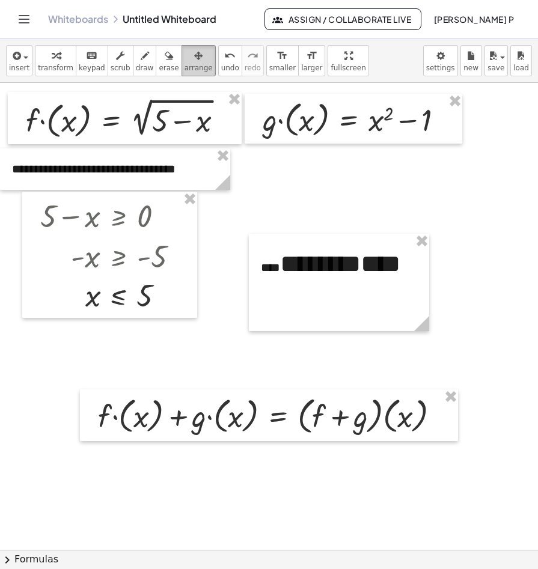
click at [184, 70] on span "arrange" at bounding box center [198, 68] width 28 height 8
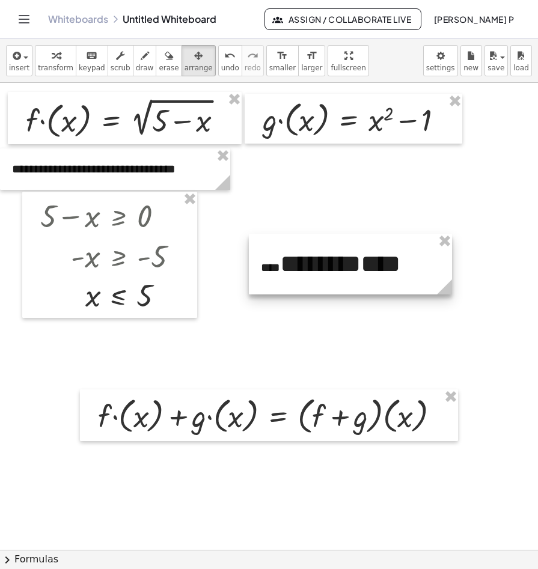
drag, startPoint x: 429, startPoint y: 327, endPoint x: 452, endPoint y: 324, distance: 22.9
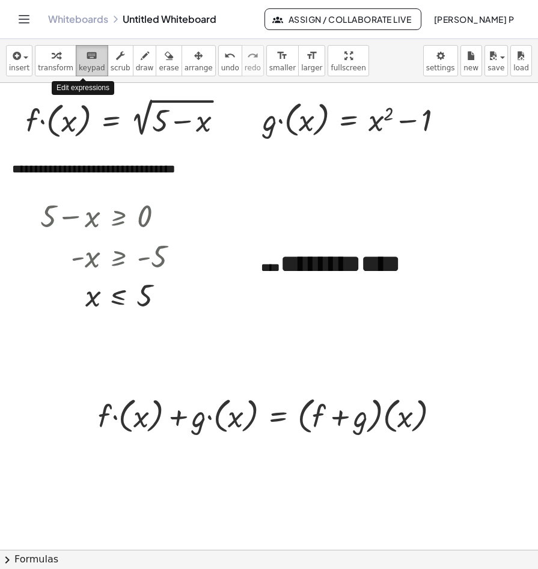
click at [79, 61] on div "keyboard" at bounding box center [92, 55] width 26 height 14
click at [400, 262] on span "*" at bounding box center [400, 263] width 0 height 25
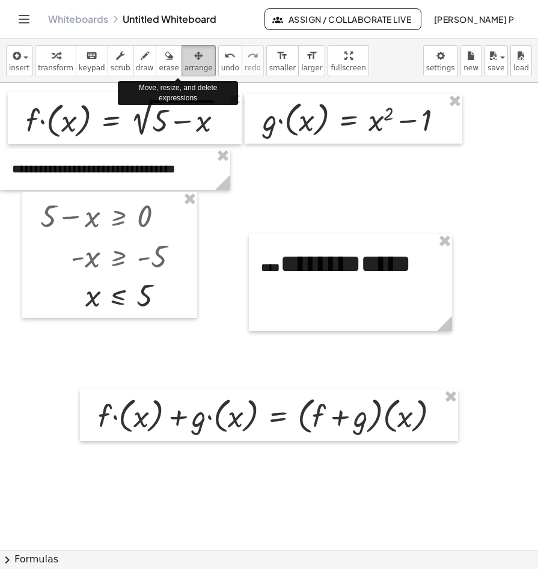
click at [184, 64] on span "arrange" at bounding box center [198, 68] width 28 height 8
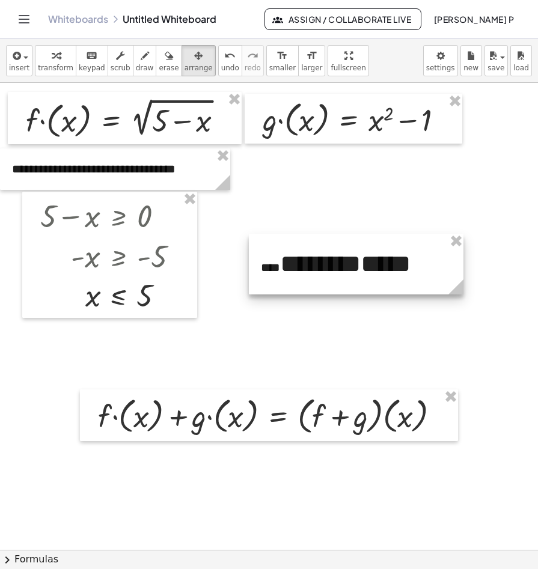
drag, startPoint x: 452, startPoint y: 324, endPoint x: 463, endPoint y: 324, distance: 11.4
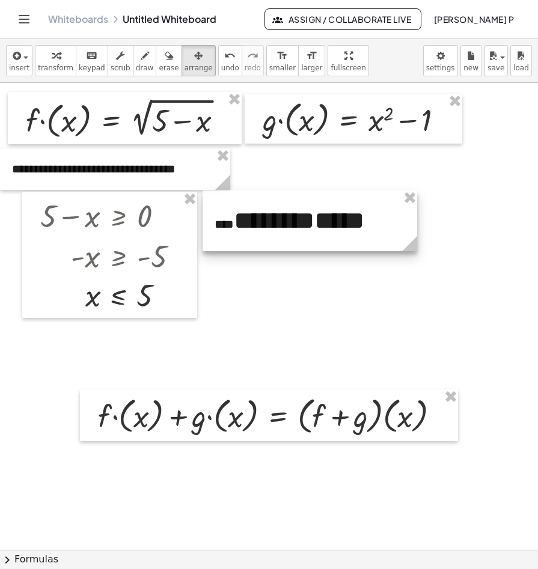
drag, startPoint x: 389, startPoint y: 288, endPoint x: 343, endPoint y: 244, distance: 63.3
click at [343, 244] on div at bounding box center [309, 220] width 214 height 61
click at [339, 245] on div at bounding box center [306, 221] width 214 height 61
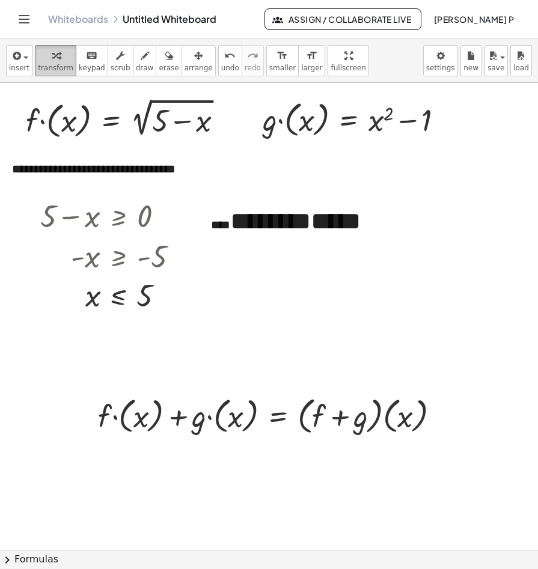
click at [54, 66] on span "transform" at bounding box center [55, 68] width 35 height 8
click at [360, 223] on span "**" at bounding box center [351, 220] width 20 height 25
click at [360, 226] on span "**" at bounding box center [351, 220] width 20 height 25
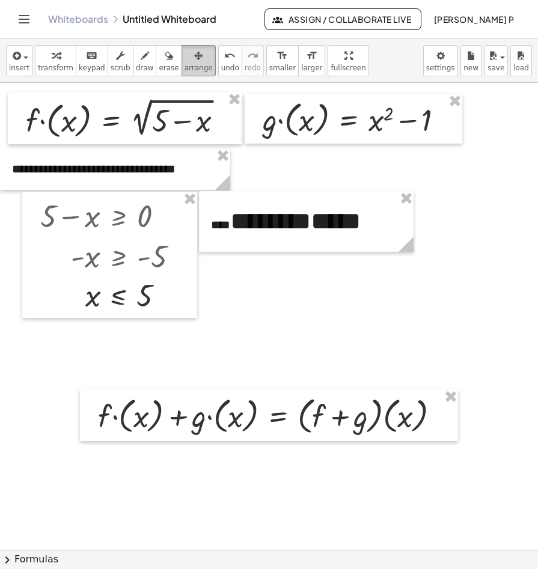
click at [184, 66] on span "arrange" at bounding box center [198, 68] width 28 height 8
drag, startPoint x: 407, startPoint y: 199, endPoint x: 297, endPoint y: 332, distance: 172.3
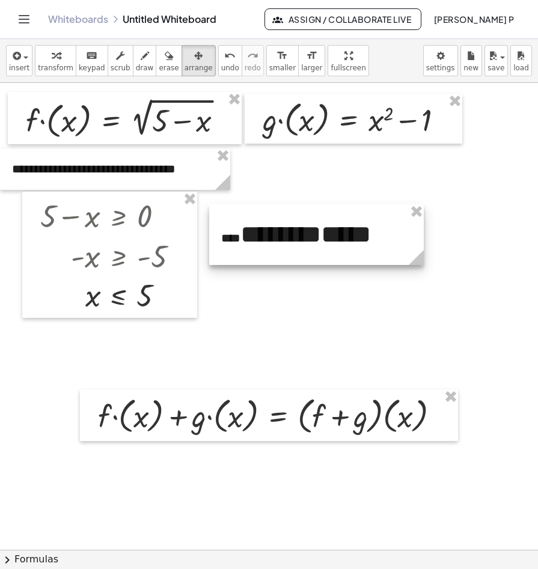
drag, startPoint x: 413, startPoint y: 228, endPoint x: 422, endPoint y: 234, distance: 10.5
click at [422, 234] on div at bounding box center [316, 234] width 214 height 61
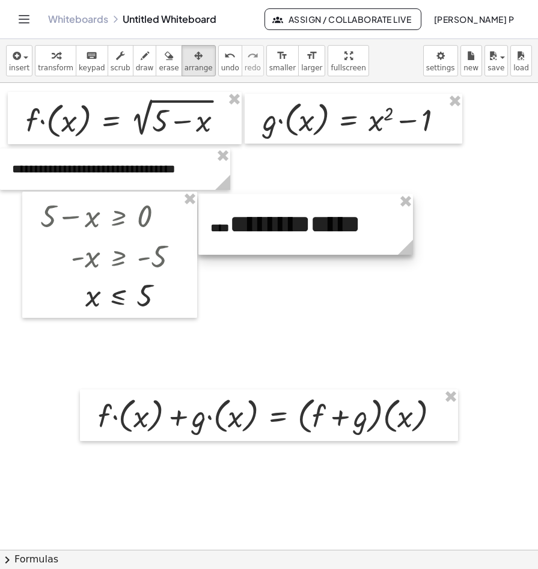
drag, startPoint x: 422, startPoint y: 234, endPoint x: 411, endPoint y: 231, distance: 10.6
click at [411, 231] on div at bounding box center [305, 224] width 214 height 61
drag, startPoint x: 411, startPoint y: 231, endPoint x: 429, endPoint y: 226, distance: 18.5
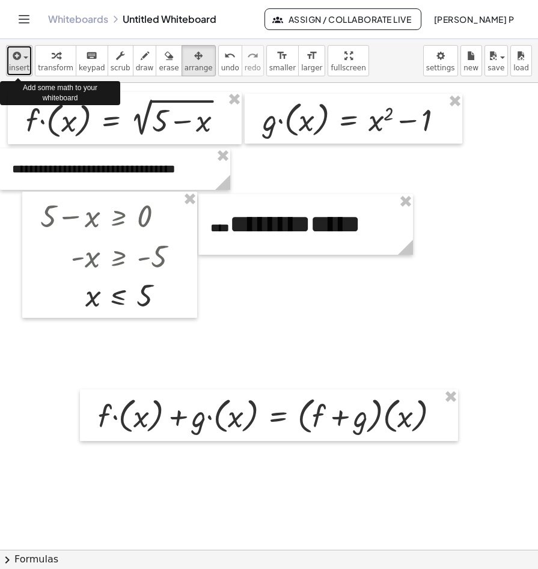
click at [10, 72] on span "insert" at bounding box center [19, 68] width 20 height 8
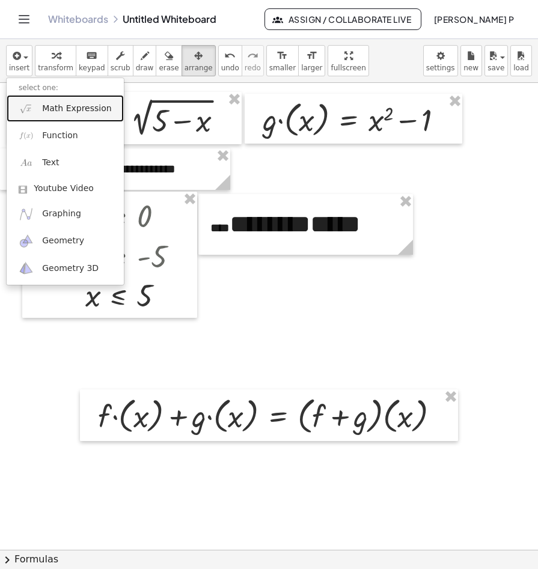
click at [37, 113] on link "Math Expression" at bounding box center [65, 108] width 117 height 27
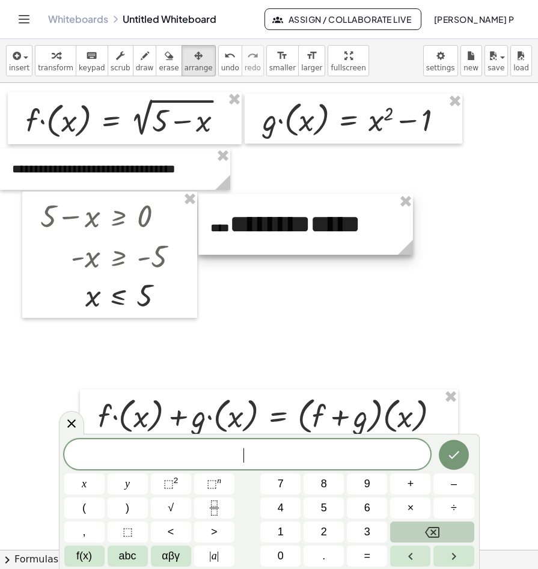
click at [249, 232] on div at bounding box center [305, 224] width 214 height 61
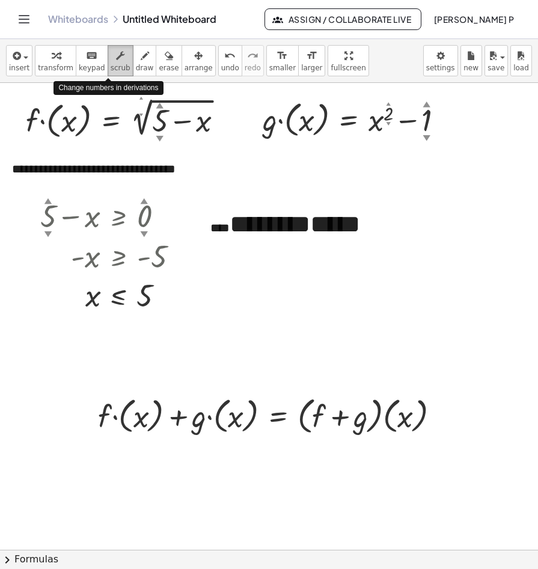
click at [111, 65] on span "scrub" at bounding box center [121, 68] width 20 height 8
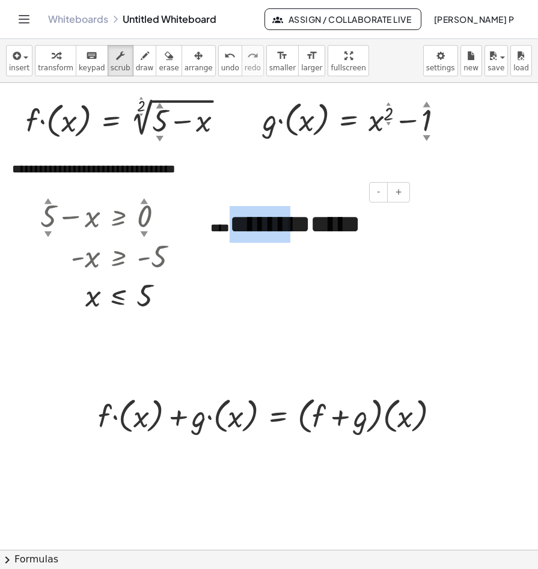
drag, startPoint x: 231, startPoint y: 223, endPoint x: 308, endPoint y: 224, distance: 76.9
click at [308, 224] on div "*** ******** *** **" at bounding box center [305, 224] width 214 height 61
drag, startPoint x: 211, startPoint y: 228, endPoint x: 397, endPoint y: 218, distance: 186.5
click at [397, 218] on div "*** ******** *** **" at bounding box center [305, 224] width 214 height 61
copy div "*** ******** *** **"
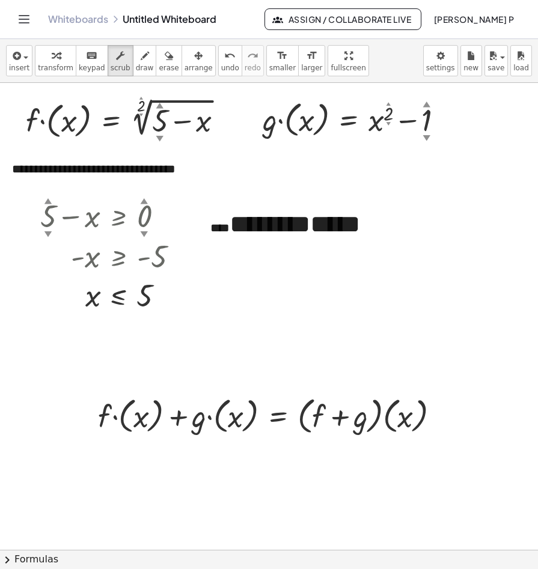
drag, startPoint x: 218, startPoint y: 261, endPoint x: 436, endPoint y: 226, distance: 220.7
click at [399, 193] on span "+" at bounding box center [398, 192] width 7 height 10
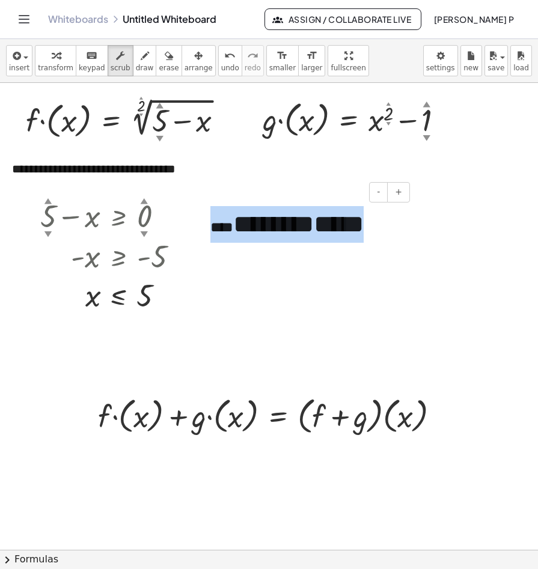
drag, startPoint x: 400, startPoint y: 225, endPoint x: 205, endPoint y: 241, distance: 195.8
click at [205, 241] on div "- + *** ******** *** **" at bounding box center [305, 224] width 214 height 61
copy div "*** ******** *** **"
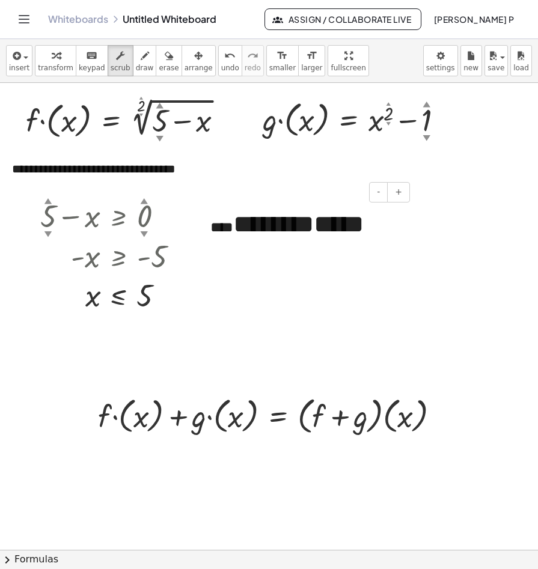
drag, startPoint x: 226, startPoint y: 274, endPoint x: 305, endPoint y: 225, distance: 92.8
click at [305, 225] on span "********" at bounding box center [273, 223] width 80 height 25
click at [401, 225] on div "*** ******** *** **" at bounding box center [305, 224] width 214 height 61
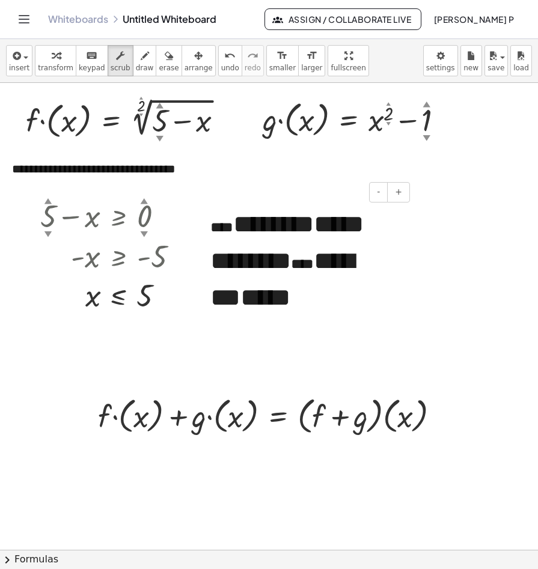
click at [226, 261] on span "********" at bounding box center [250, 260] width 80 height 25
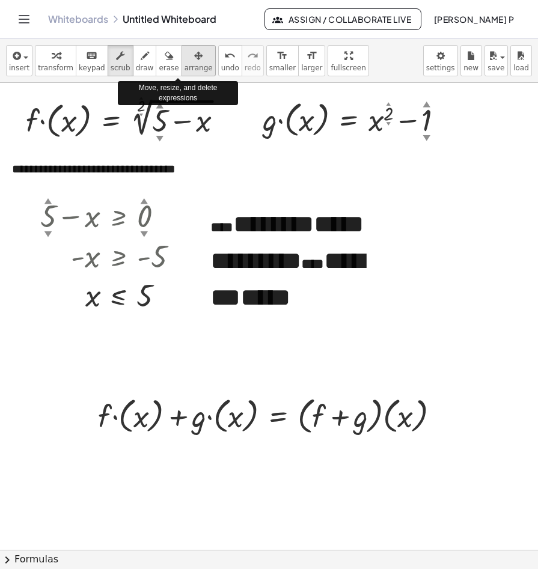
click at [184, 65] on span "arrange" at bounding box center [198, 68] width 28 height 8
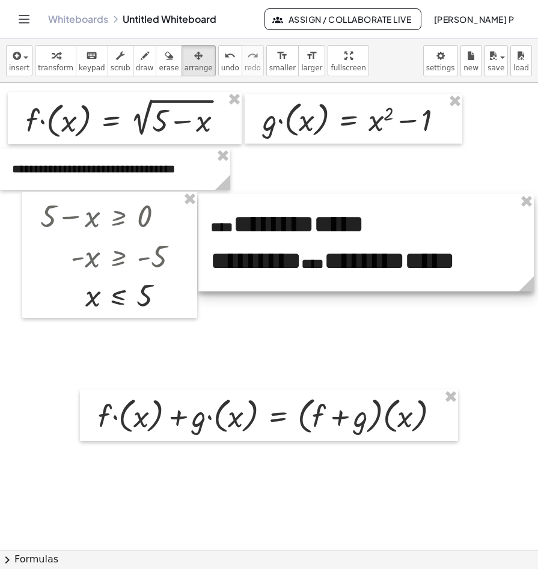
drag, startPoint x: 411, startPoint y: 325, endPoint x: 532, endPoint y: 311, distance: 121.5
click at [532, 311] on div "**********" at bounding box center [269, 316] width 538 height 467
click at [434, 259] on div at bounding box center [365, 242] width 335 height 97
click at [316, 222] on div at bounding box center [365, 242] width 335 height 97
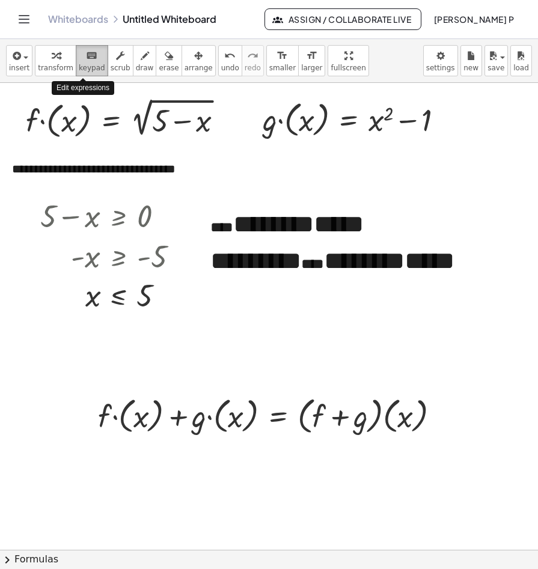
click at [86, 61] on icon "keyboard" at bounding box center [91, 56] width 11 height 14
click at [314, 224] on span "********" at bounding box center [273, 223] width 80 height 25
click at [88, 67] on span "keypad" at bounding box center [92, 68] width 26 height 8
click at [303, 223] on span "*******" at bounding box center [268, 223] width 70 height 25
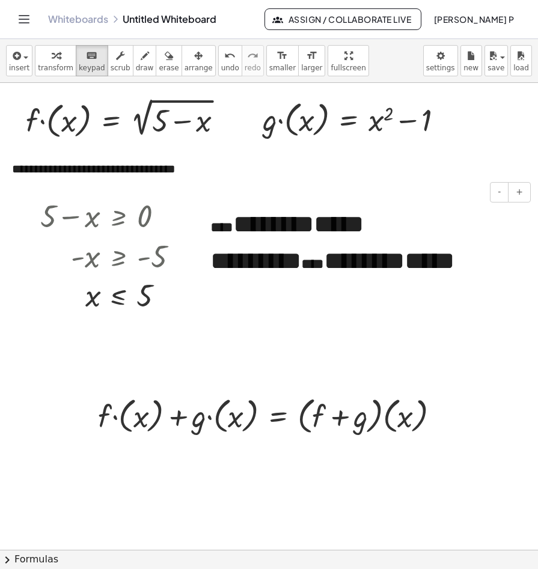
click at [344, 262] on div "********* *** ******** *** **" at bounding box center [365, 261] width 311 height 37
click at [500, 245] on div "******** ******" at bounding box center [365, 261] width 311 height 37
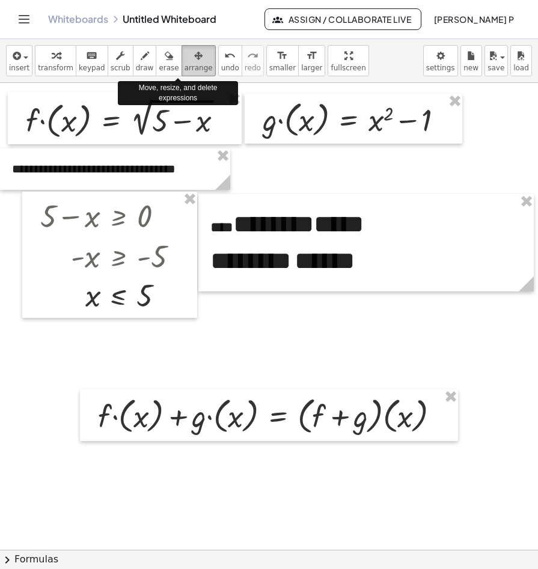
click at [184, 68] on span "arrange" at bounding box center [198, 68] width 28 height 8
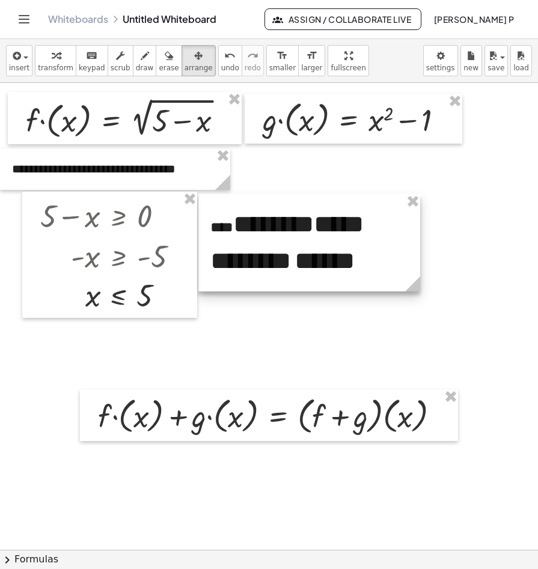
drag, startPoint x: 527, startPoint y: 288, endPoint x: 414, endPoint y: 289, distance: 113.5
click at [414, 289] on icon at bounding box center [412, 283] width 15 height 15
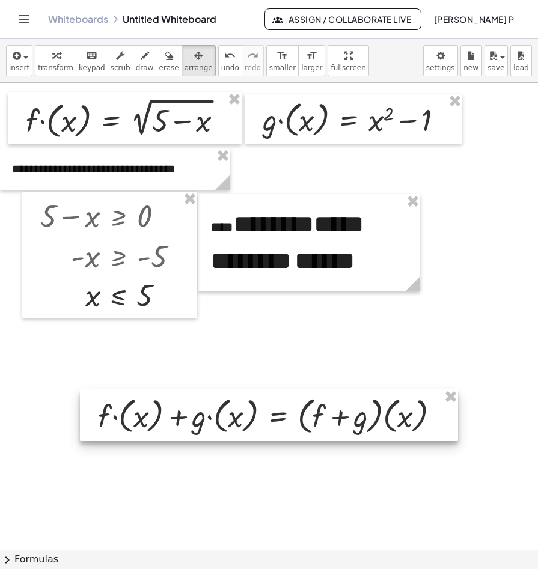
click at [277, 423] on div at bounding box center [269, 415] width 378 height 52
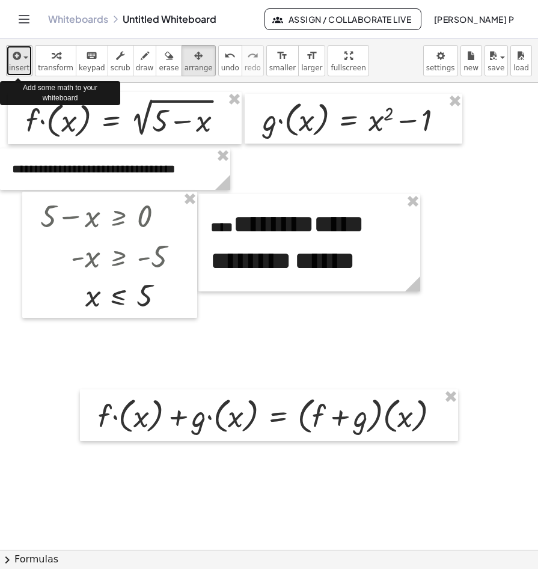
click at [20, 70] on span "insert" at bounding box center [19, 68] width 20 height 8
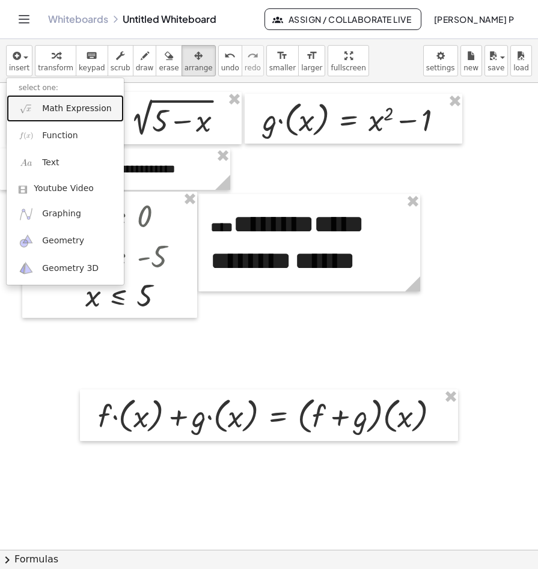
click at [67, 111] on span "Math Expression" at bounding box center [76, 109] width 69 height 12
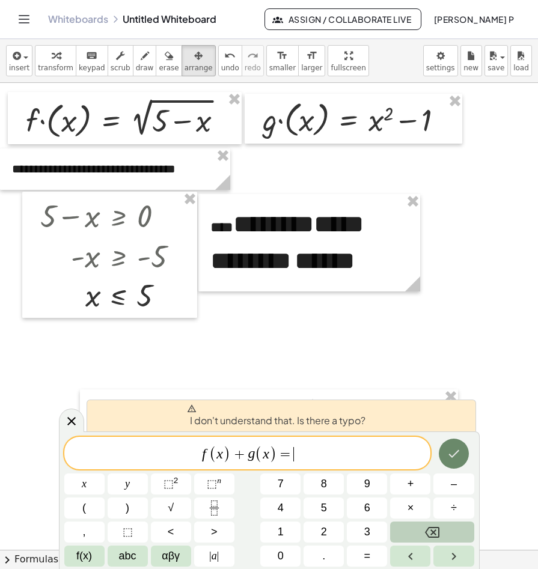
click at [450, 459] on icon "Done" at bounding box center [453, 453] width 14 height 14
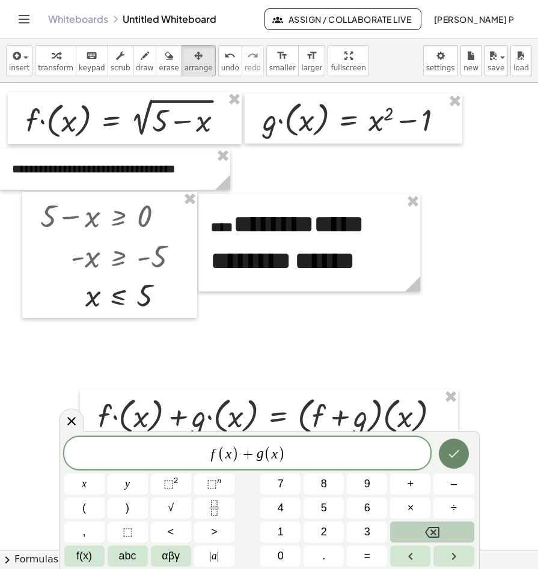
click at [457, 453] on icon "Done" at bounding box center [453, 453] width 14 height 14
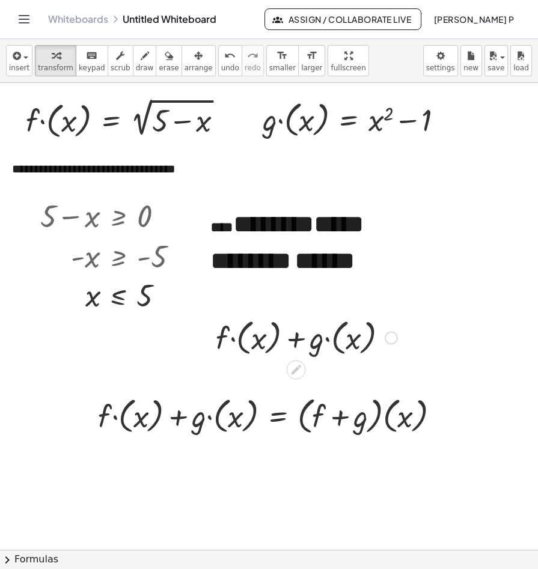
click at [258, 341] on div at bounding box center [306, 337] width 193 height 44
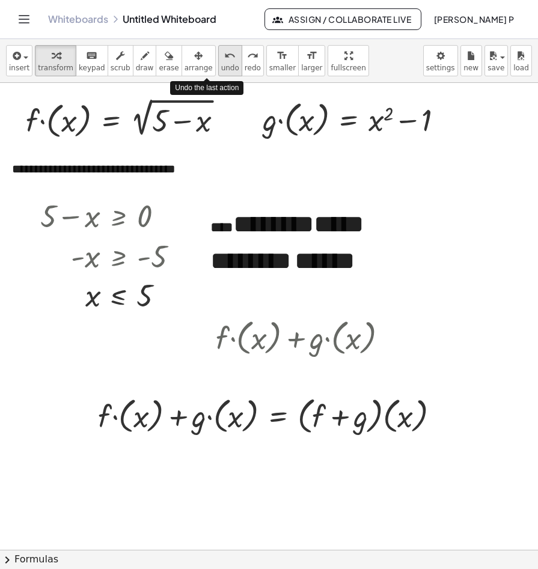
click at [221, 64] on span "undo" at bounding box center [230, 68] width 18 height 8
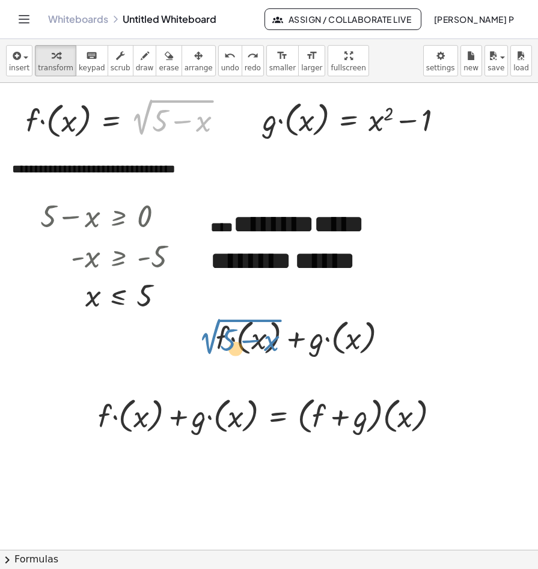
drag, startPoint x: 188, startPoint y: 124, endPoint x: 256, endPoint y: 344, distance: 229.5
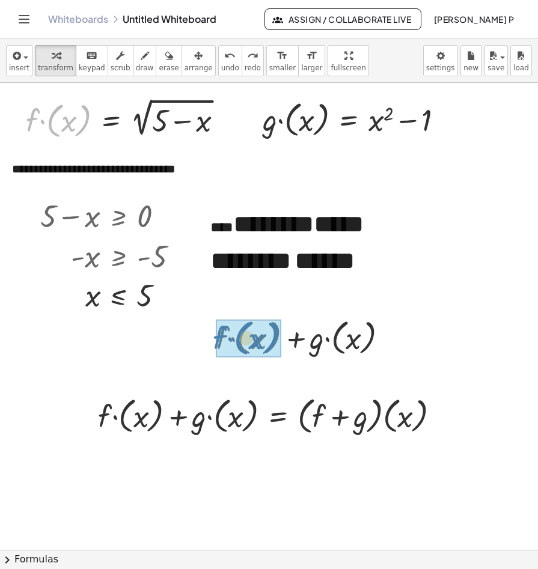
drag, startPoint x: 44, startPoint y: 121, endPoint x: 231, endPoint y: 338, distance: 285.3
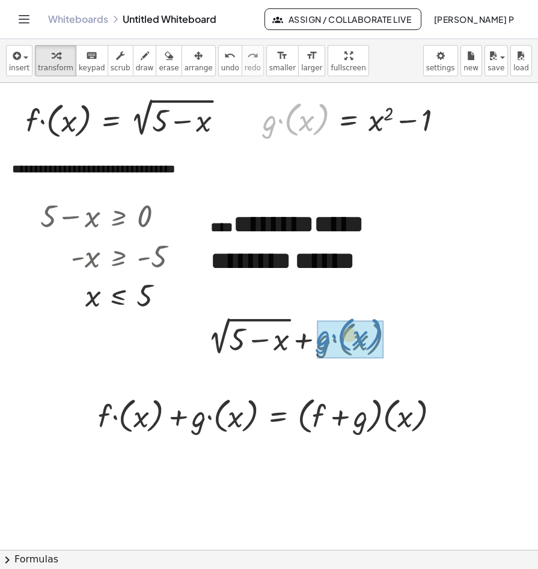
drag, startPoint x: 271, startPoint y: 127, endPoint x: 326, endPoint y: 343, distance: 222.9
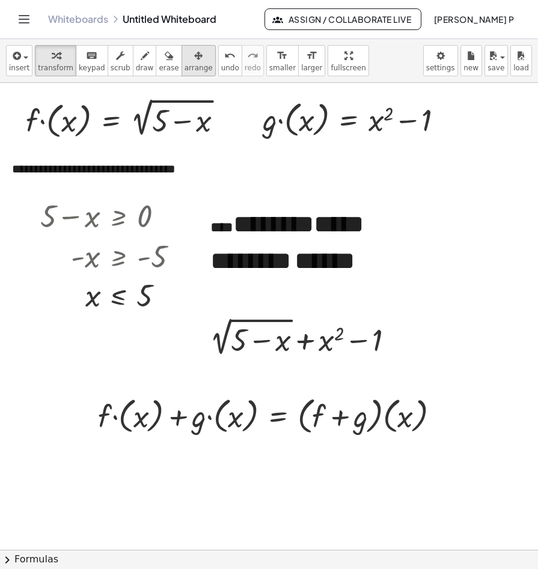
click at [184, 62] on div "button" at bounding box center [198, 55] width 28 height 14
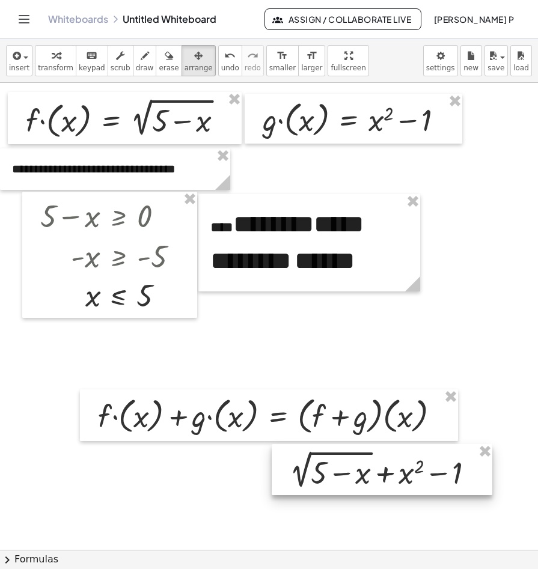
drag, startPoint x: 323, startPoint y: 327, endPoint x: 403, endPoint y: 460, distance: 155.2
click at [403, 460] on div at bounding box center [381, 469] width 220 height 51
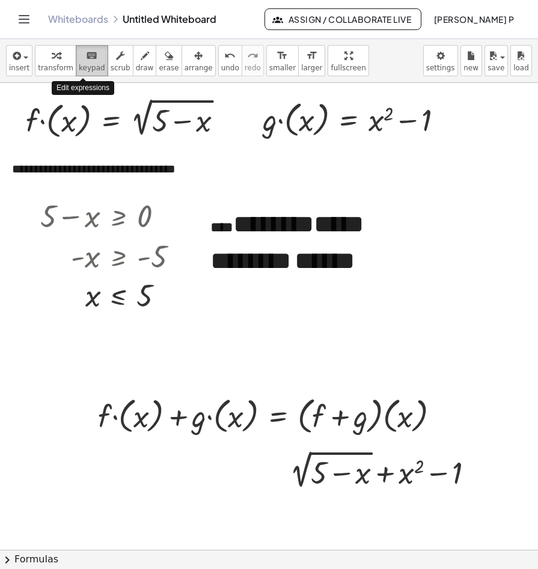
click at [91, 64] on span "keypad" at bounding box center [92, 68] width 26 height 8
click at [253, 420] on div at bounding box center [273, 415] width 363 height 46
drag, startPoint x: 262, startPoint y: 417, endPoint x: 252, endPoint y: 417, distance: 10.2
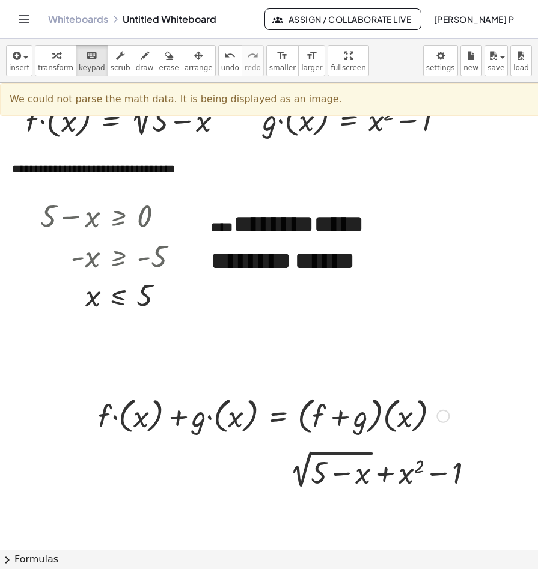
click at [232, 416] on div at bounding box center [273, 415] width 363 height 46
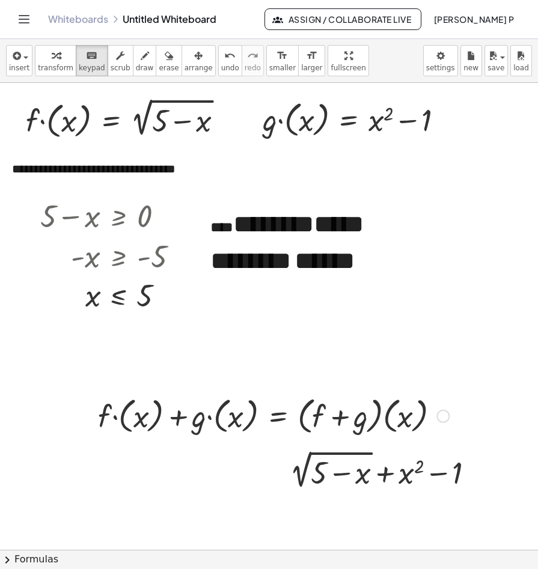
click at [302, 421] on div at bounding box center [273, 415] width 363 height 46
drag, startPoint x: 294, startPoint y: 416, endPoint x: 413, endPoint y: 411, distance: 118.4
drag, startPoint x: 413, startPoint y: 411, endPoint x: 419, endPoint y: 418, distance: 9.8
click at [419, 418] on div at bounding box center [273, 415] width 363 height 46
click at [443, 417] on div at bounding box center [442, 416] width 13 height 13
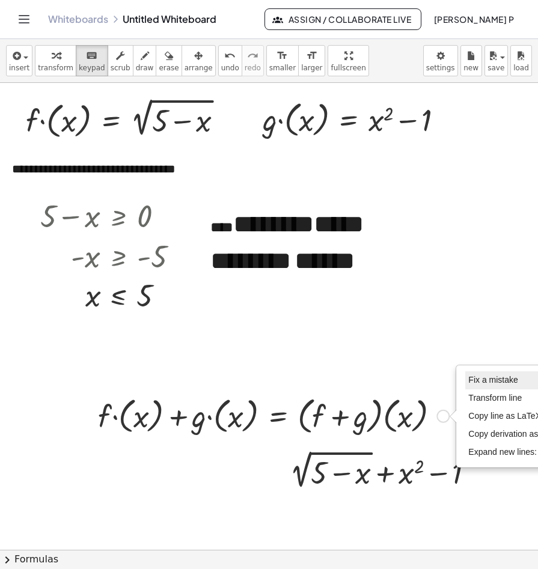
click at [476, 380] on span "Fix a mistake" at bounding box center [492, 380] width 49 height 10
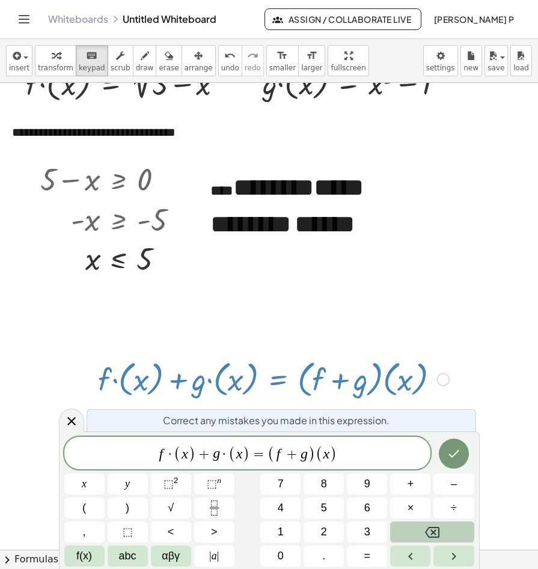
scroll to position [37, 0]
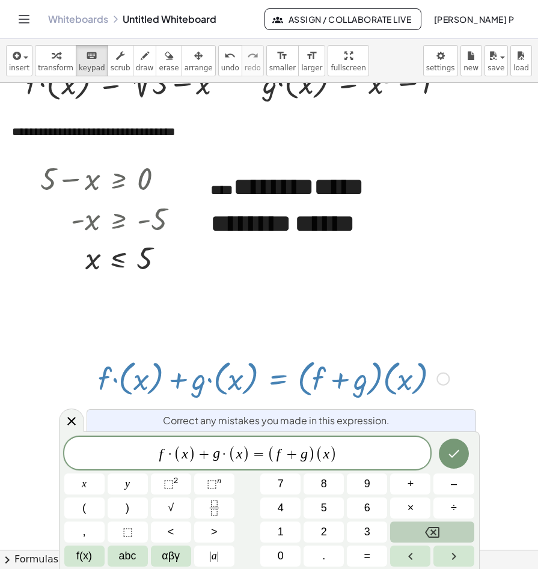
drag, startPoint x: 300, startPoint y: 381, endPoint x: 398, endPoint y: 380, distance: 97.3
click at [398, 380] on div at bounding box center [273, 378] width 363 height 46
drag, startPoint x: 398, startPoint y: 380, endPoint x: 407, endPoint y: 386, distance: 11.0
click at [407, 386] on div at bounding box center [273, 378] width 363 height 46
click at [420, 385] on div at bounding box center [273, 378] width 363 height 46
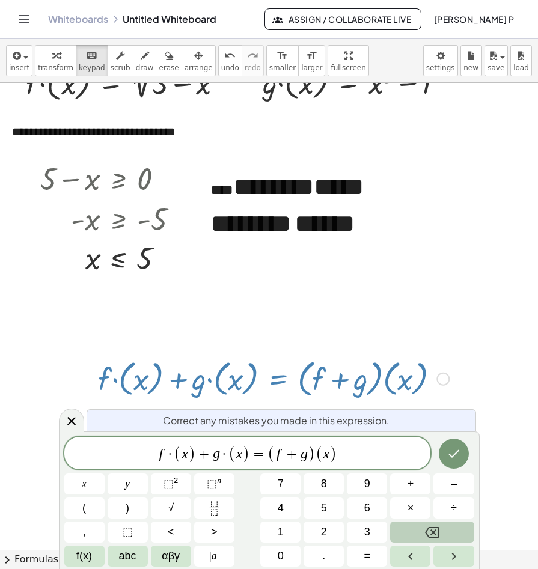
click at [426, 373] on div at bounding box center [273, 378] width 363 height 46
click at [320, 374] on div at bounding box center [319, 379] width 14 height 35
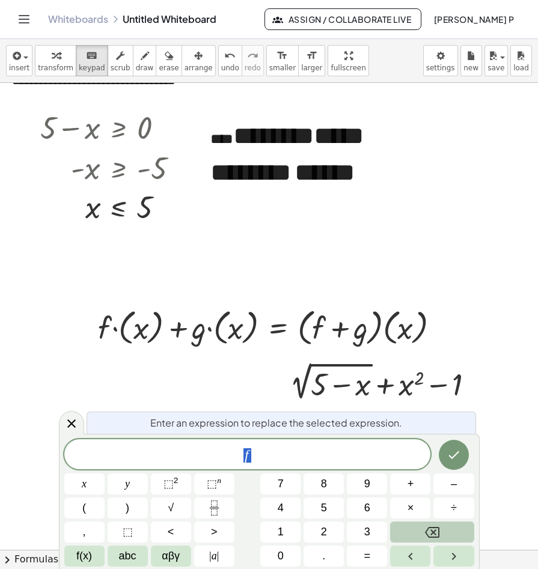
scroll to position [120, 0]
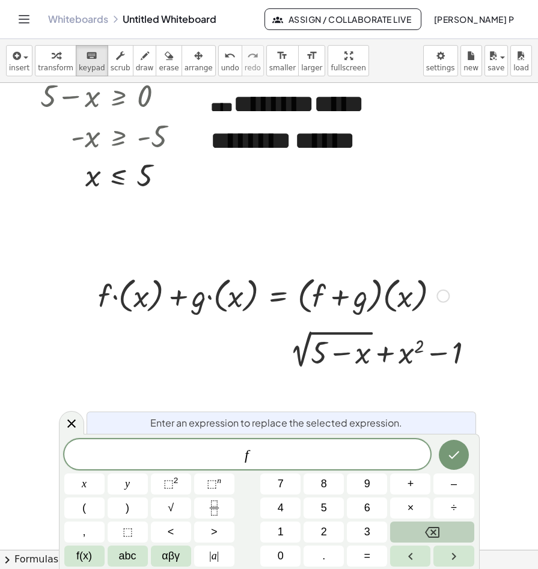
click at [326, 308] on div at bounding box center [273, 295] width 363 height 46
click at [258, 294] on div at bounding box center [273, 295] width 363 height 46
drag, startPoint x: 446, startPoint y: 299, endPoint x: 448, endPoint y: 246, distance: 52.9
click at [448, 246] on div "**********" at bounding box center [269, 476] width 538 height 1027
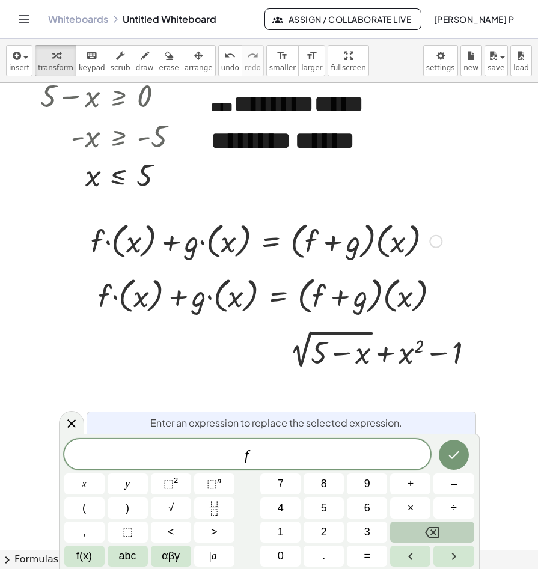
click at [266, 244] on div at bounding box center [266, 240] width 363 height 46
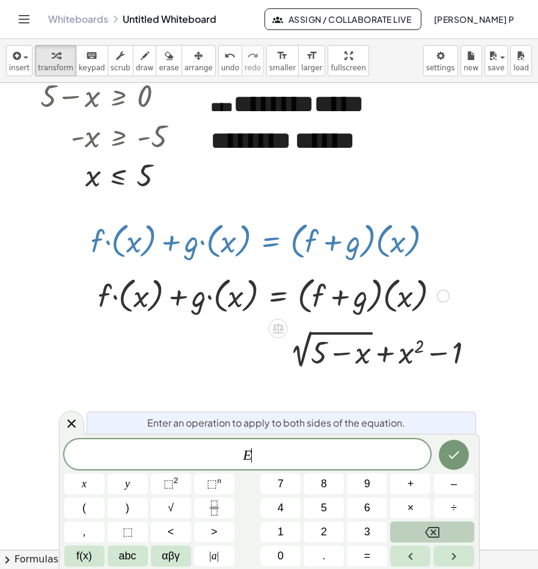
click at [266, 244] on div at bounding box center [266, 240] width 363 height 46
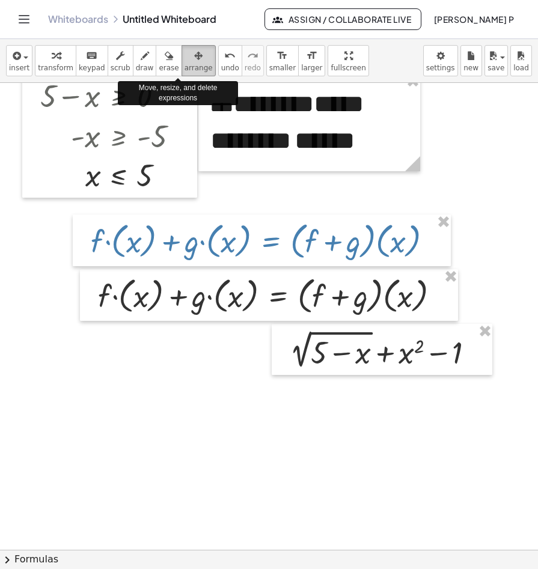
click at [184, 68] on span "arrange" at bounding box center [198, 68] width 28 height 8
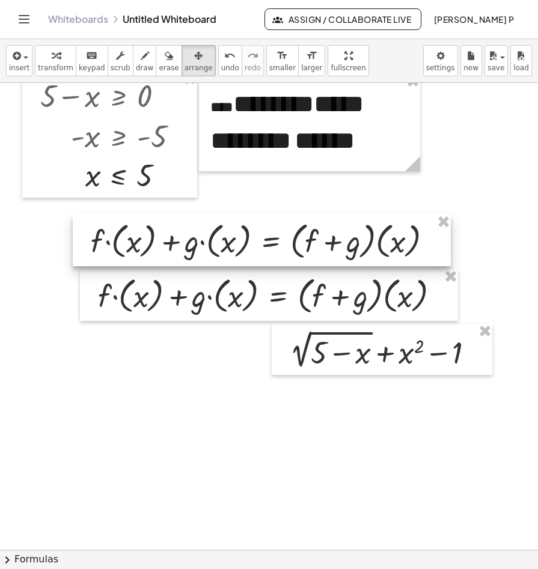
click at [447, 263] on div at bounding box center [262, 240] width 378 height 52
click at [438, 255] on div at bounding box center [262, 240] width 378 height 52
click at [393, 248] on div at bounding box center [262, 240] width 378 height 52
click at [341, 246] on div at bounding box center [262, 240] width 378 height 52
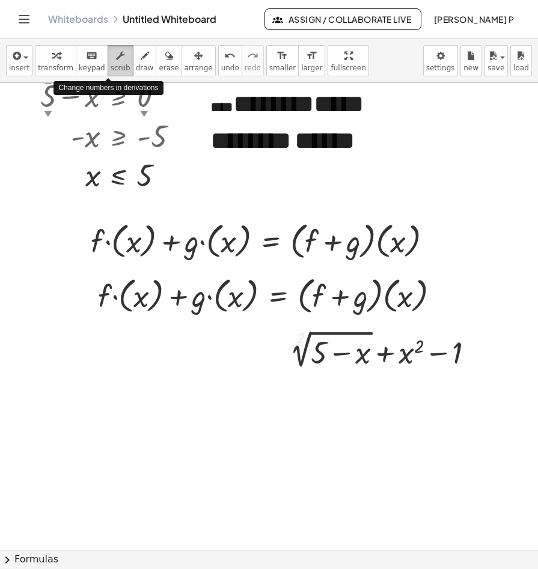
click at [111, 66] on span "scrub" at bounding box center [121, 68] width 20 height 8
click at [141, 61] on icon "button" at bounding box center [145, 56] width 8 height 14
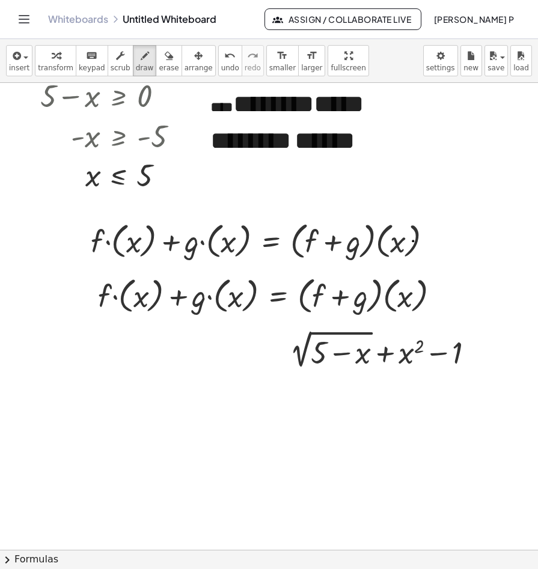
click at [413, 241] on div at bounding box center [269, 476] width 538 height 1027
click at [416, 243] on div at bounding box center [269, 476] width 538 height 1027
click at [159, 69] on span "erase" at bounding box center [169, 68] width 20 height 8
click at [414, 243] on div at bounding box center [269, 476] width 538 height 1027
click at [81, 68] on span "keypad" at bounding box center [92, 68] width 26 height 8
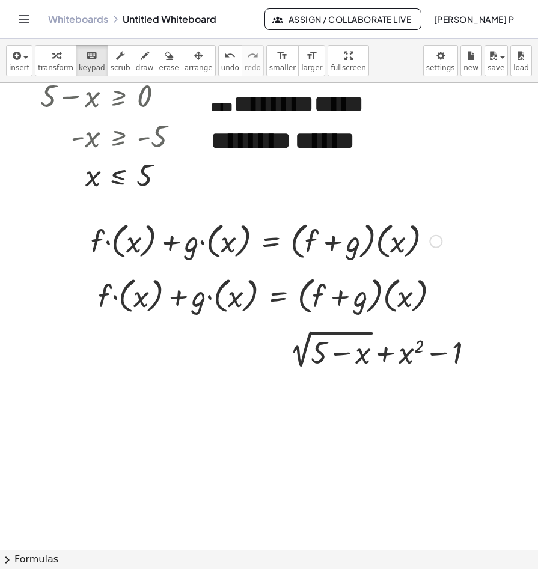
click at [292, 243] on div at bounding box center [266, 240] width 363 height 46
click at [433, 244] on div at bounding box center [435, 241] width 13 height 13
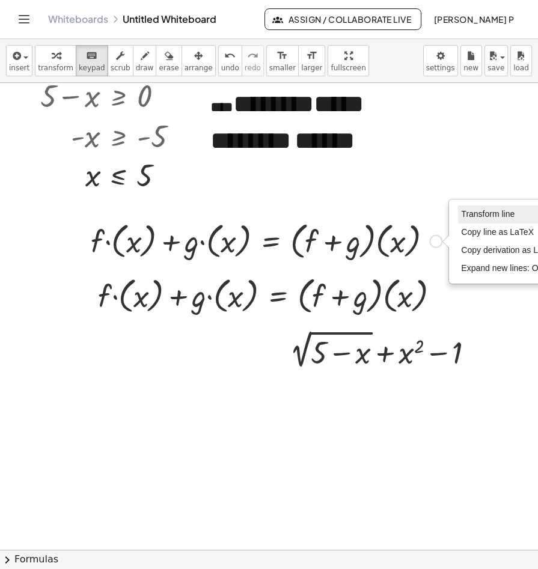
click at [473, 212] on span "Transform line" at bounding box center [487, 214] width 53 height 10
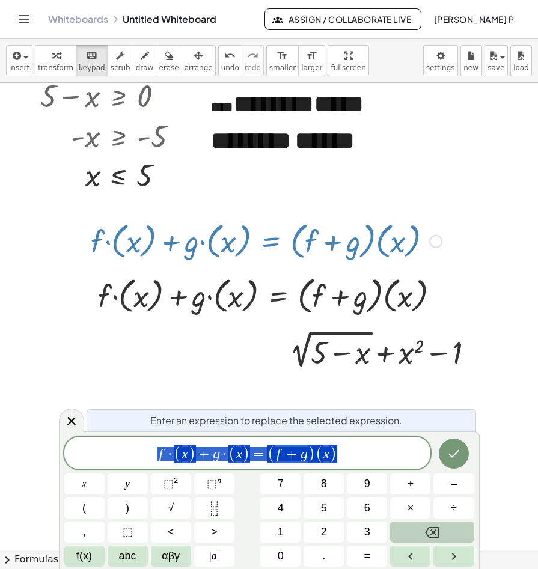
click at [414, 244] on div at bounding box center [266, 240] width 363 height 46
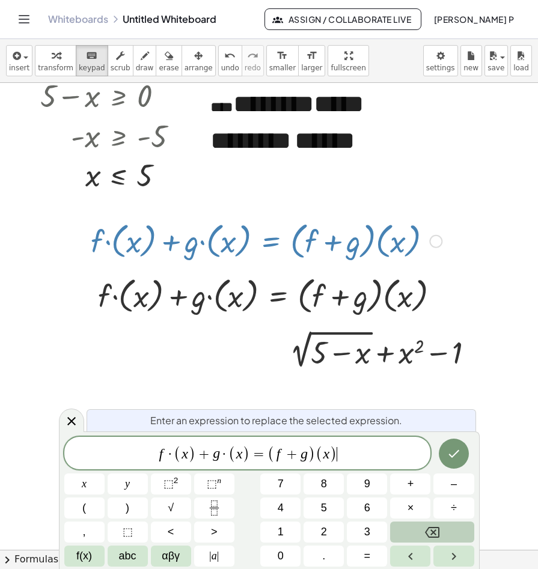
click at [347, 458] on span "f · ( x ) + g · ( x ) = ( f + g ) ( x ) ​" at bounding box center [247, 454] width 366 height 20
click at [175, 507] on button "√" at bounding box center [171, 507] width 40 height 21
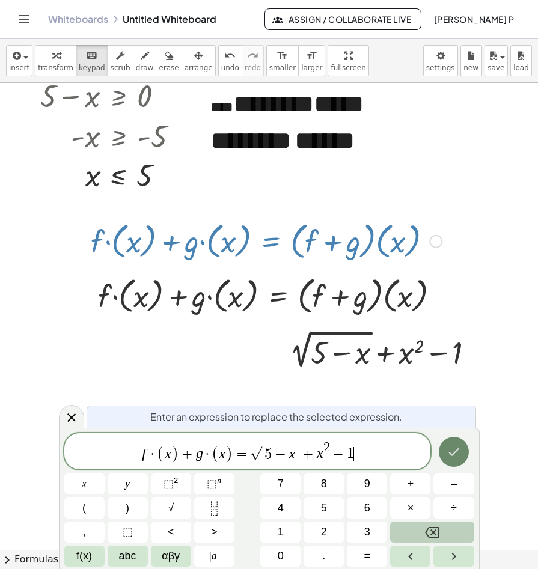
click at [461, 455] on button "Done" at bounding box center [453, 452] width 30 height 30
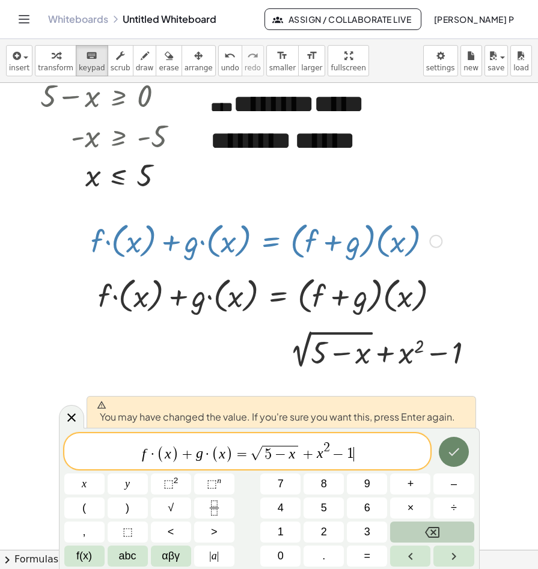
click at [448, 454] on icon "Done" at bounding box center [453, 451] width 14 height 14
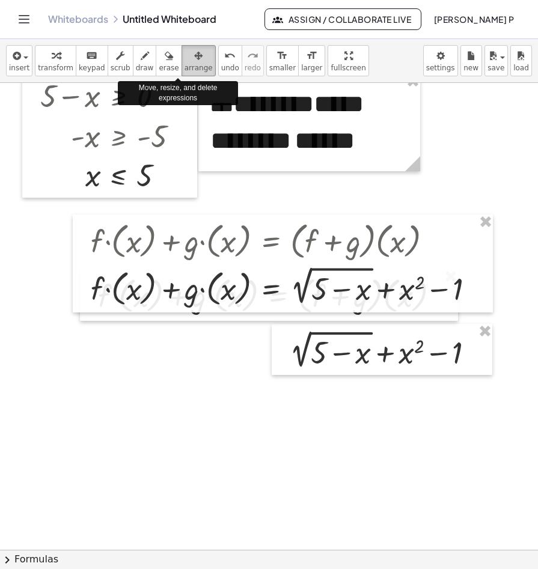
click at [184, 69] on span "arrange" at bounding box center [198, 68] width 28 height 8
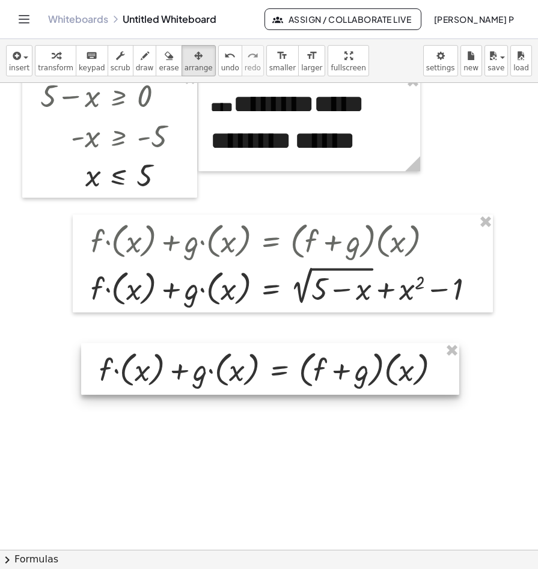
drag, startPoint x: 448, startPoint y: 320, endPoint x: 449, endPoint y: 393, distance: 73.9
click at [449, 393] on div at bounding box center [270, 369] width 378 height 52
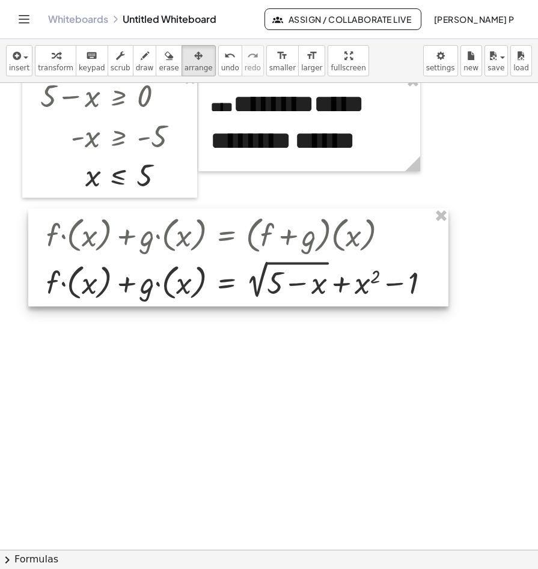
drag, startPoint x: 278, startPoint y: 271, endPoint x: 234, endPoint y: 265, distance: 44.8
click at [234, 265] on div at bounding box center [238, 257] width 420 height 98
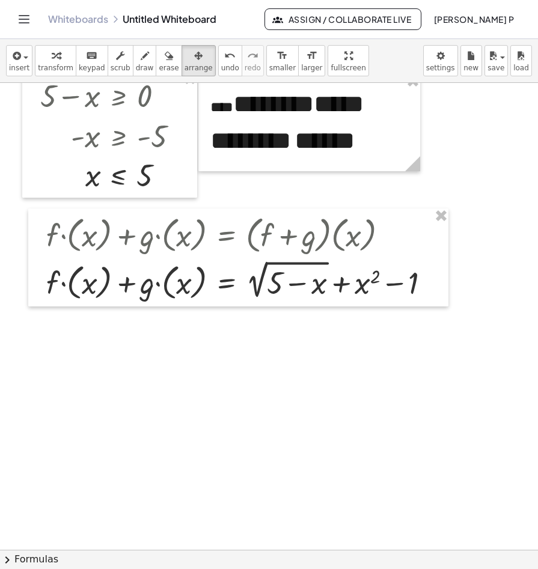
click at [261, 377] on div at bounding box center [269, 476] width 538 height 1027
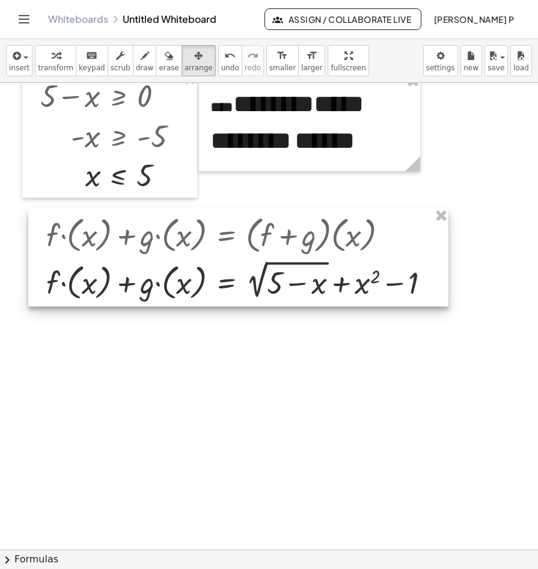
click at [390, 252] on div at bounding box center [238, 257] width 420 height 98
click at [360, 240] on div at bounding box center [238, 257] width 420 height 98
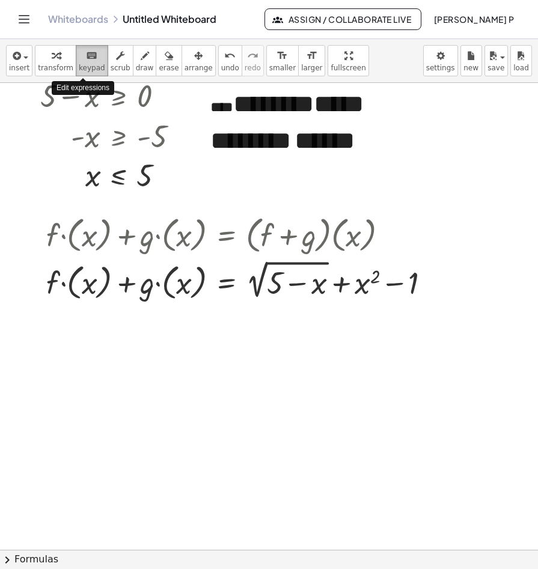
click at [87, 68] on span "keypad" at bounding box center [92, 68] width 26 height 8
click at [389, 237] on div at bounding box center [390, 235] width 13 height 13
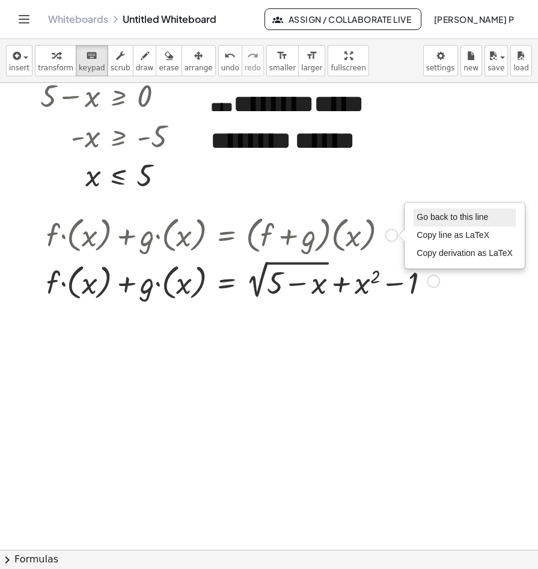
click at [439, 221] on span "Go back to this line" at bounding box center [451, 217] width 71 height 10
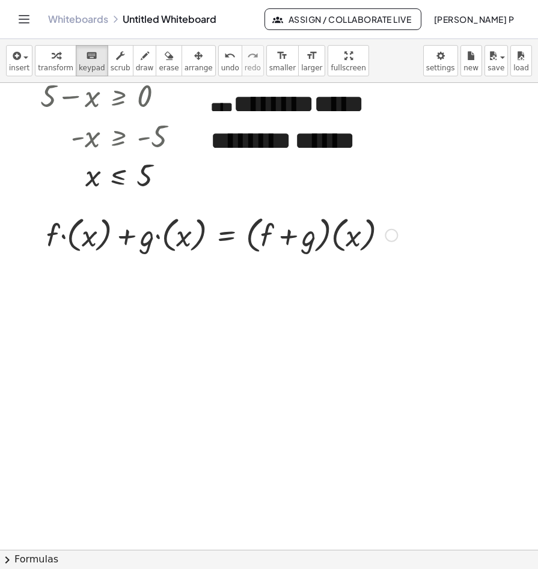
click at [391, 238] on div "Go back to this line Copy line as LaTeX Copy derivation as LaTeX" at bounding box center [390, 235] width 13 height 13
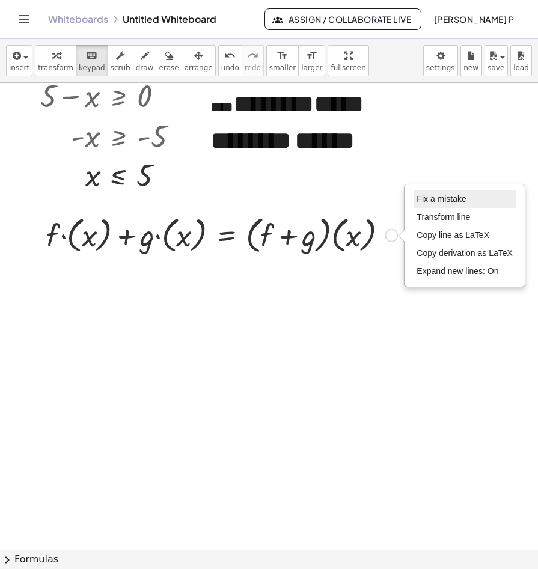
click at [441, 201] on span "Fix a mistake" at bounding box center [440, 199] width 49 height 10
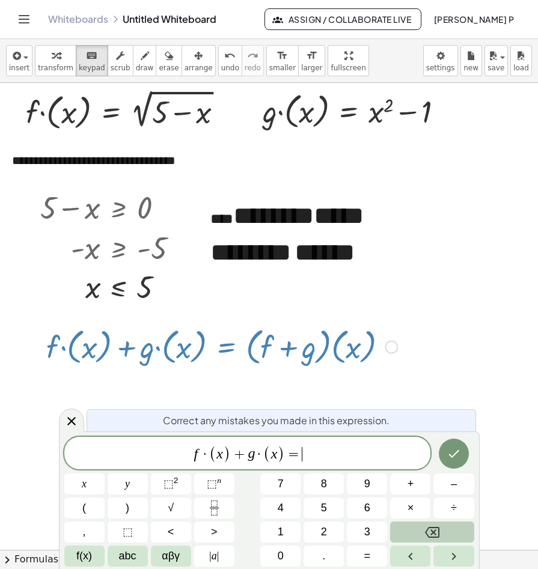
scroll to position [0, 0]
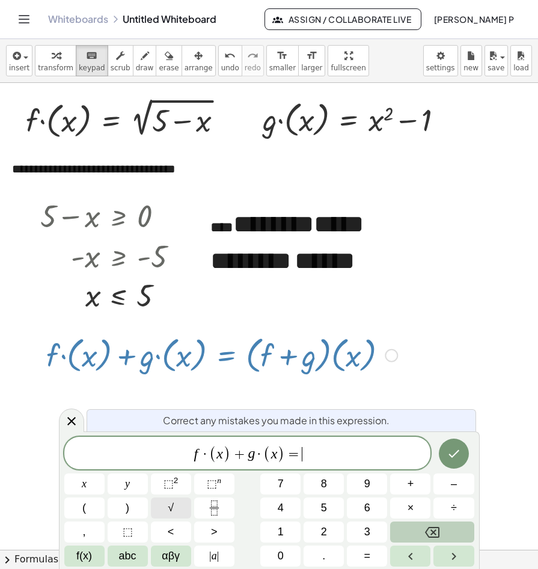
click at [171, 506] on span "√" at bounding box center [171, 508] width 6 height 16
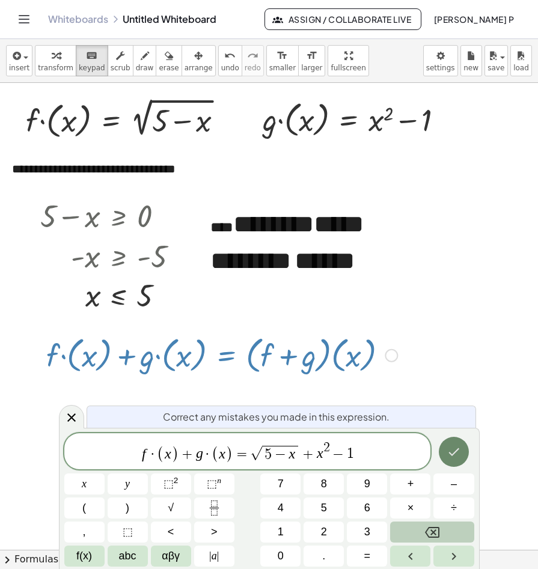
click at [455, 458] on icon "Done" at bounding box center [453, 451] width 14 height 14
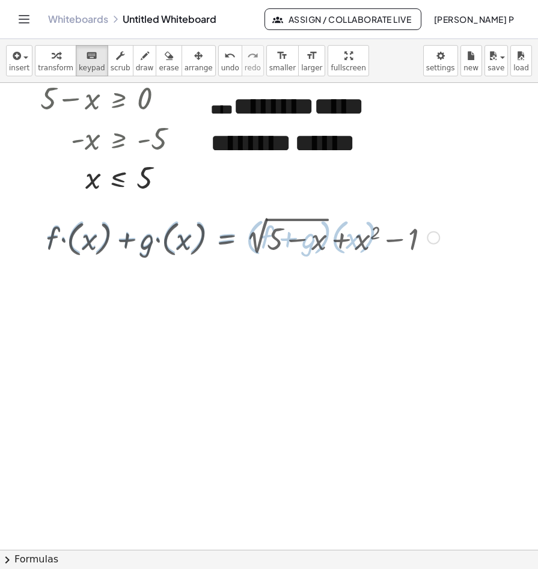
scroll to position [120, 0]
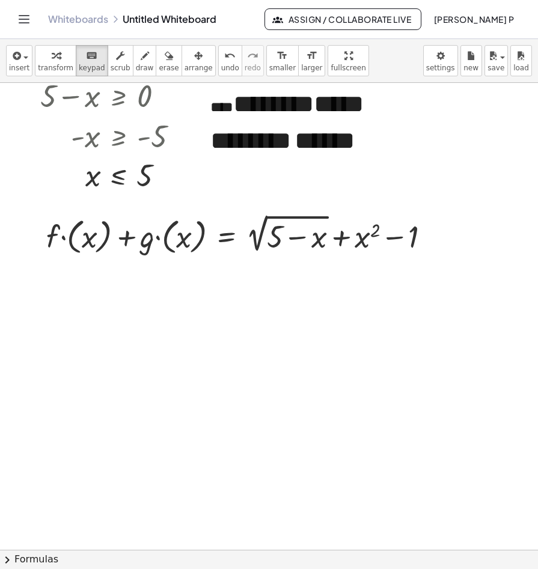
click at [157, 346] on div at bounding box center [269, 476] width 538 height 1027
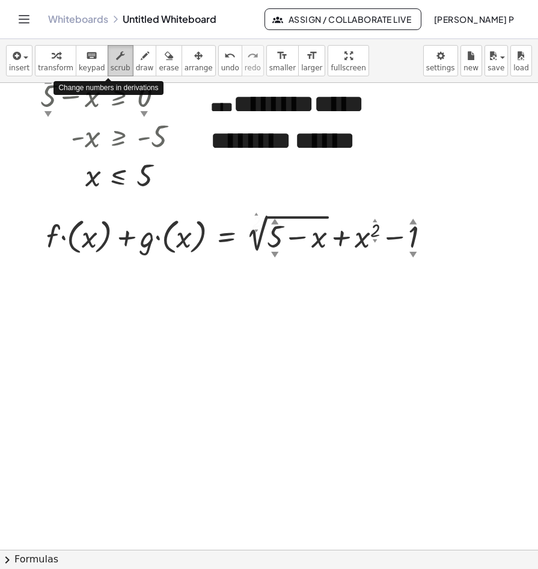
click at [111, 65] on span "scrub" at bounding box center [121, 68] width 20 height 8
click at [439, 237] on div "Fix a mistake Transform line Copy line as LaTeX Copy derivation as LaTeX Expand…" at bounding box center [432, 235] width 13 height 13
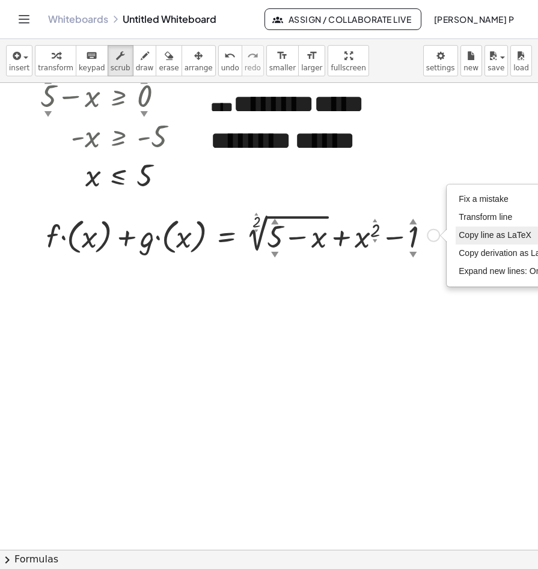
click at [471, 236] on span "Copy line as LaTeX" at bounding box center [494, 235] width 73 height 10
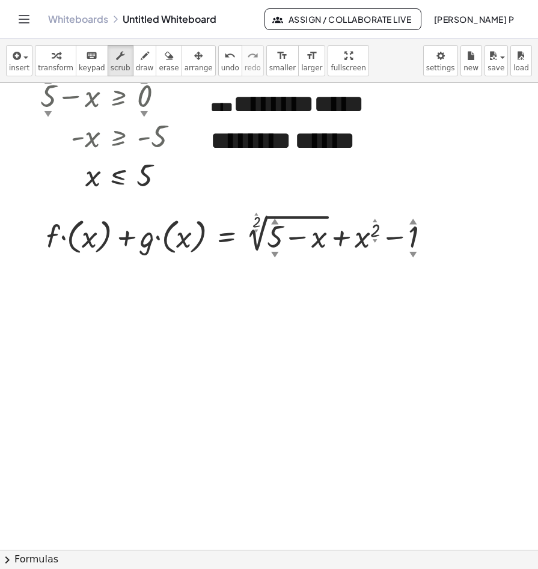
drag, startPoint x: 59, startPoint y: 309, endPoint x: 344, endPoint y: 418, distance: 304.4
click at [344, 418] on div at bounding box center [269, 476] width 538 height 1027
click at [432, 239] on div "Copied done" at bounding box center [432, 235] width 13 height 13
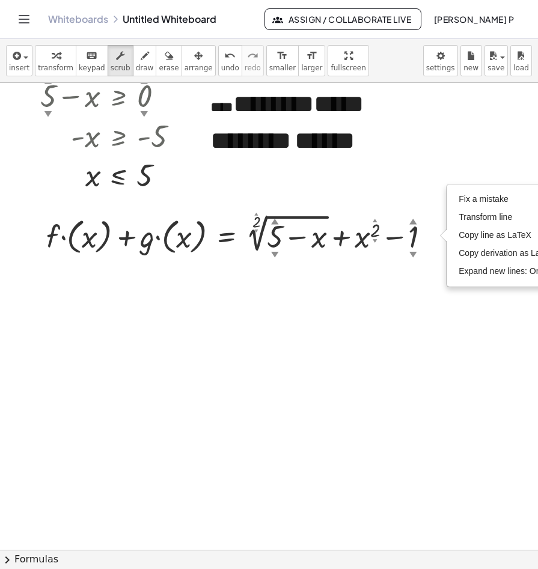
click at [389, 354] on div at bounding box center [269, 476] width 538 height 1027
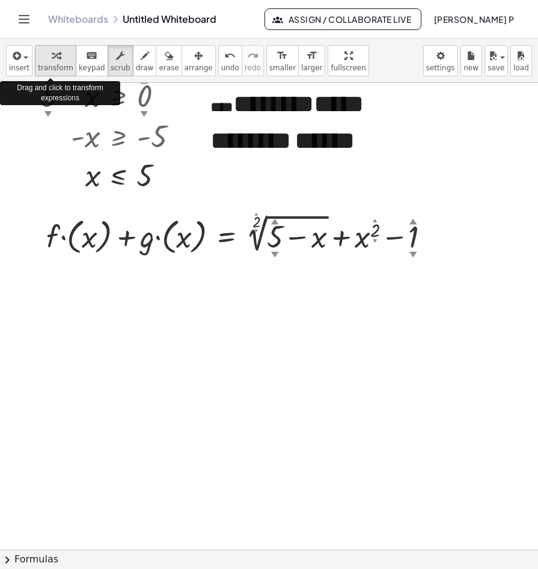
click at [54, 65] on span "transform" at bounding box center [55, 68] width 35 height 8
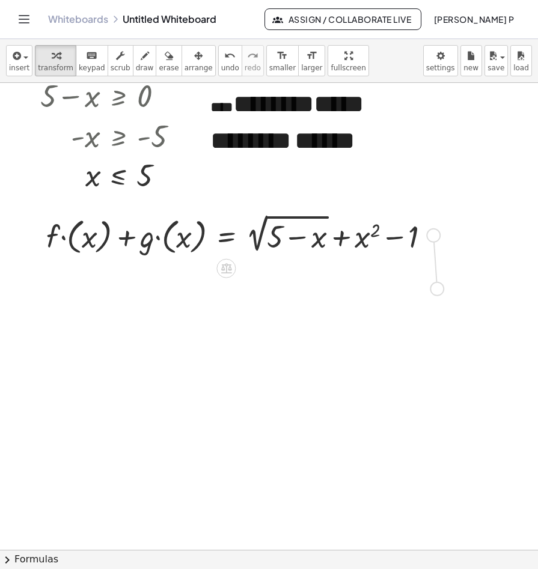
drag, startPoint x: 435, startPoint y: 237, endPoint x: 438, endPoint y: 295, distance: 58.4
click at [438, 295] on div "**********" at bounding box center [269, 476] width 538 height 1027
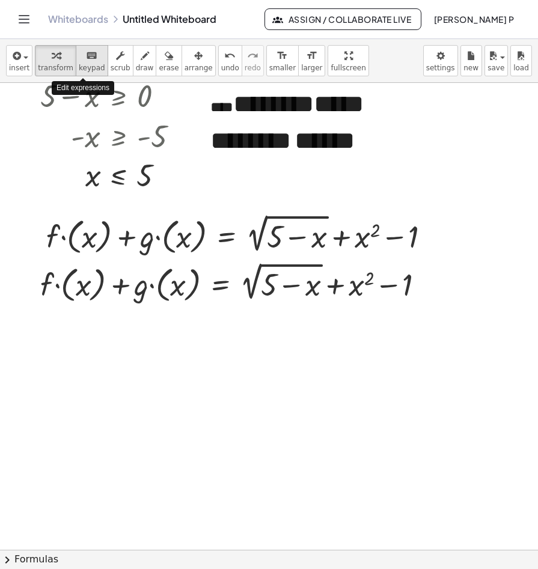
click at [85, 70] on span "keypad" at bounding box center [92, 68] width 26 height 8
click at [426, 286] on div at bounding box center [426, 283] width 13 height 13
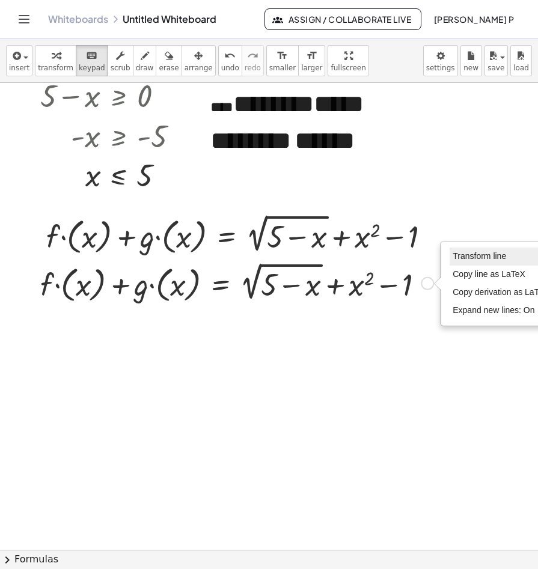
click at [471, 255] on span "Transform line" at bounding box center [478, 256] width 53 height 10
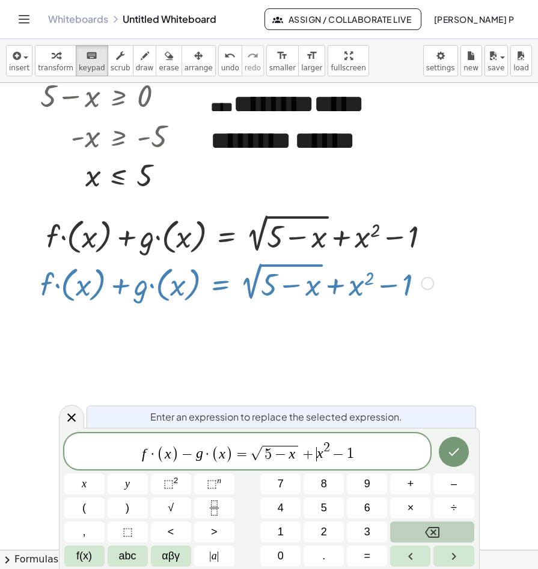
click at [311, 454] on span "+" at bounding box center [307, 454] width 17 height 14
click at [452, 453] on icon "Done" at bounding box center [453, 451] width 14 height 14
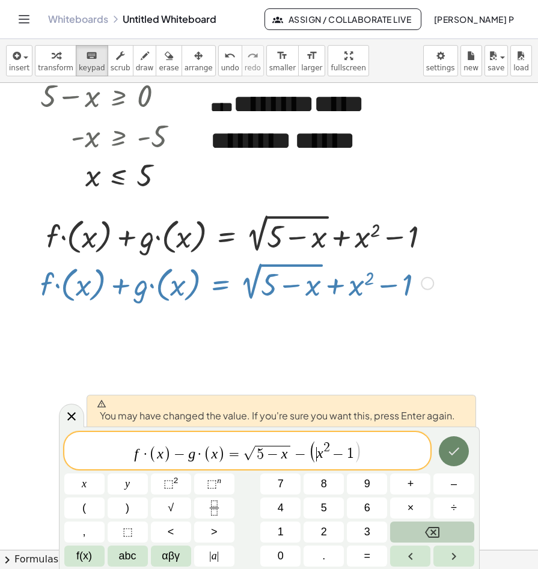
click at [452, 453] on icon "Done" at bounding box center [453, 451] width 14 height 14
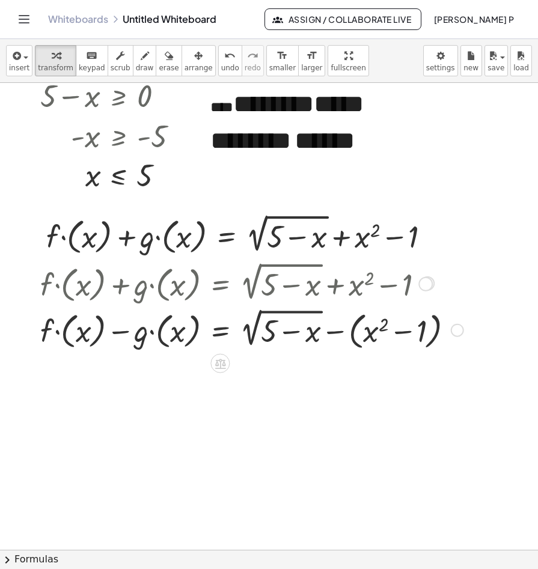
click at [429, 282] on div at bounding box center [426, 283] width 13 height 13
drag, startPoint x: 429, startPoint y: 282, endPoint x: 463, endPoint y: 269, distance: 36.5
click at [463, 269] on div at bounding box center [251, 282] width 435 height 46
click at [184, 67] on span "arrange" at bounding box center [198, 68] width 28 height 8
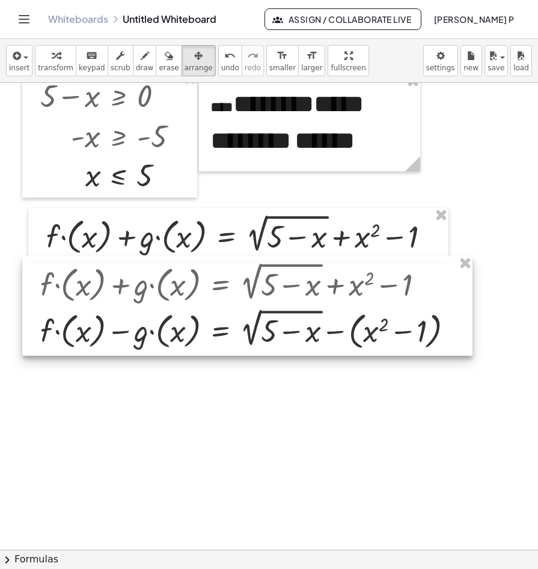
click at [437, 297] on div at bounding box center [247, 306] width 450 height 100
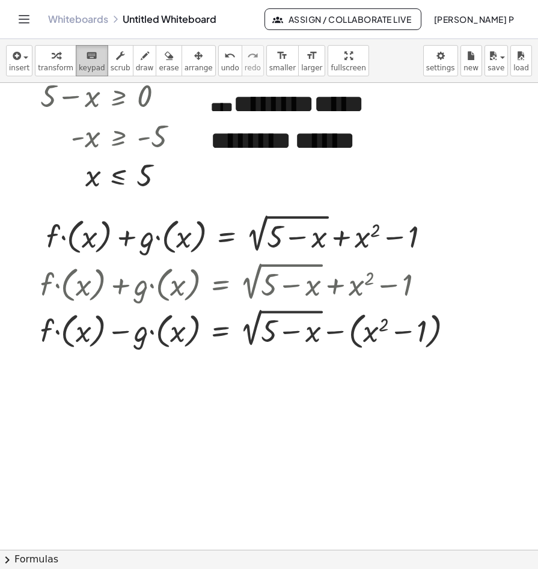
click at [85, 71] on span "keypad" at bounding box center [92, 68] width 26 height 8
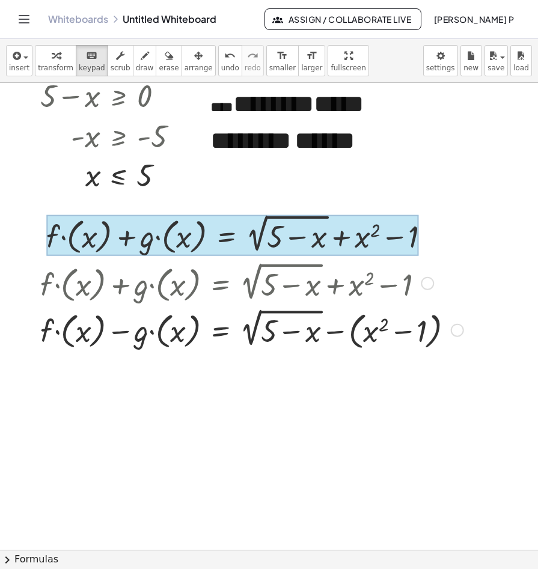
click at [410, 293] on div at bounding box center [251, 282] width 435 height 46
click at [366, 285] on div at bounding box center [251, 282] width 435 height 46
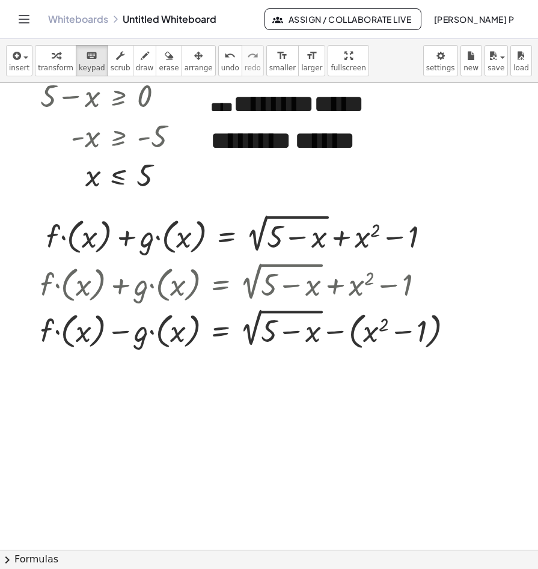
click at [336, 421] on div at bounding box center [269, 476] width 538 height 1027
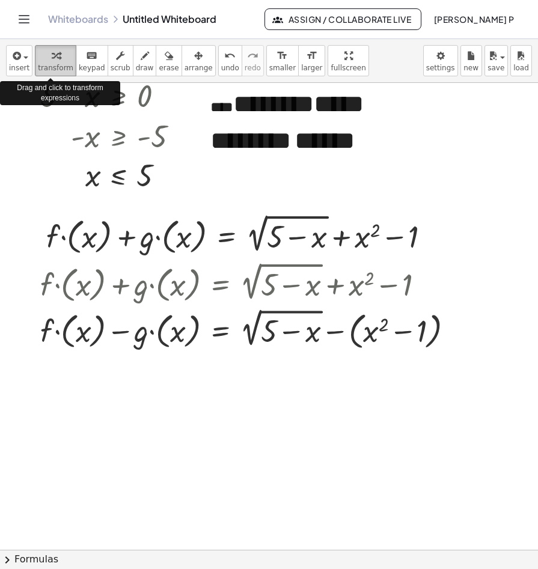
click at [49, 64] on span "transform" at bounding box center [55, 68] width 35 height 8
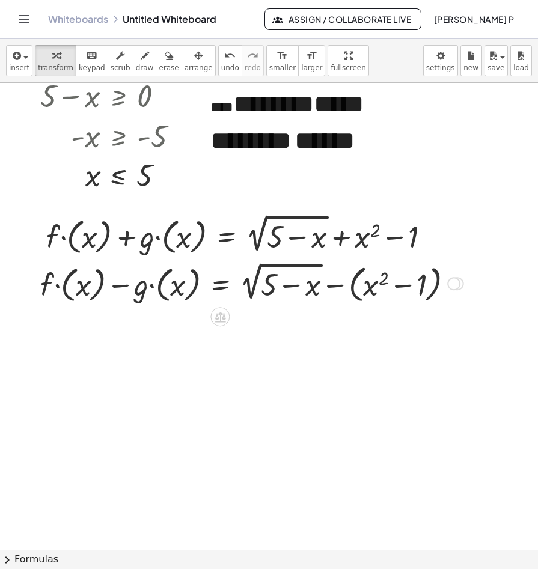
drag, startPoint x: 459, startPoint y: 329, endPoint x: 449, endPoint y: 276, distance: 53.8
click at [220, 283] on div "+ · f · ( x ) − · g · ( x ) = + 2 √ ( + 5 − x ) − ( + x 2 − 1 ) Transform line …" at bounding box center [220, 283] width 0 height 0
click at [387, 351] on div at bounding box center [269, 476] width 538 height 1027
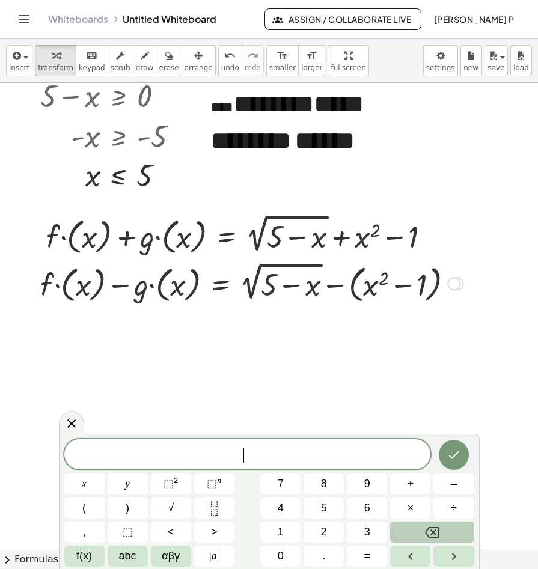
click at [369, 293] on div at bounding box center [251, 282] width 435 height 47
click at [334, 283] on div at bounding box center [251, 282] width 435 height 47
click at [358, 369] on div at bounding box center [269, 476] width 538 height 1027
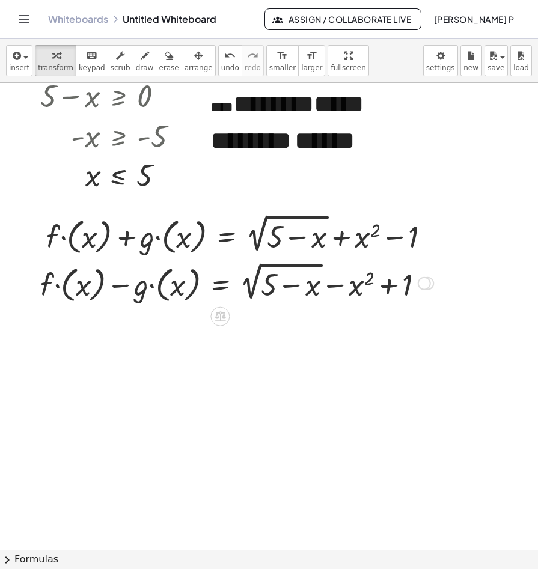
click at [149, 362] on div at bounding box center [269, 476] width 538 height 1027
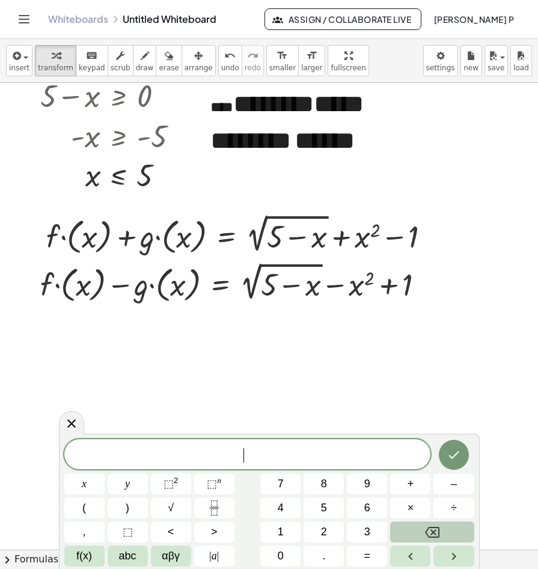
click at [142, 459] on span "​" at bounding box center [247, 455] width 366 height 17
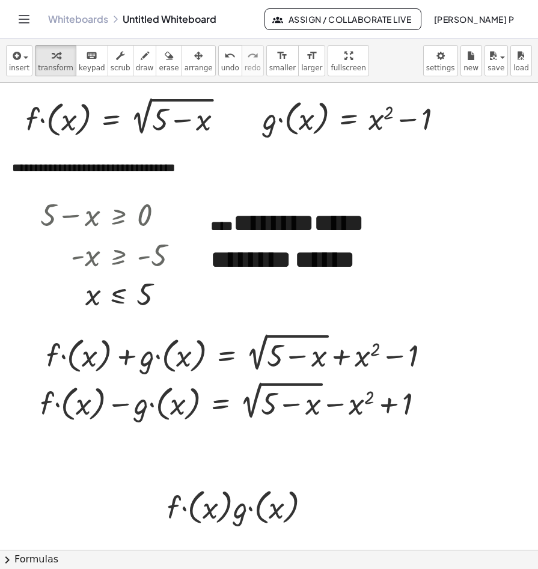
scroll to position [0, 0]
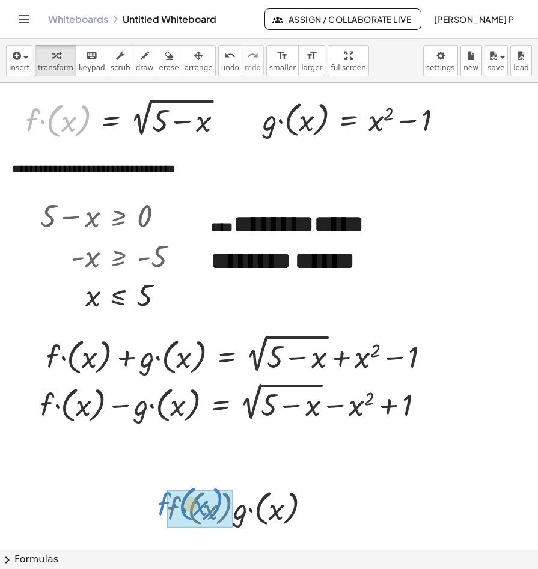
drag, startPoint x: 47, startPoint y: 124, endPoint x: 179, endPoint y: 507, distance: 405.3
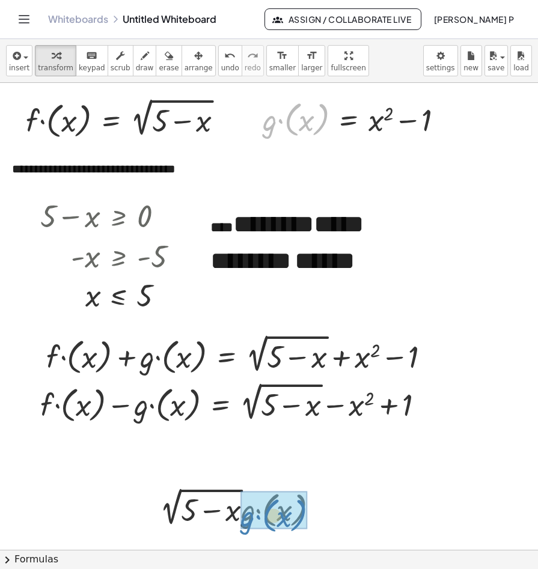
drag, startPoint x: 289, startPoint y: 127, endPoint x: 267, endPoint y: 524, distance: 397.0
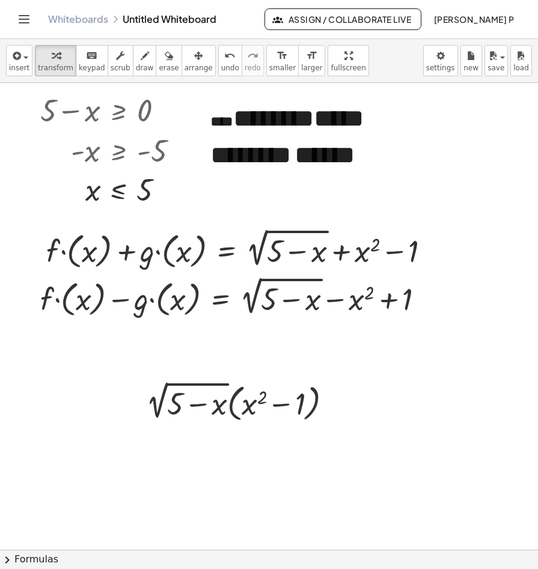
scroll to position [120, 0]
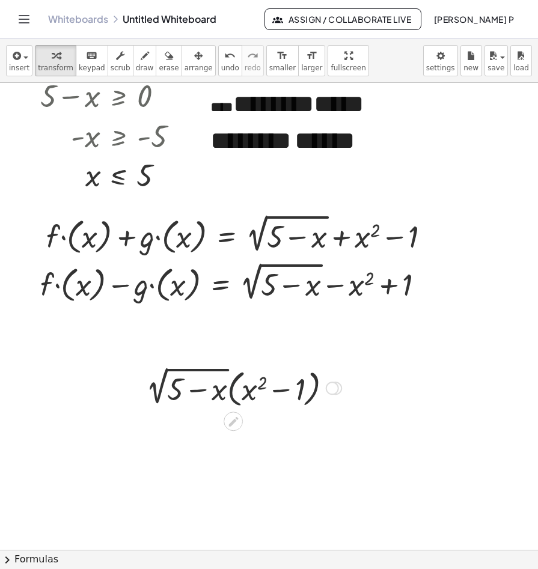
click at [231, 397] on div at bounding box center [243, 386] width 207 height 47
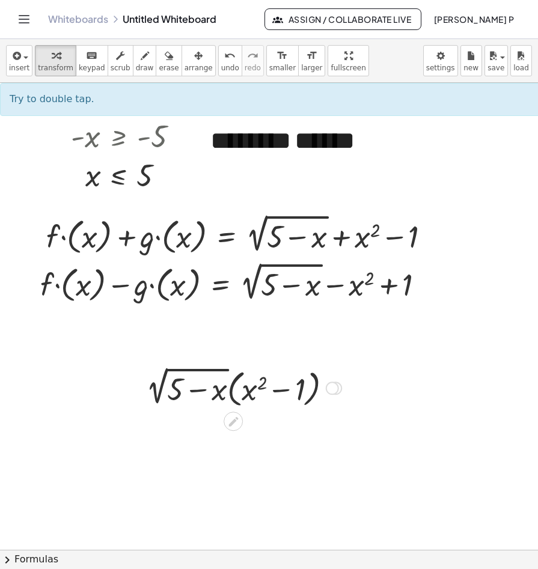
click at [317, 389] on div at bounding box center [243, 386] width 207 height 47
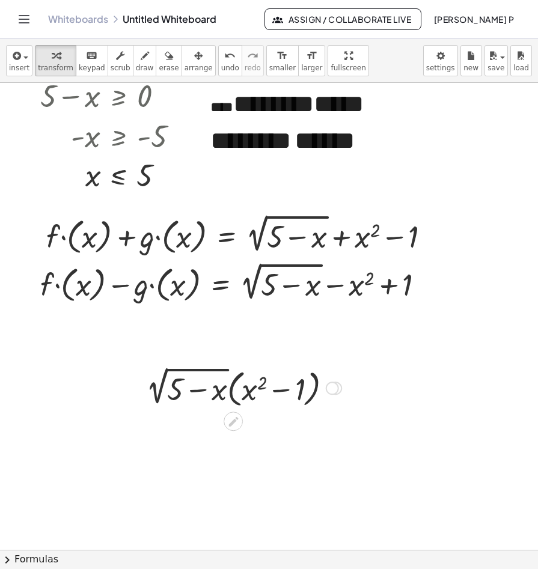
click at [222, 391] on div at bounding box center [243, 386] width 207 height 47
click at [79, 67] on span "keypad" at bounding box center [92, 68] width 26 height 8
click at [337, 385] on div at bounding box center [332, 387] width 13 height 13
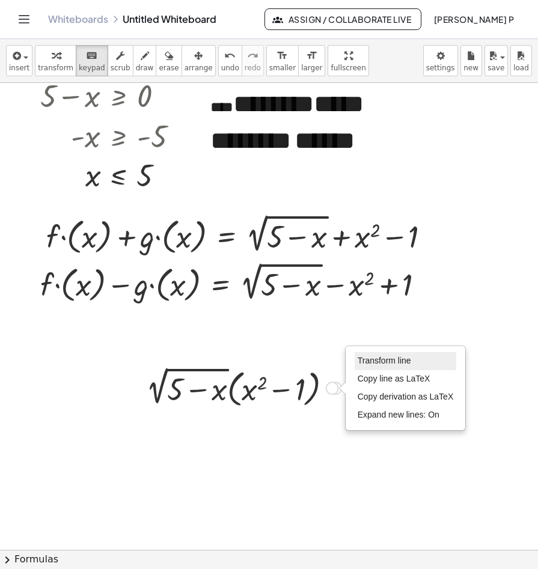
click at [375, 358] on span "Transform line" at bounding box center [383, 361] width 53 height 10
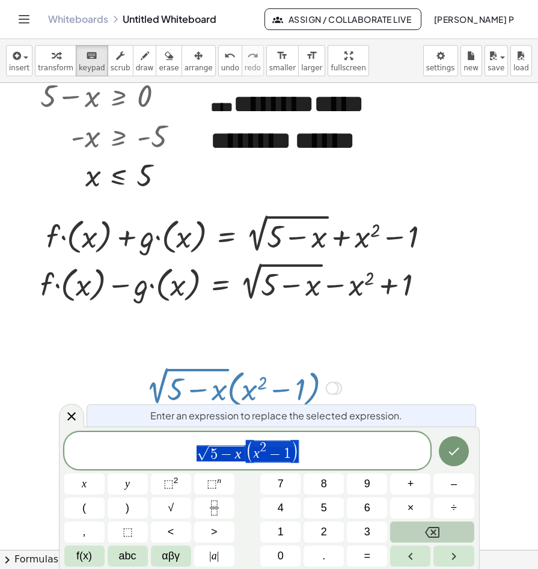
click at [192, 453] on span "√ 5 − x ( x 2 − 1 )" at bounding box center [247, 451] width 366 height 25
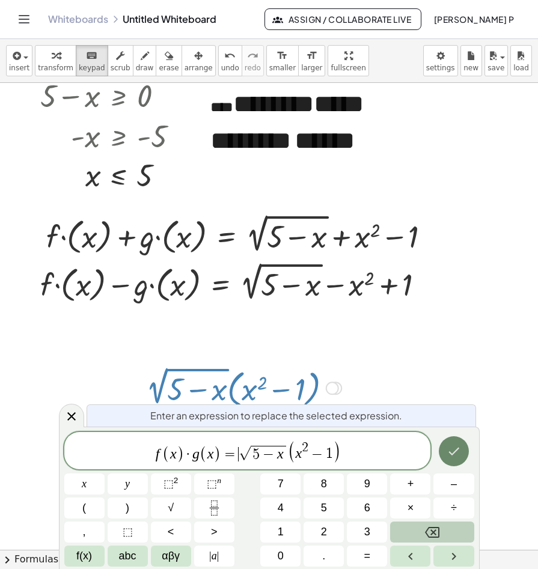
click at [453, 453] on icon "Done" at bounding box center [453, 451] width 11 height 8
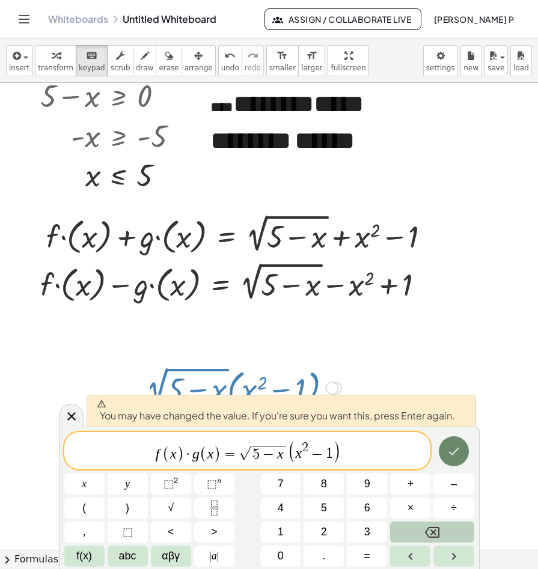
click at [453, 453] on icon "Done" at bounding box center [453, 451] width 11 height 8
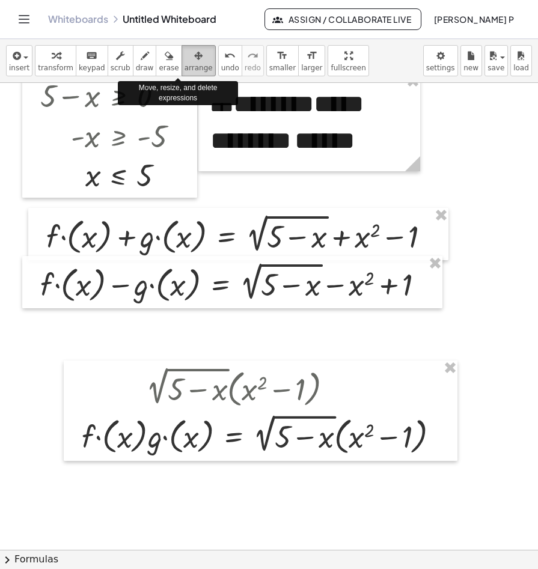
click at [184, 71] on span "arrange" at bounding box center [198, 68] width 28 height 8
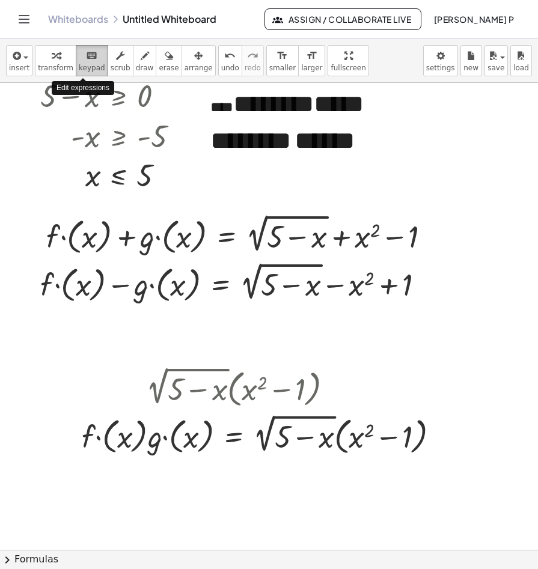
click at [80, 70] on span "keypad" at bounding box center [92, 68] width 26 height 8
click at [334, 389] on div at bounding box center [332, 387] width 13 height 13
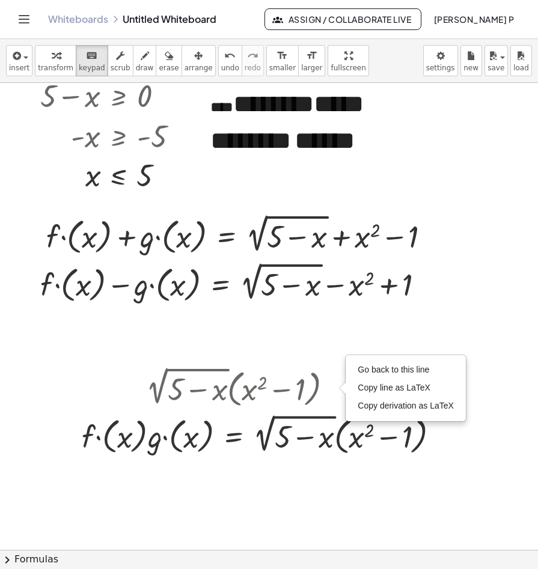
drag, startPoint x: 334, startPoint y: 389, endPoint x: 83, endPoint y: 341, distance: 255.5
click at [83, 341] on div at bounding box center [269, 476] width 538 height 1027
click at [340, 390] on div at bounding box center [335, 387] width 13 height 13
click at [329, 388] on div "Go back to this line Copy line as LaTeX Copy derivation as LaTeX" at bounding box center [332, 387] width 13 height 13
click at [301, 337] on div at bounding box center [269, 476] width 538 height 1027
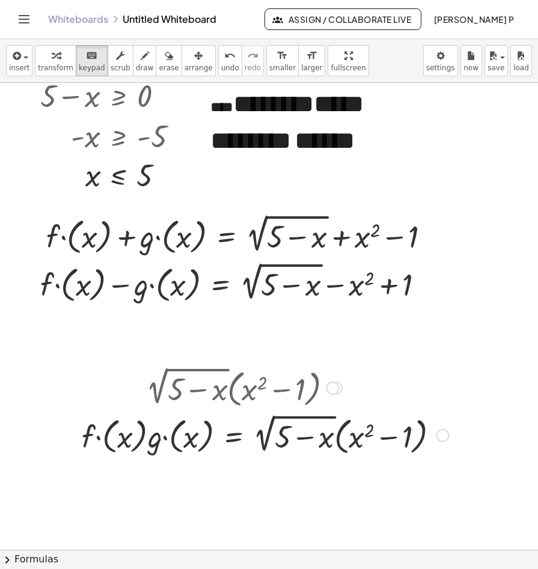
click at [225, 389] on div at bounding box center [265, 386] width 378 height 47
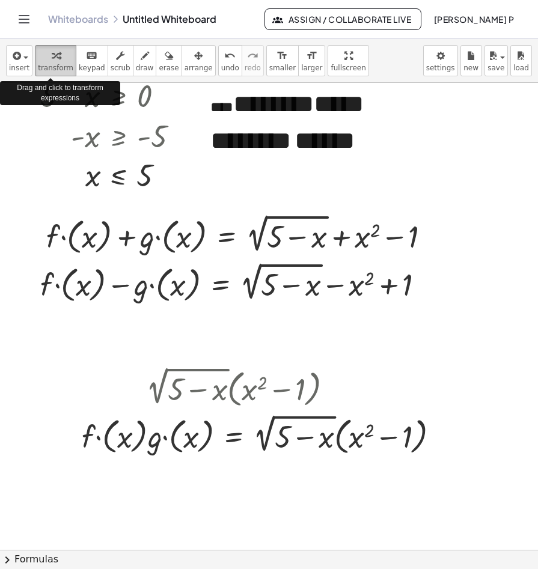
click at [52, 61] on icon "button" at bounding box center [56, 56] width 8 height 14
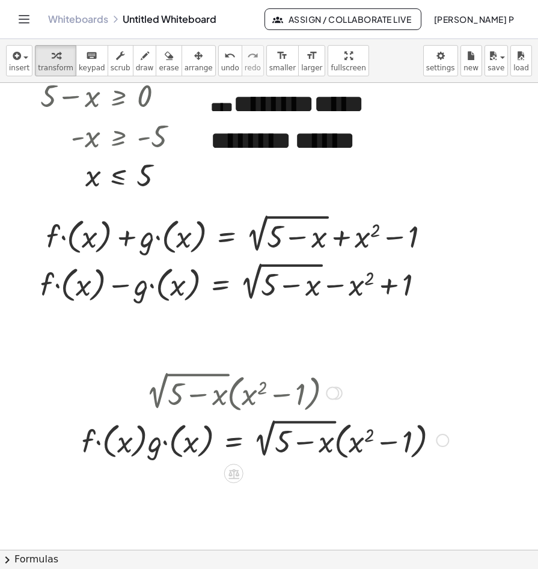
drag, startPoint x: 336, startPoint y: 390, endPoint x: 333, endPoint y: 345, distance: 45.2
click at [333, 345] on div "**********" at bounding box center [269, 476] width 538 height 1027
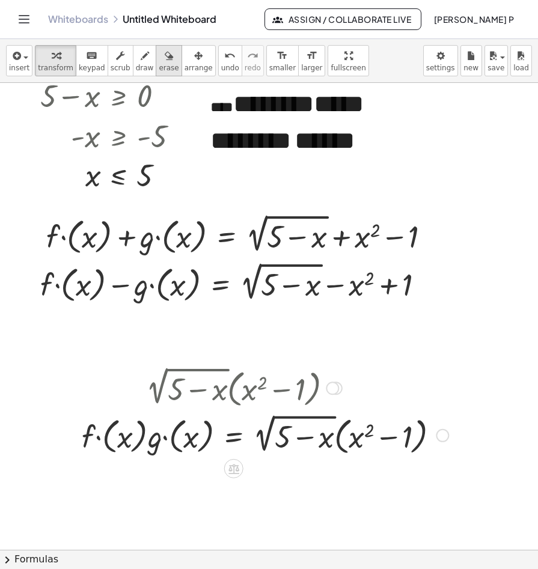
drag, startPoint x: 335, startPoint y: 388, endPoint x: 149, endPoint y: 65, distance: 372.1
click at [159, 65] on span "erase" at bounding box center [169, 68] width 20 height 8
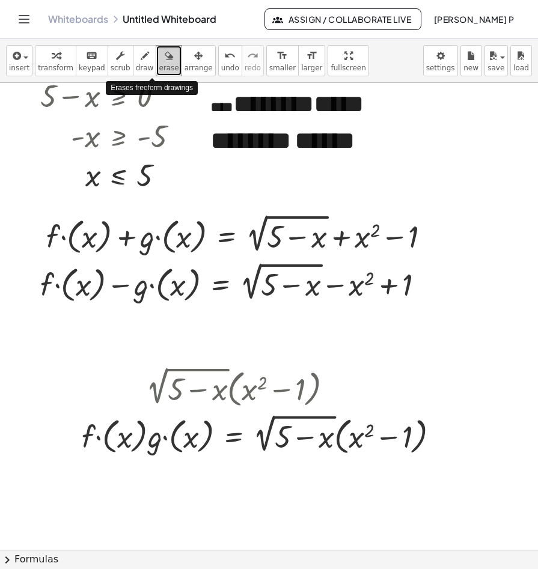
drag, startPoint x: 149, startPoint y: 65, endPoint x: 303, endPoint y: 348, distance: 321.4
click at [303, 348] on div at bounding box center [269, 476] width 538 height 1027
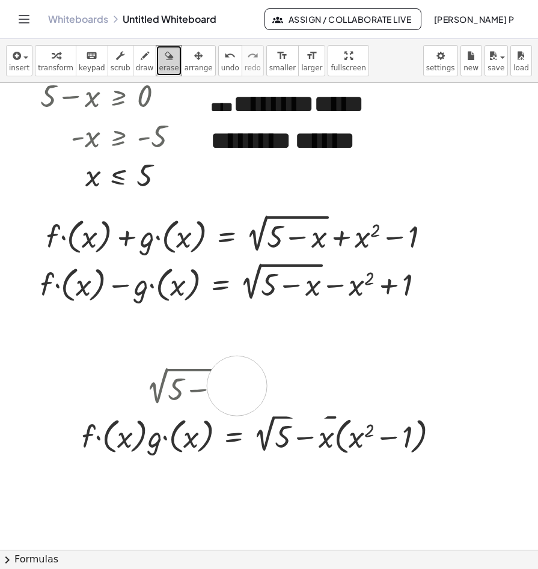
drag, startPoint x: 308, startPoint y: 393, endPoint x: 237, endPoint y: 386, distance: 71.8
click at [237, 386] on div at bounding box center [269, 476] width 538 height 1027
drag, startPoint x: 153, startPoint y: 374, endPoint x: 323, endPoint y: 382, distance: 170.2
click at [323, 382] on div at bounding box center [269, 476] width 538 height 1027
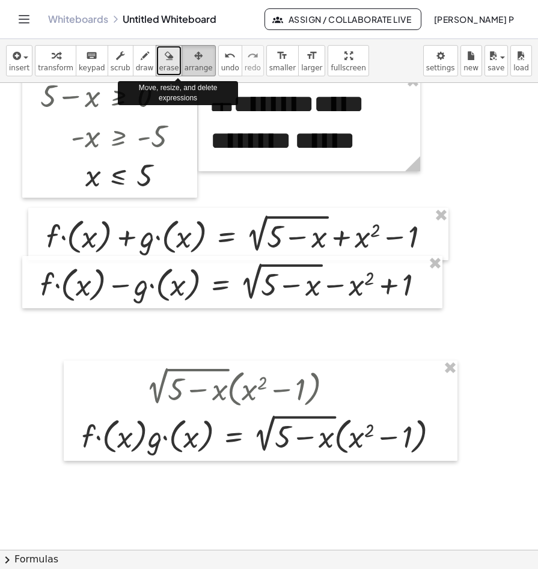
click at [194, 62] on icon "button" at bounding box center [198, 56] width 8 height 14
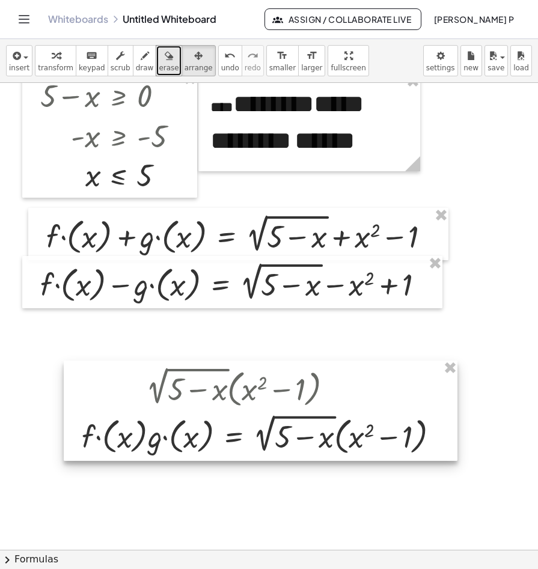
click at [310, 392] on div at bounding box center [260, 410] width 393 height 100
click at [172, 380] on div at bounding box center [260, 410] width 393 height 100
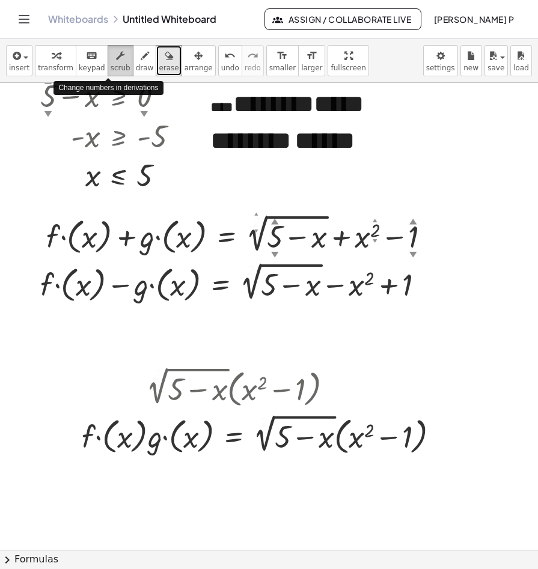
click at [111, 65] on span "scrub" at bounding box center [121, 68] width 20 height 8
click at [335, 392] on div "Go back to this line Copy line as LaTeX Copy derivation as LaTeX" at bounding box center [332, 387] width 13 height 13
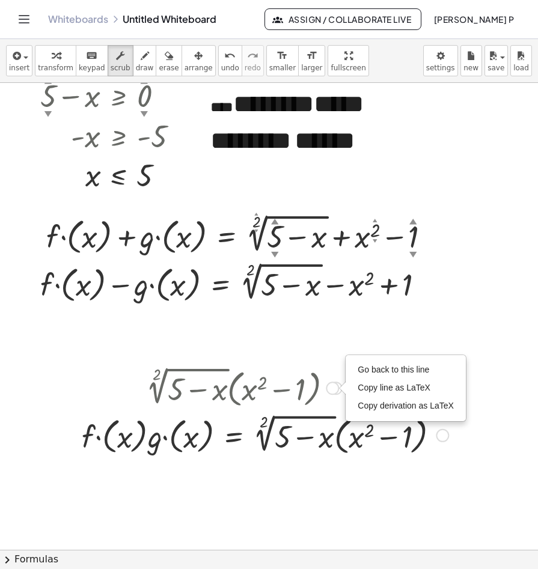
drag, startPoint x: 335, startPoint y: 392, endPoint x: 305, endPoint y: 327, distance: 71.8
click at [305, 327] on div at bounding box center [269, 476] width 538 height 1027
click at [29, 22] on icon "Toggle navigation" at bounding box center [24, 19] width 14 height 14
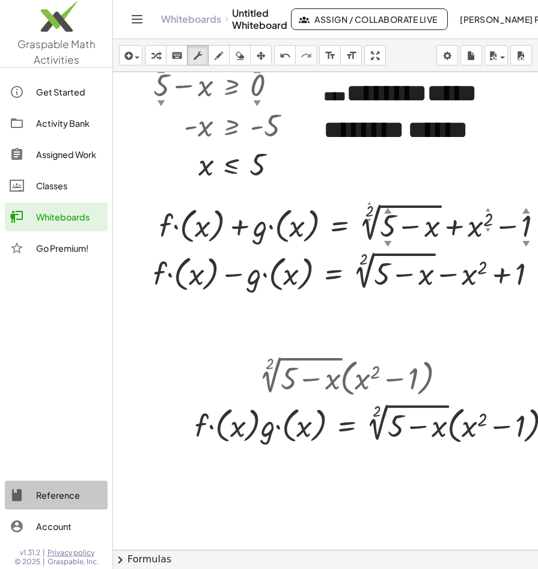
click at [64, 497] on div "Reference" at bounding box center [69, 495] width 67 height 14
click at [429, 494] on div at bounding box center [381, 465] width 536 height 1027
